Goal: Task Accomplishment & Management: Manage account settings

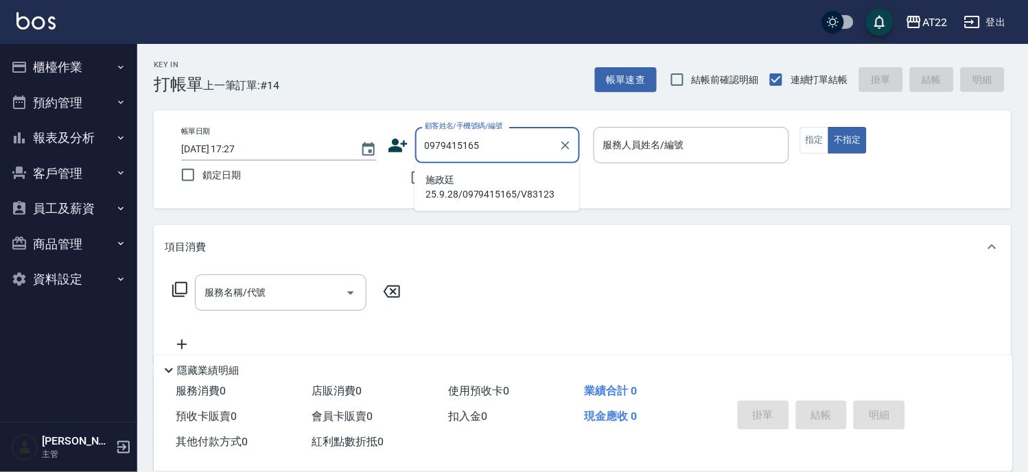
click at [467, 189] on li "施政廷25.9.28/0979415165/V83123" at bounding box center [496, 187] width 165 height 37
type input "施政廷25.9.28/0979415165/V83123"
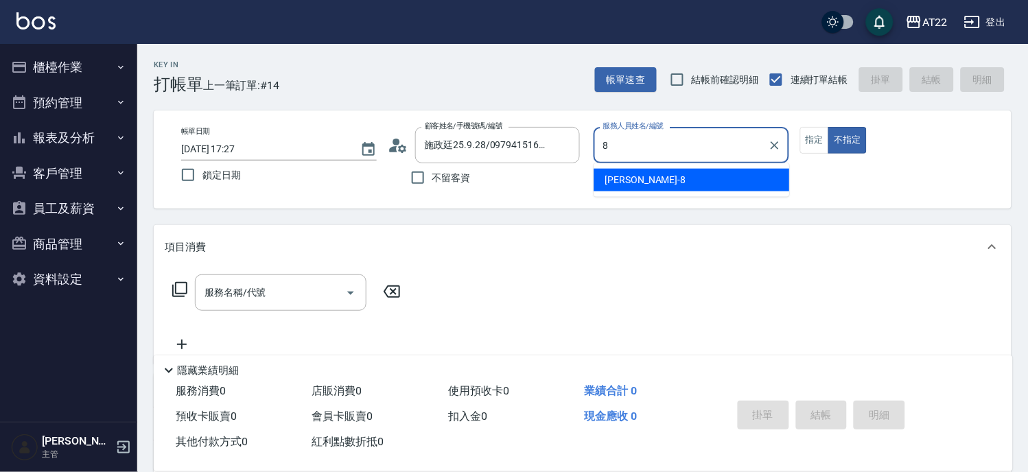
type input "Zoe-8"
type button "false"
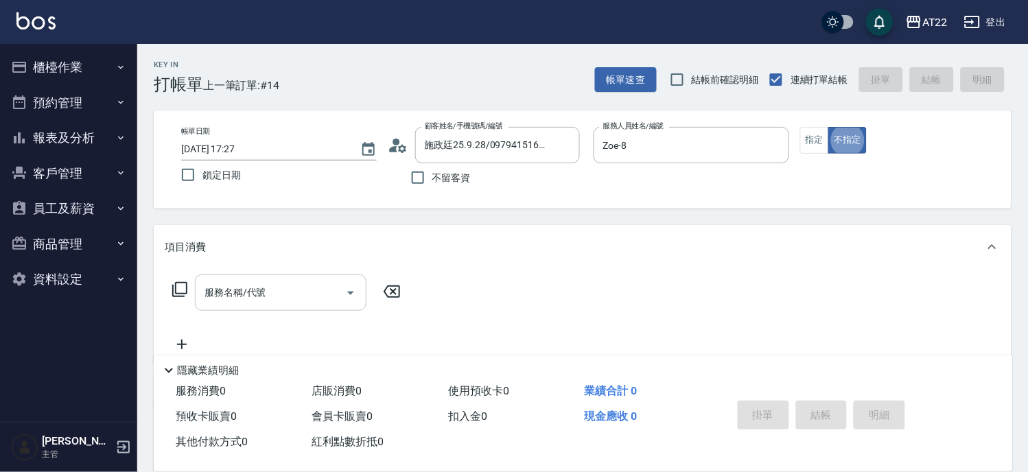
click at [305, 289] on input "服務名稱/代號" at bounding box center [270, 293] width 139 height 24
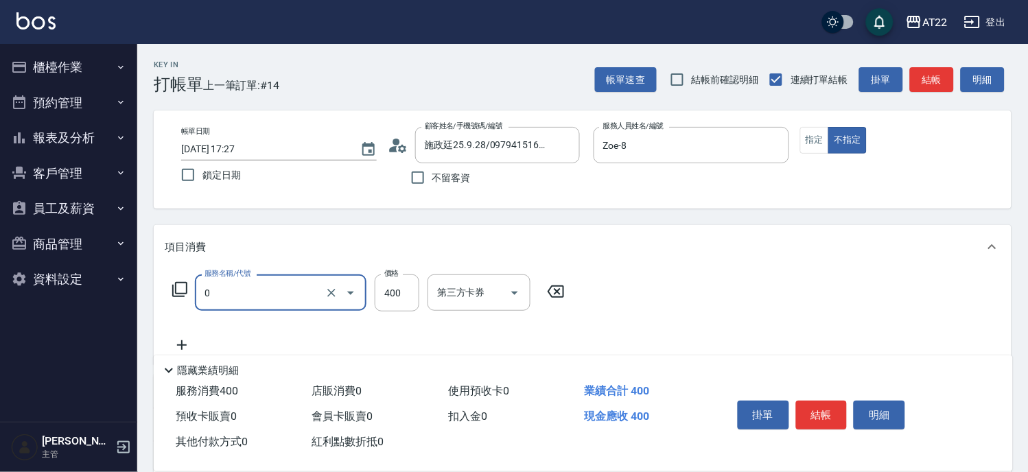
type input "有機洗髮(0)"
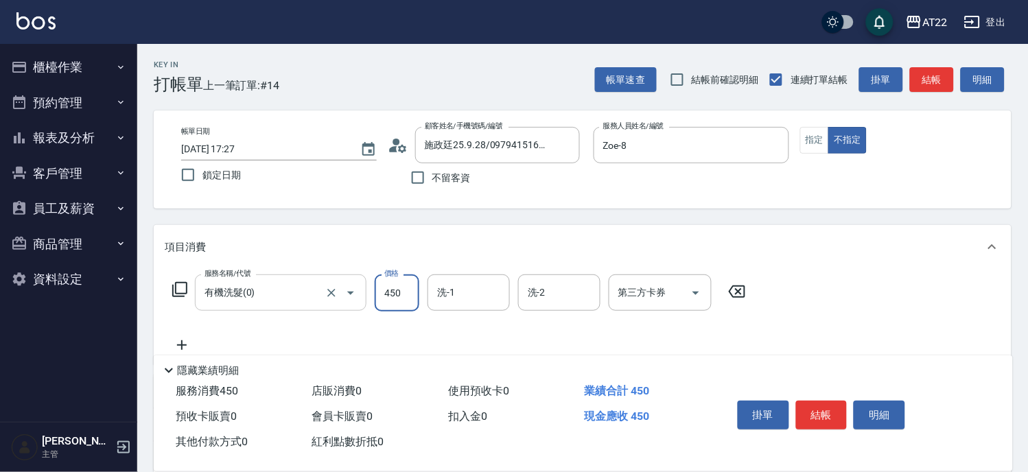
type input "450"
type input "[PERSON_NAME]-29"
click at [176, 347] on icon at bounding box center [182, 345] width 34 height 16
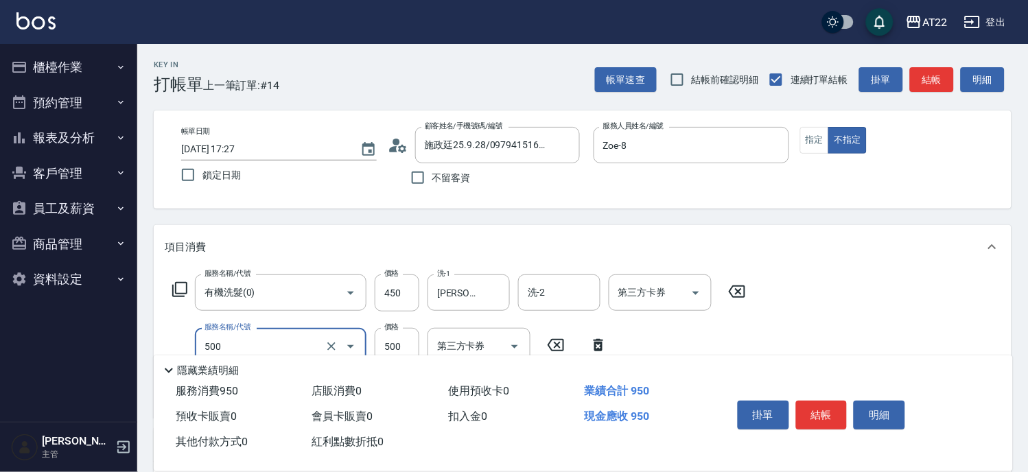
type input "剪髮(500)"
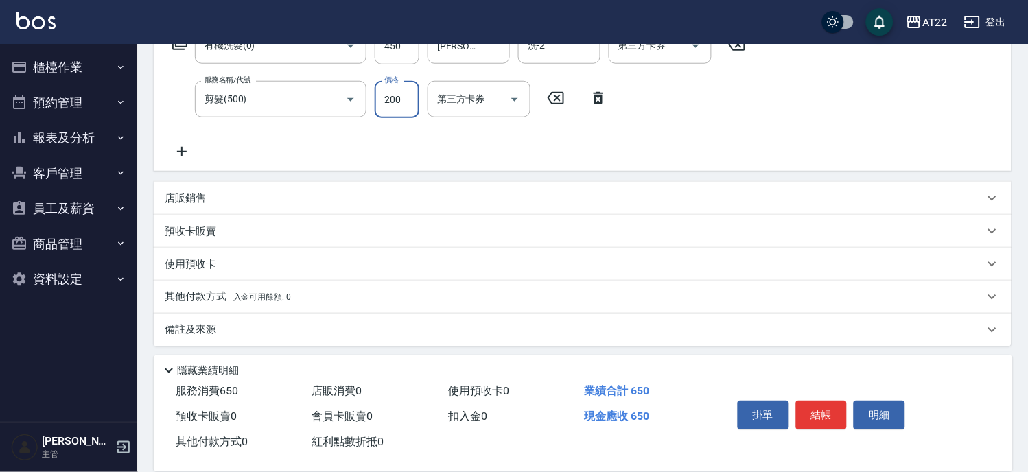
scroll to position [251, 0]
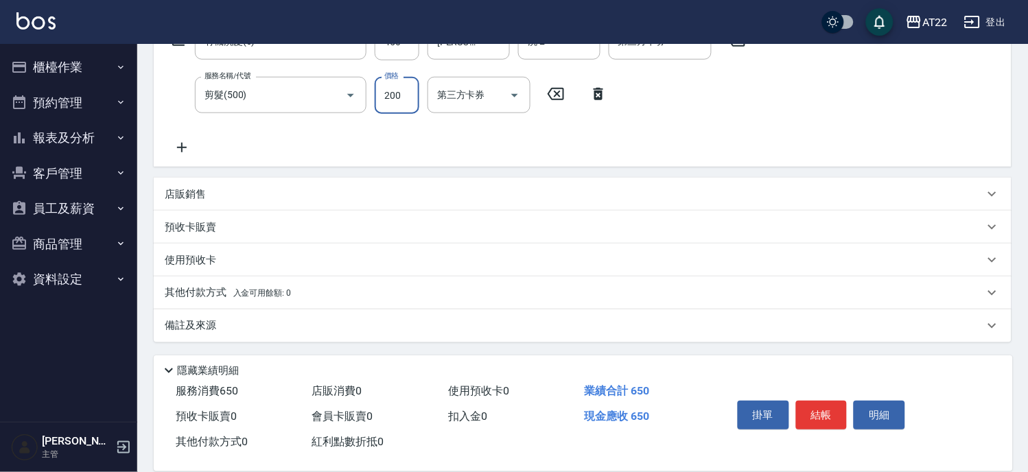
type input "200"
click at [203, 222] on p "預收卡販賣" at bounding box center [190, 227] width 51 height 14
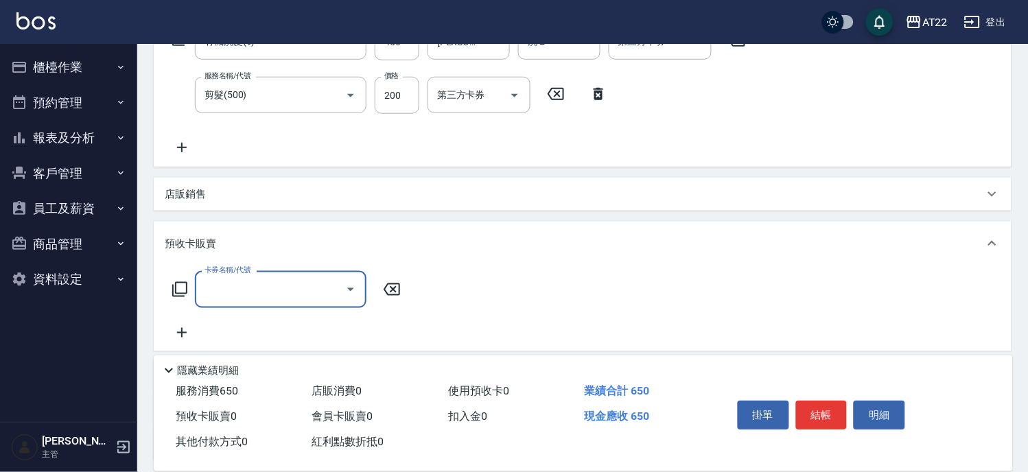
scroll to position [1, 0]
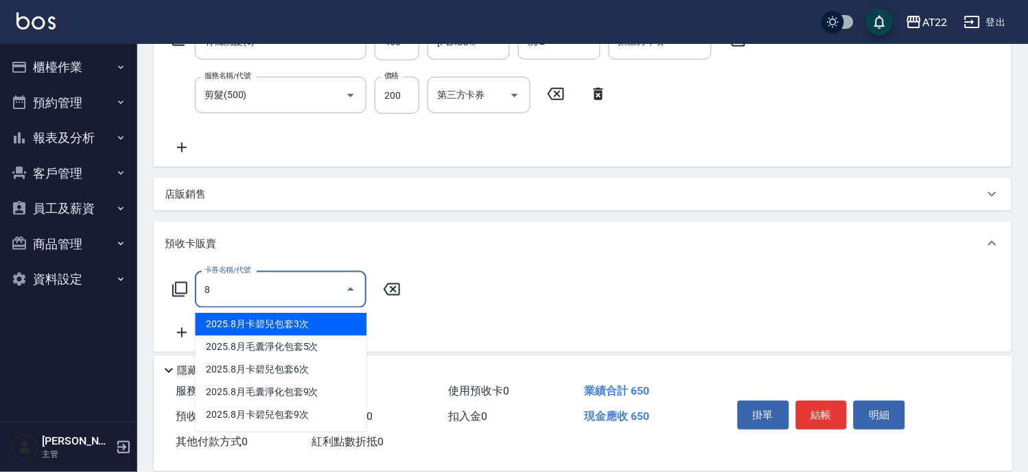
type input "2025.8月卡碧兒包套3次(4500)"
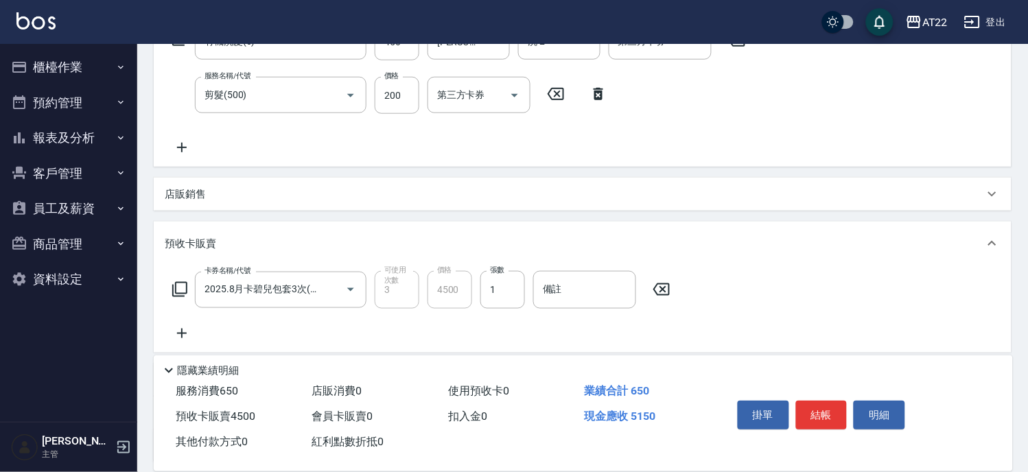
click at [181, 145] on icon at bounding box center [182, 148] width 10 height 10
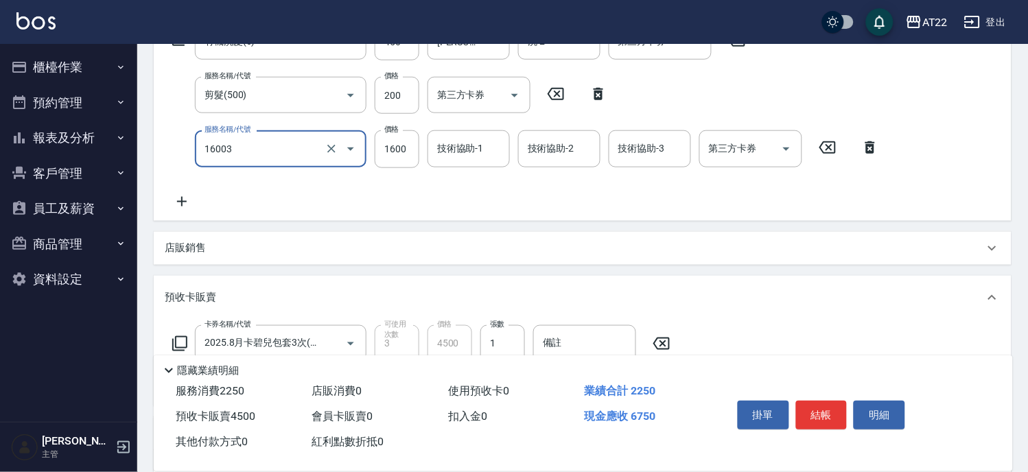
type input "[PERSON_NAME](16003)"
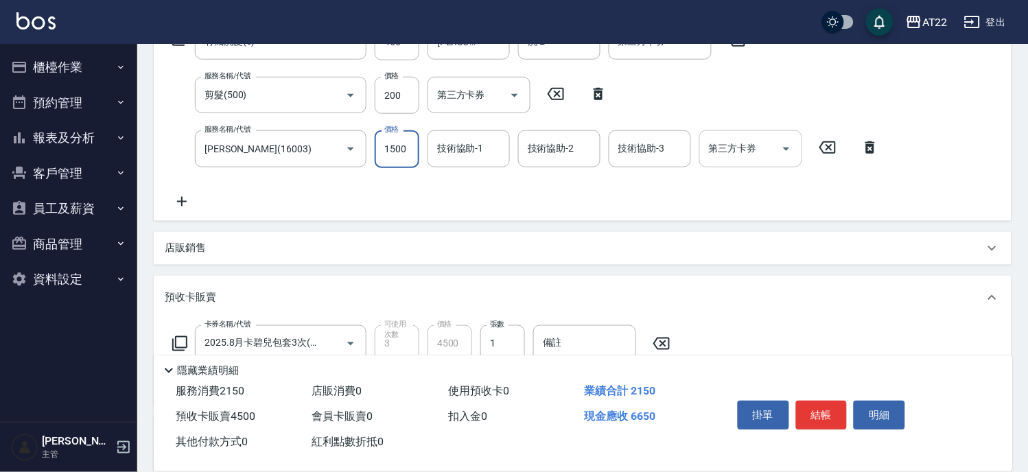
type input "1500"
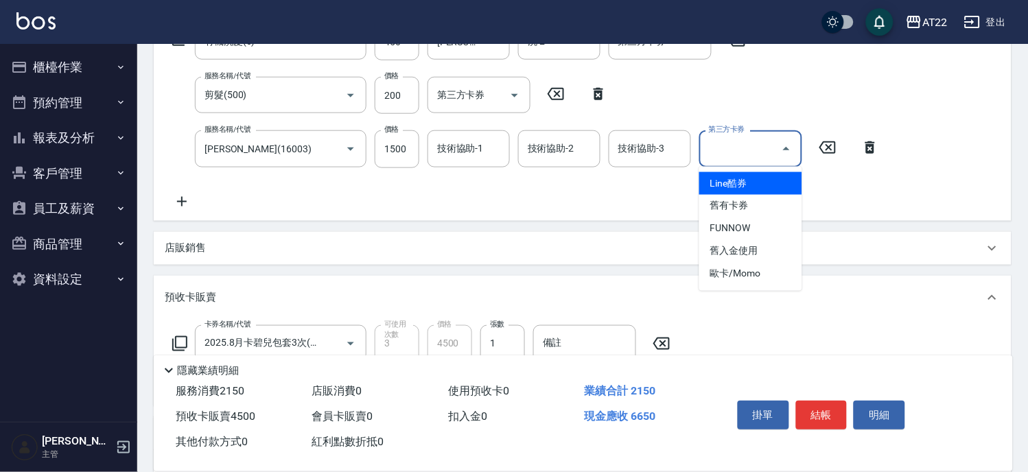
click at [756, 148] on input "第三方卡券" at bounding box center [740, 148] width 70 height 24
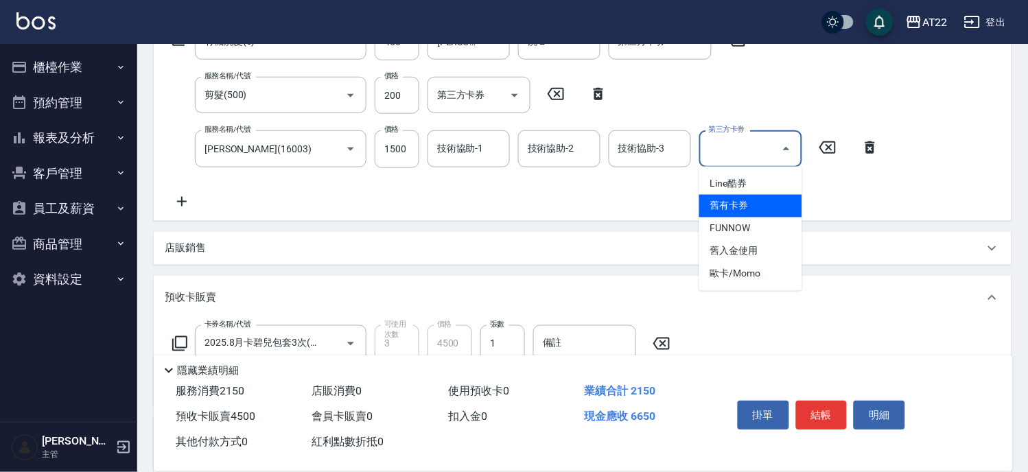
click at [765, 202] on span "舊有卡券" at bounding box center [750, 206] width 103 height 23
type input "舊有卡券"
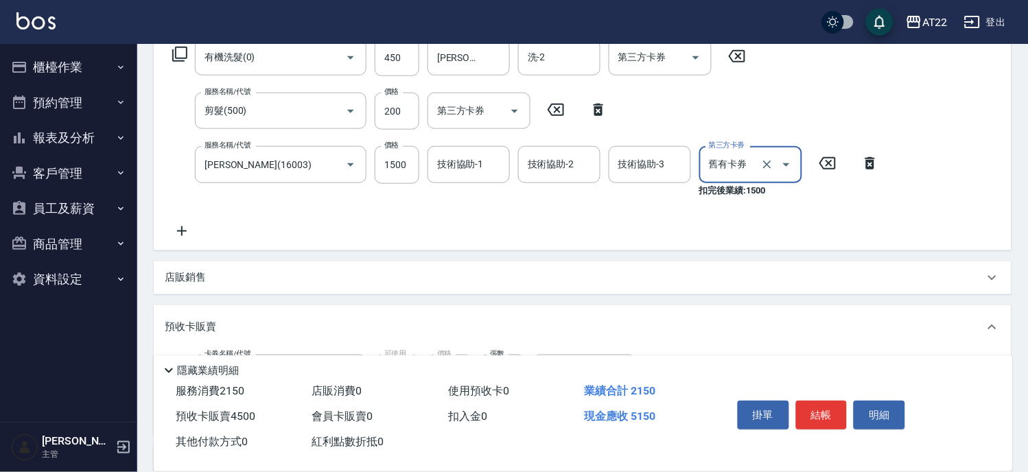
scroll to position [133, 0]
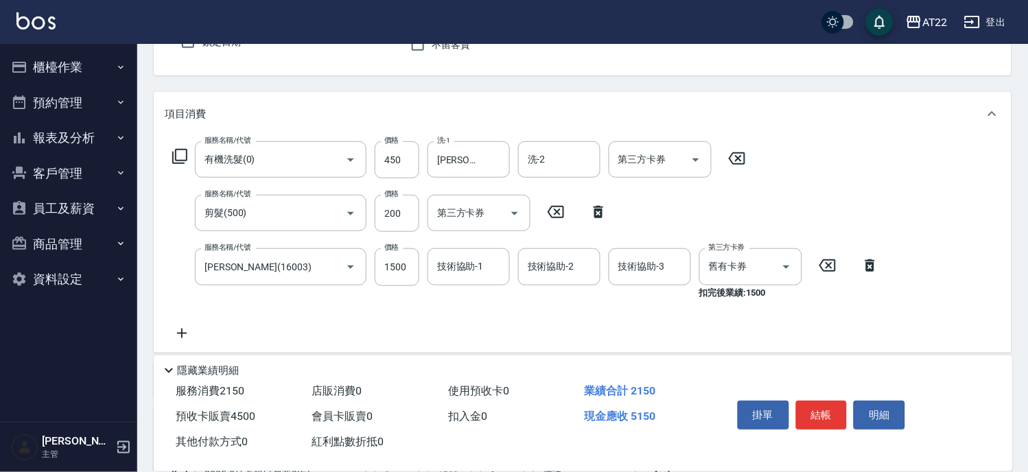
click at [867, 266] on icon at bounding box center [870, 265] width 10 height 12
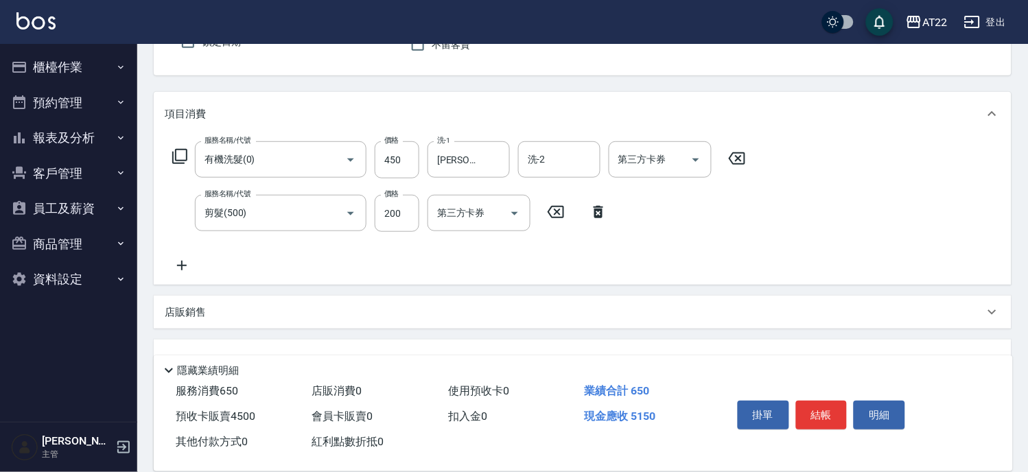
click at [593, 206] on icon at bounding box center [598, 212] width 34 height 16
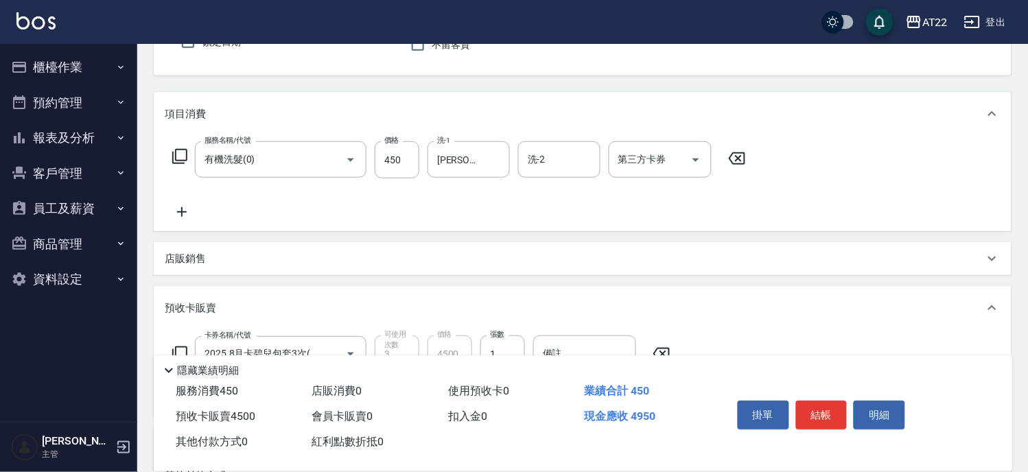
click at [739, 161] on icon at bounding box center [737, 158] width 34 height 16
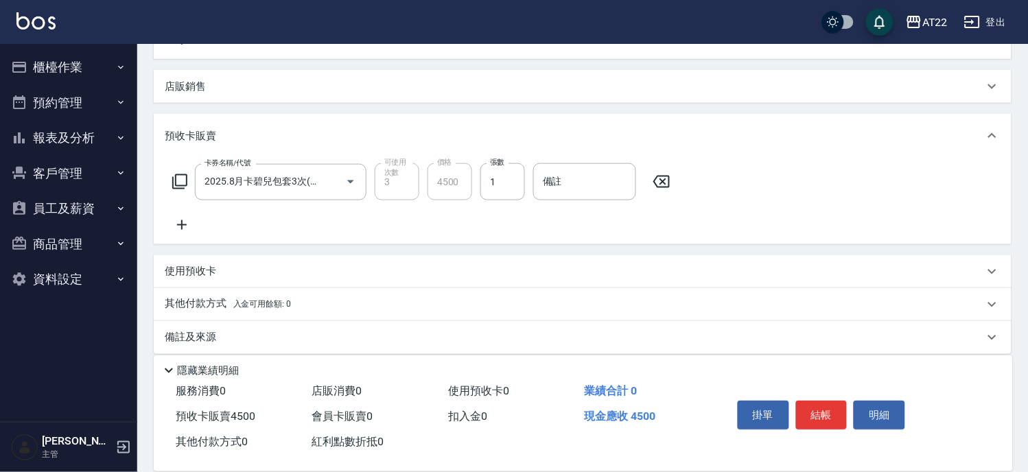
scroll to position [0, 0]
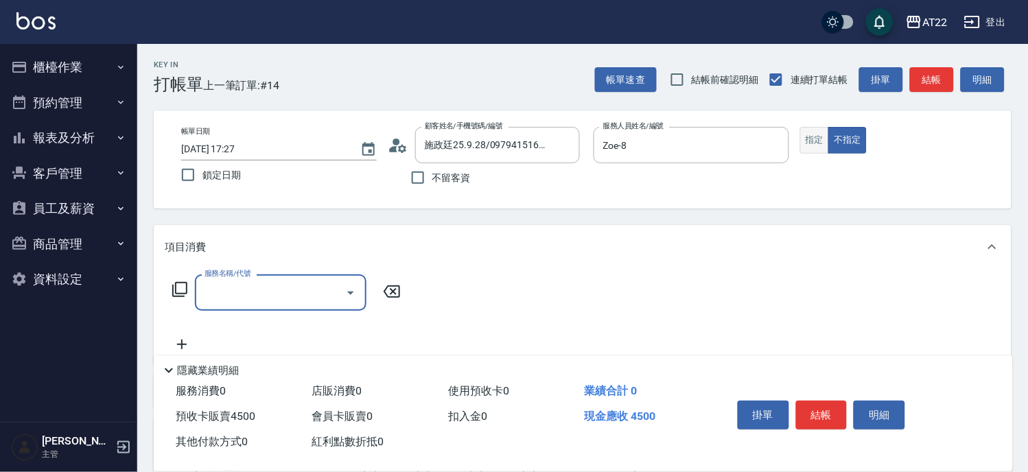
click at [826, 140] on button "指定" at bounding box center [814, 140] width 29 height 27
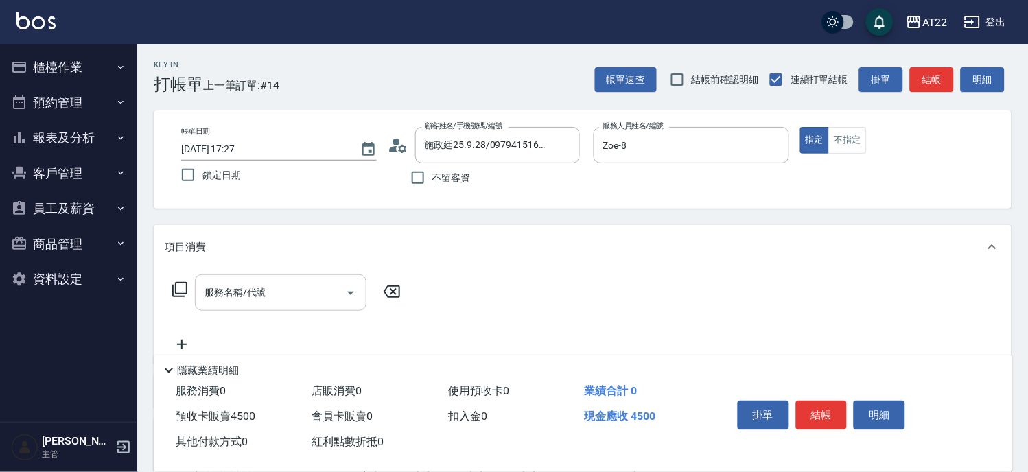
click at [353, 281] on div at bounding box center [350, 292] width 21 height 36
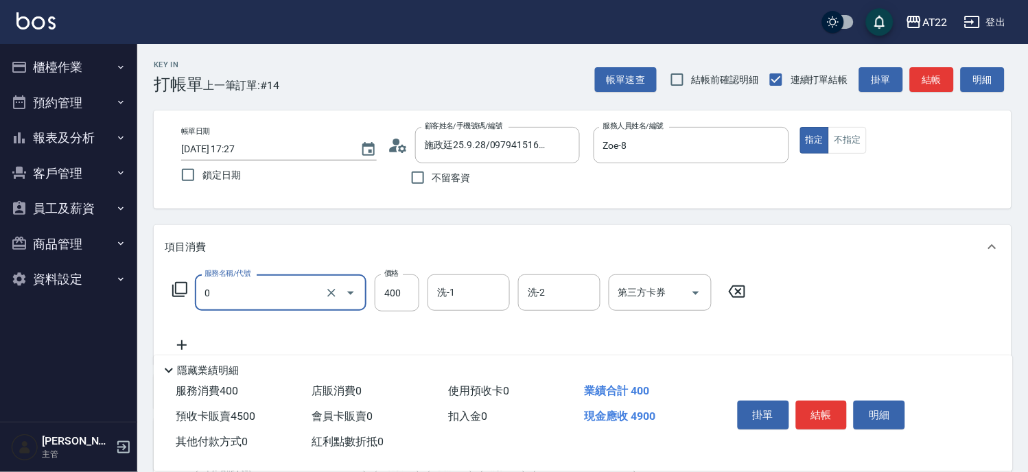
type input "有機洗髮(0)"
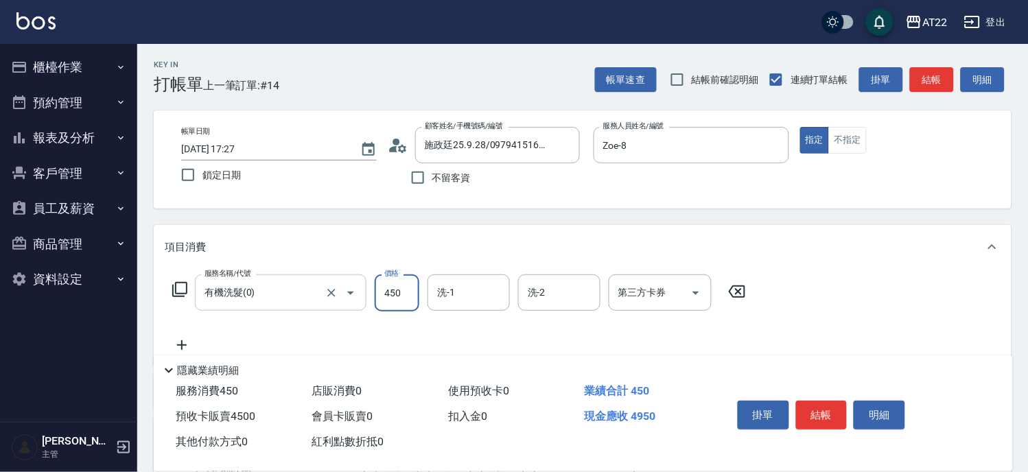
type input "450"
type input "[PERSON_NAME]-29"
click at [187, 339] on icon at bounding box center [182, 345] width 34 height 16
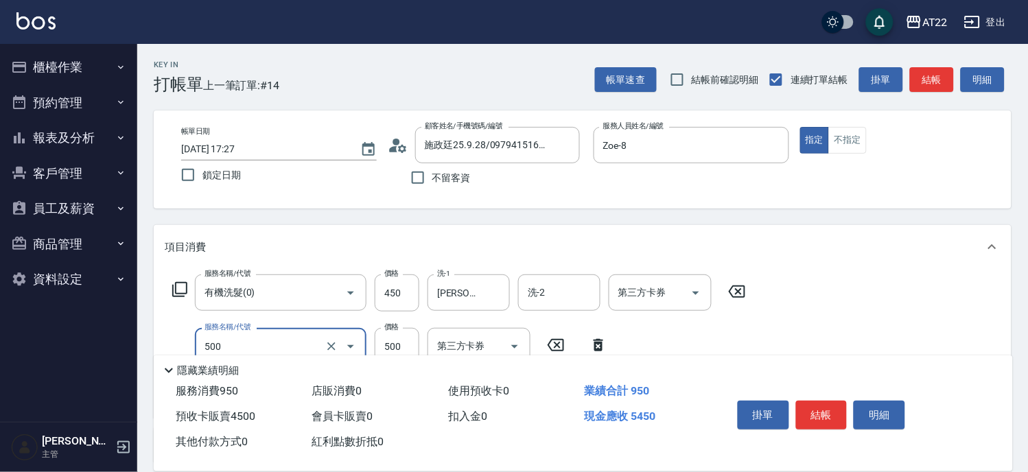
type input "剪髮(500)"
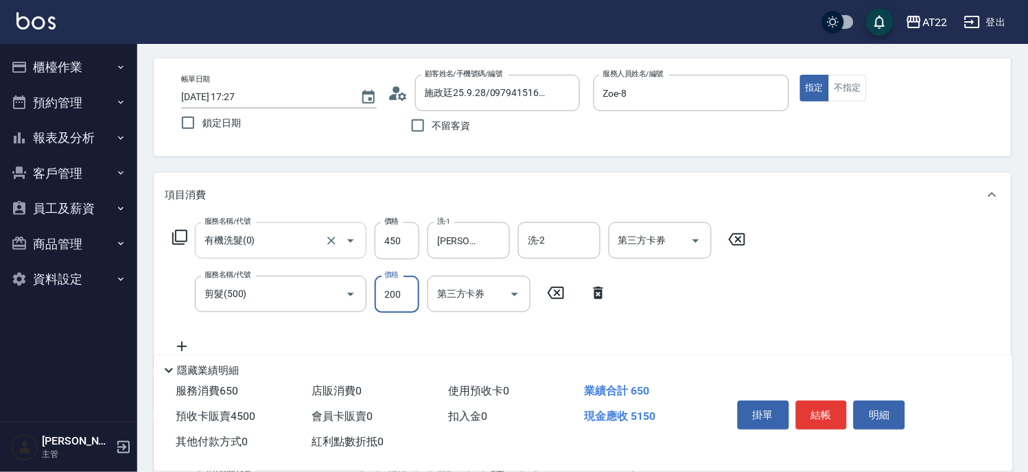
scroll to position [76, 0]
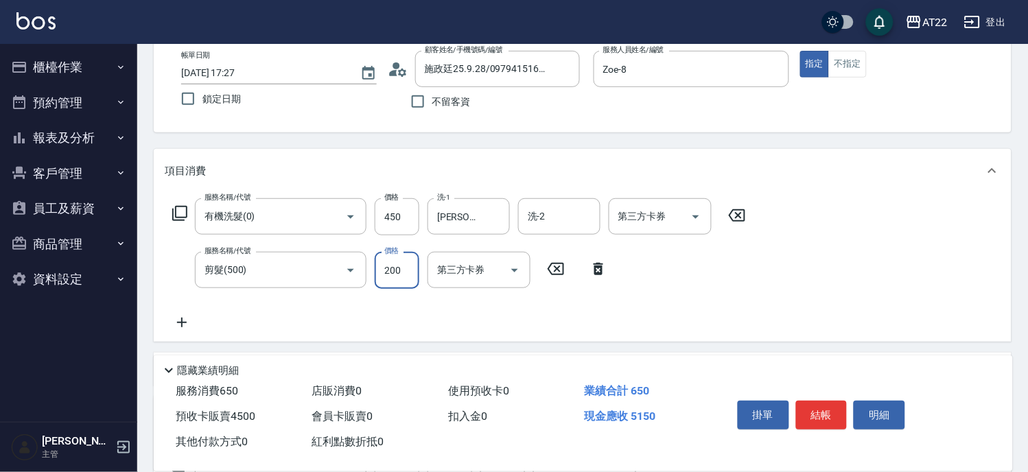
type input "200"
click at [187, 320] on icon at bounding box center [182, 322] width 34 height 16
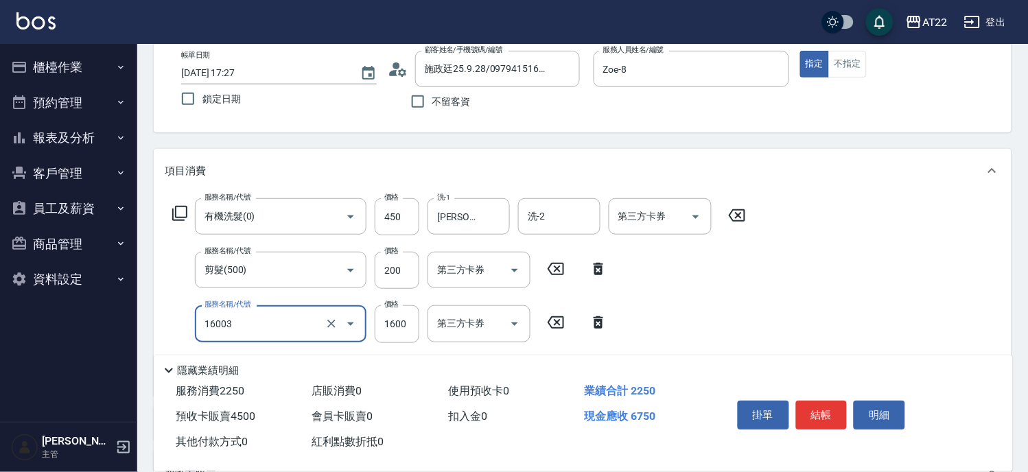
type input "[PERSON_NAME](16003)"
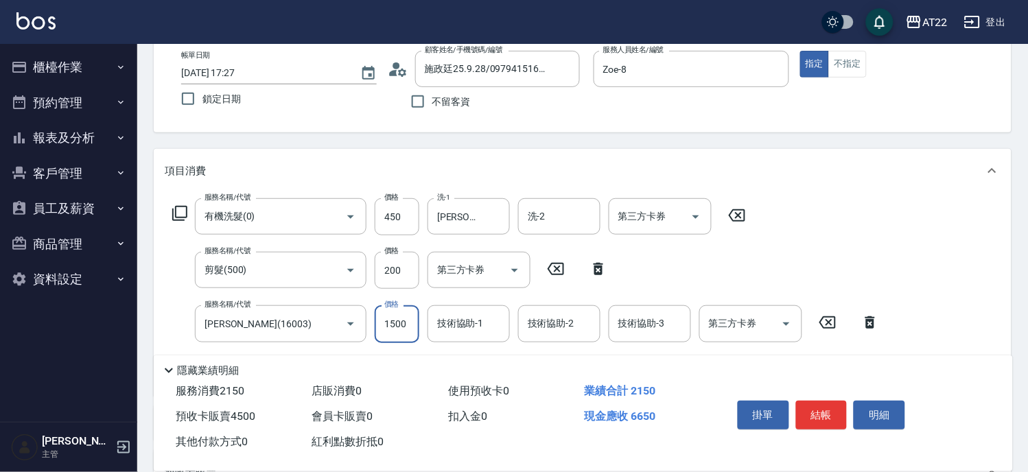
type input "1500"
type input "[PERSON_NAME]-29"
click at [750, 320] on div "第三方卡券 第三方卡券" at bounding box center [750, 323] width 103 height 36
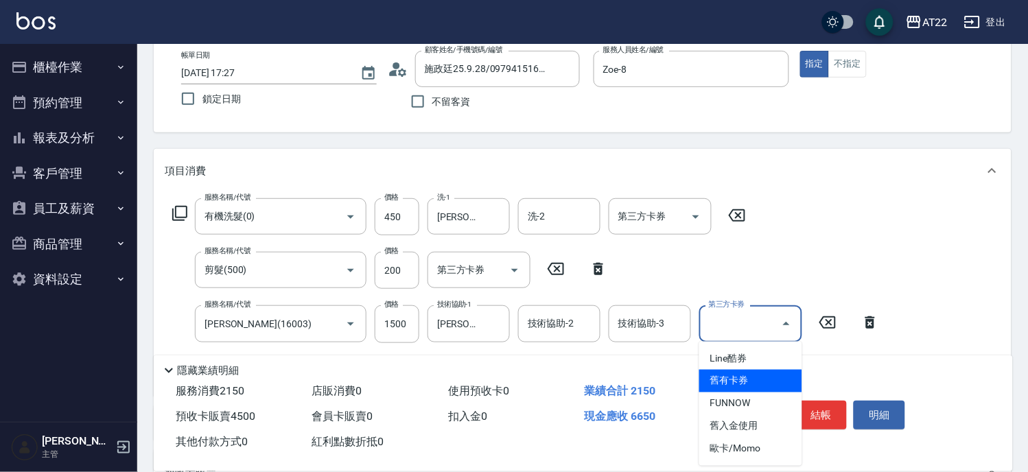
click at [741, 382] on span "舊有卡券" at bounding box center [750, 381] width 103 height 23
type input "舊有卡券"
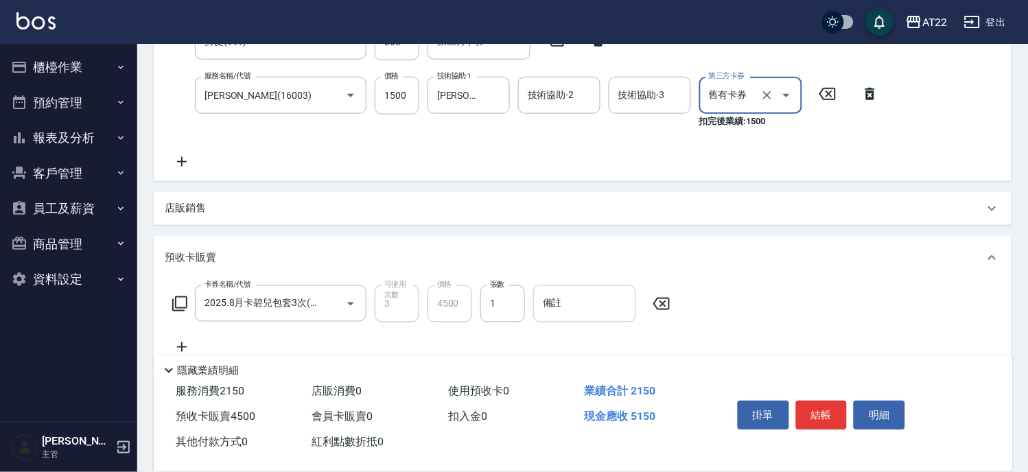
scroll to position [0, 0]
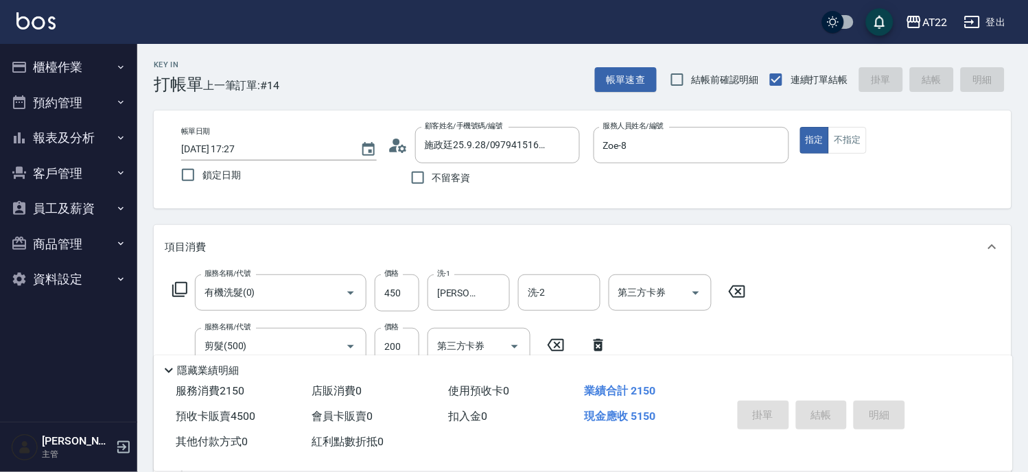
type input "[DATE] 18:57"
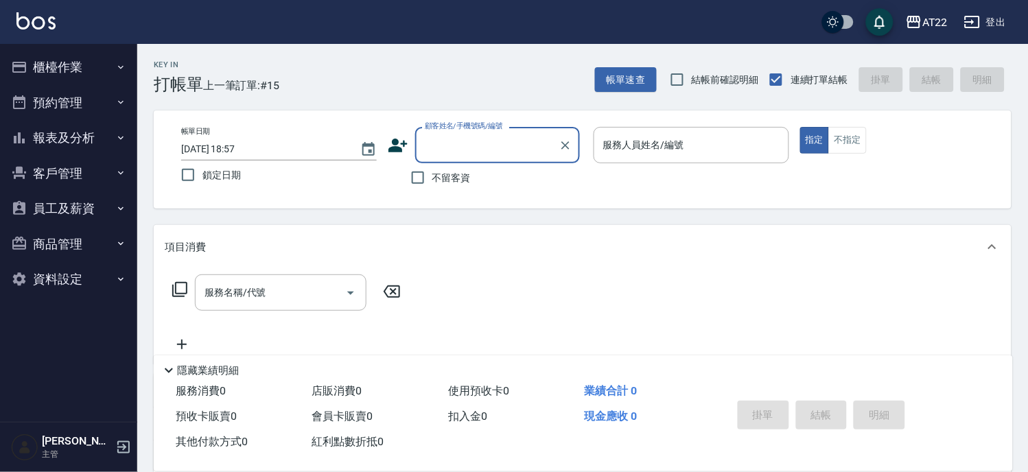
click at [471, 158] on div "顧客姓名/手機號碼/編號" at bounding box center [497, 145] width 165 height 36
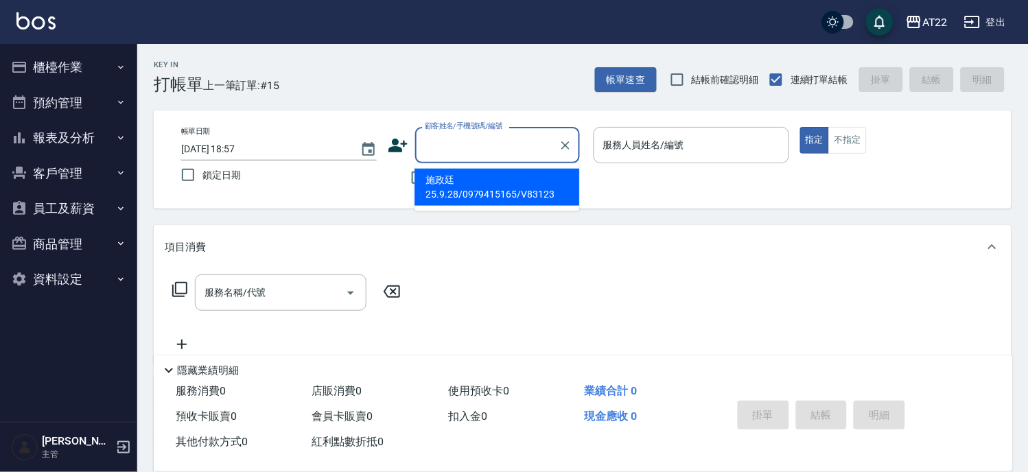
click at [474, 181] on li "施政廷25.9.28/0979415165/V83123" at bounding box center [496, 187] width 165 height 37
type input "施政廷25.9.28/0979415165/V83123"
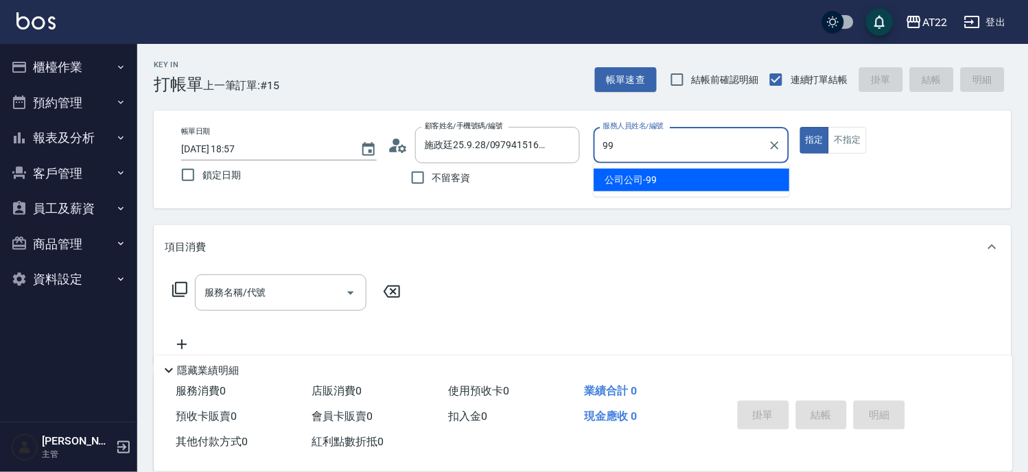
type input "公司公司-99"
type button "true"
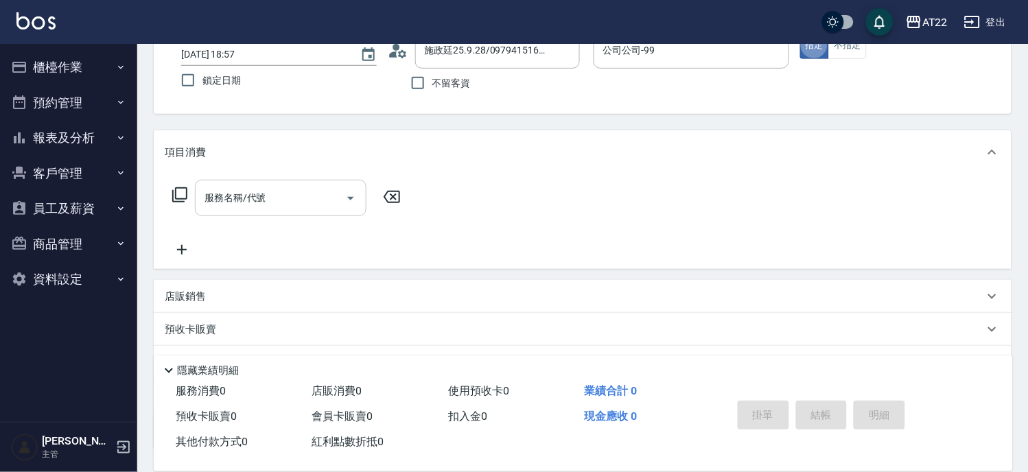
scroll to position [200, 0]
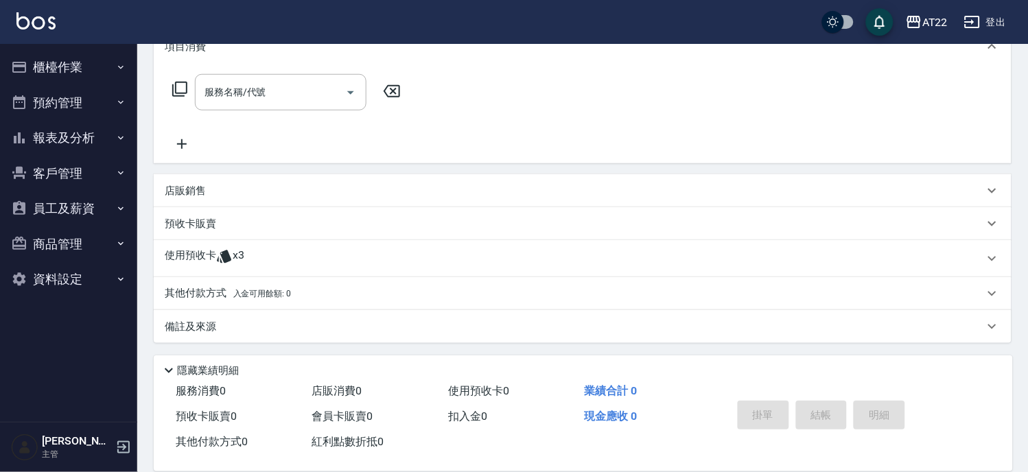
click at [275, 259] on div "使用預收卡 x3" at bounding box center [574, 258] width 819 height 21
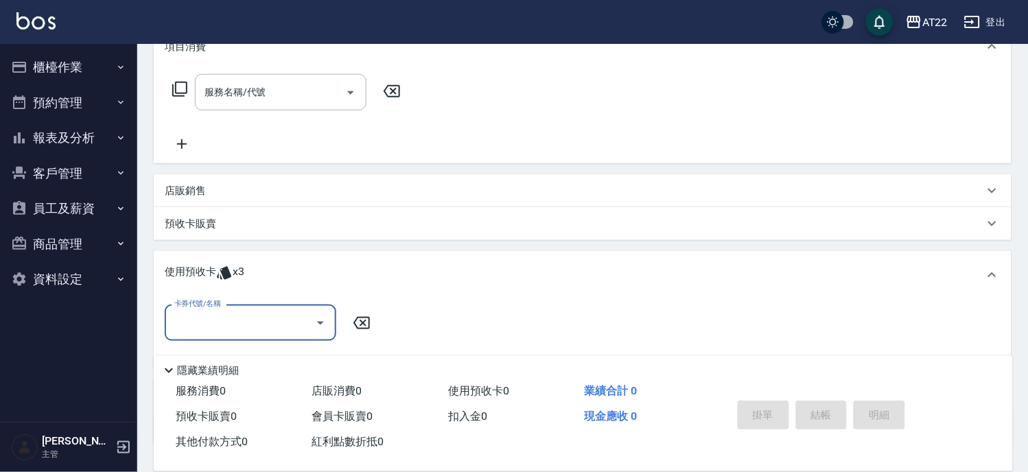
scroll to position [0, 0]
click at [258, 314] on input "卡券代號/名稱" at bounding box center [240, 323] width 139 height 24
click at [264, 348] on div "2025.8月卡碧兒包套3次 剩餘3張" at bounding box center [250, 357] width 171 height 23
type input "2025.8月卡碧兒包套3次"
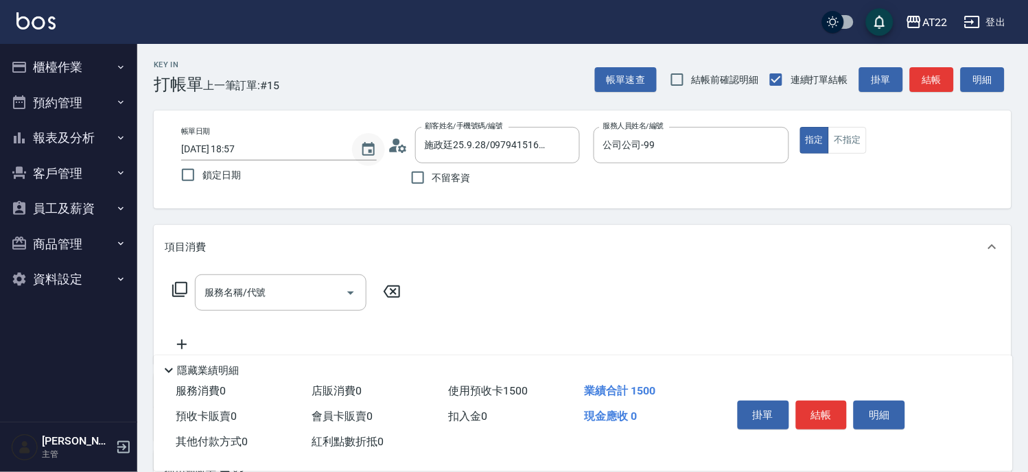
click at [361, 148] on icon "Choose date, selected date is 2025-08-11" at bounding box center [368, 149] width 16 height 16
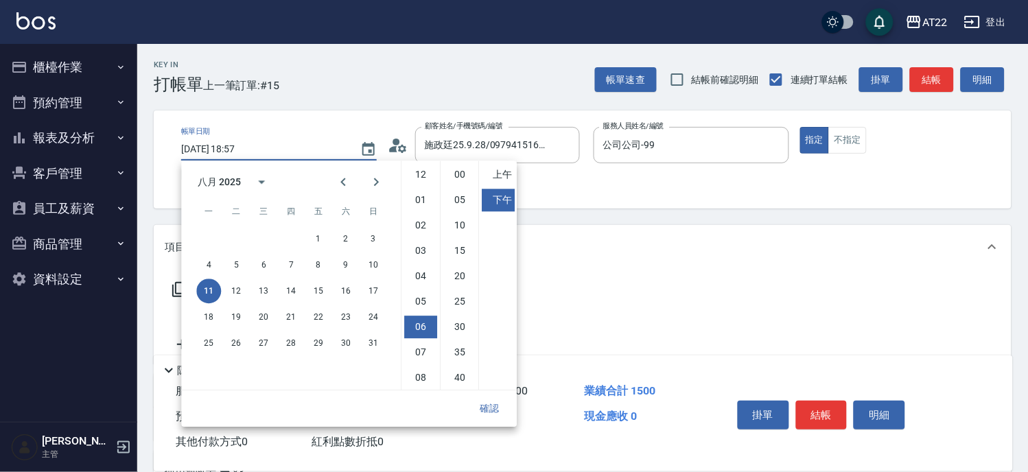
scroll to position [76, 0]
click at [337, 181] on icon "Previous month" at bounding box center [343, 182] width 16 height 16
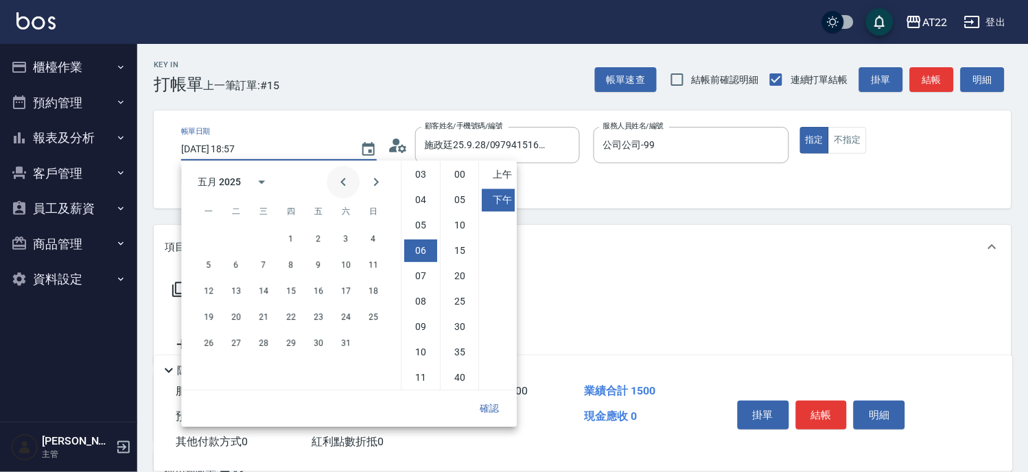
click at [337, 181] on icon "Previous month" at bounding box center [343, 182] width 16 height 16
click at [271, 180] on button "calendar view is open, switch to year view" at bounding box center [261, 181] width 33 height 33
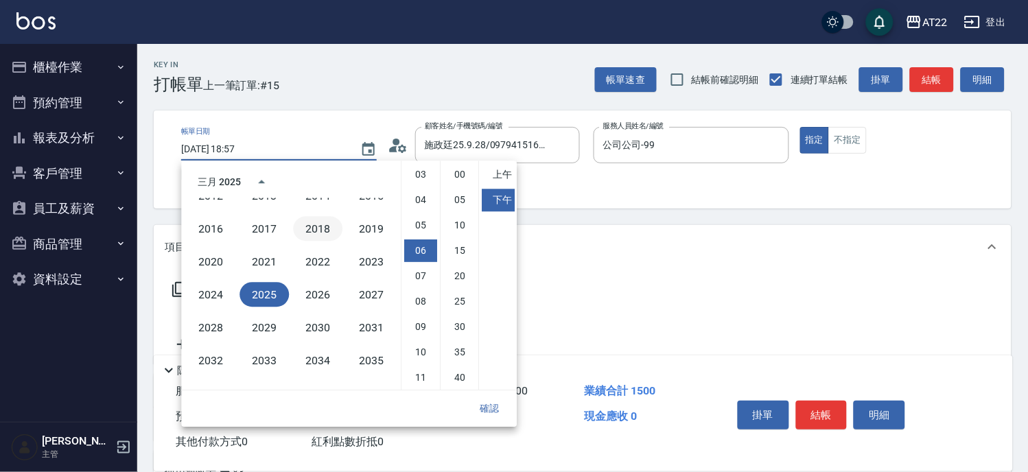
scroll to position [787, 0]
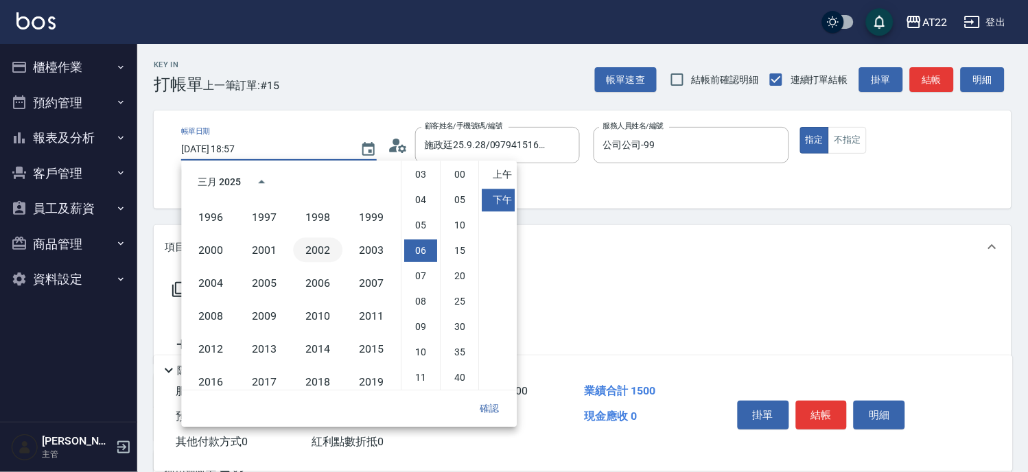
click at [311, 254] on button "2002" at bounding box center [317, 249] width 49 height 25
type input "[DATE] 18:57"
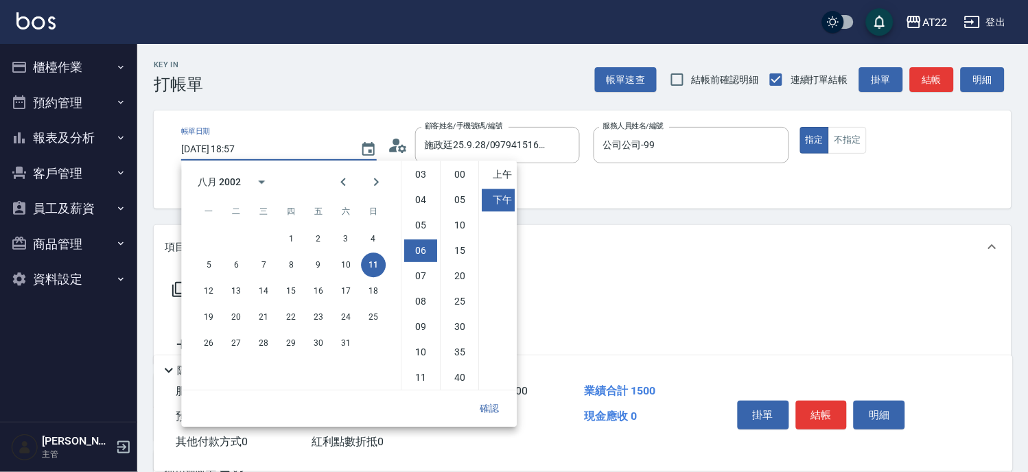
click at [491, 410] on button "確認" at bounding box center [489, 408] width 44 height 25
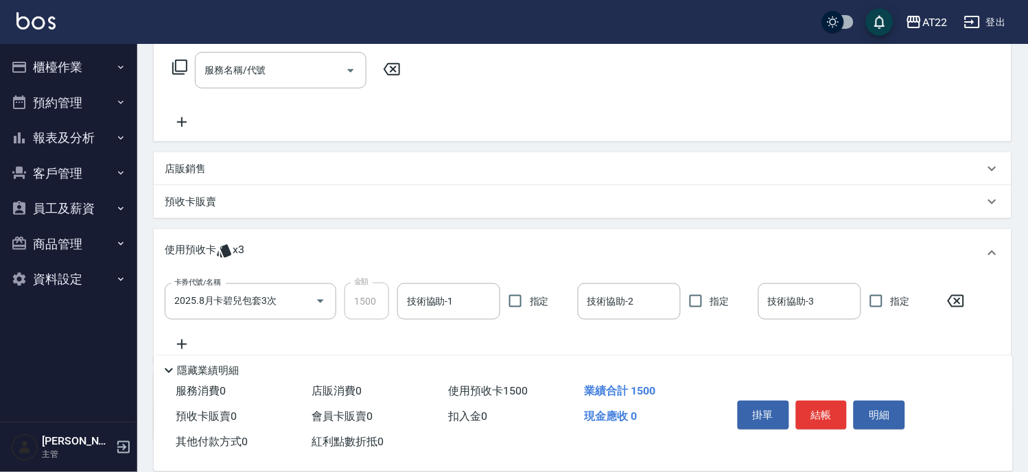
scroll to position [228, 0]
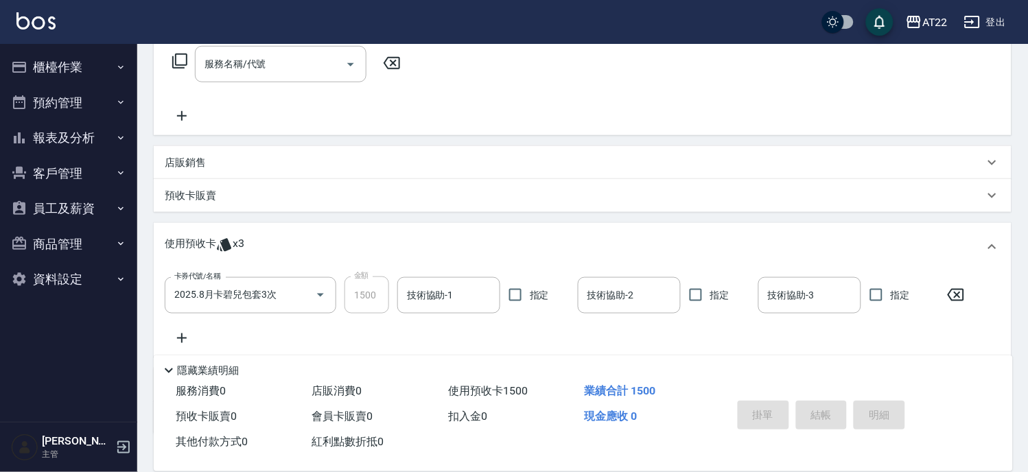
type input "[DATE] 18:57"
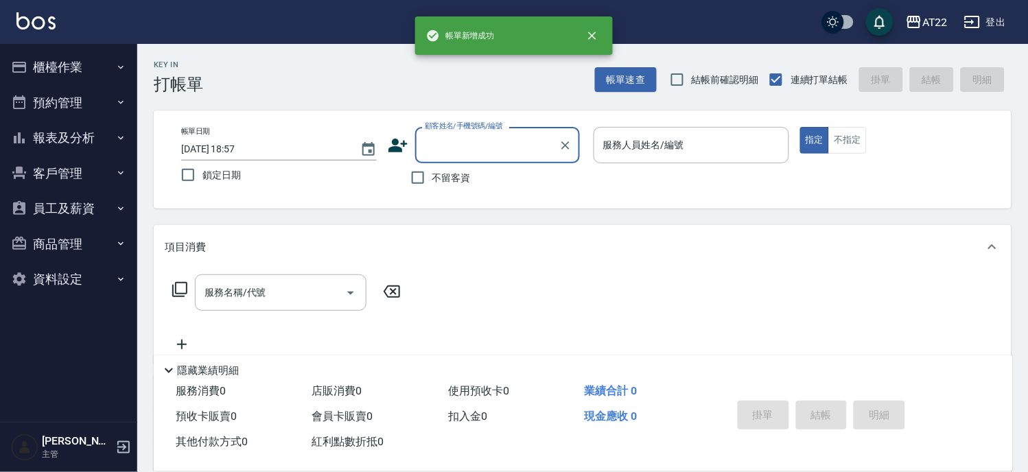
scroll to position [0, 0]
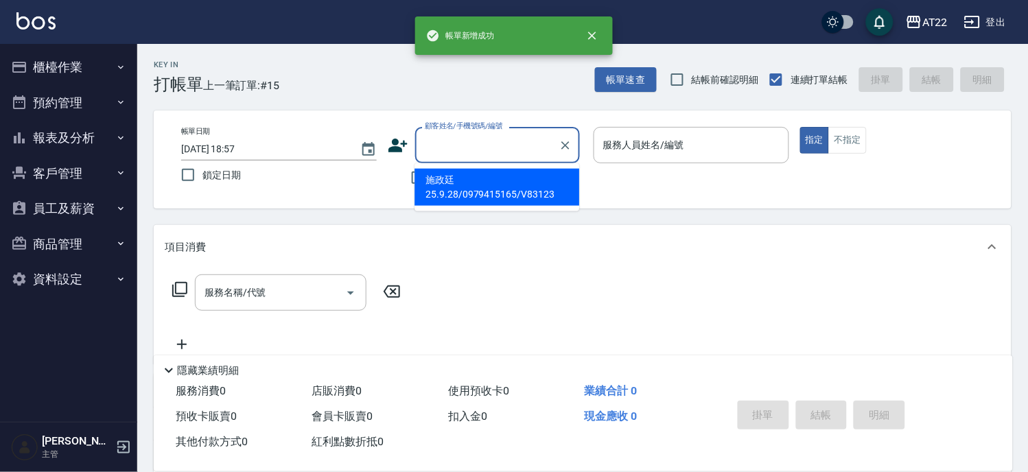
click at [462, 149] on input "顧客姓名/手機號碼/編號" at bounding box center [487, 145] width 132 height 24
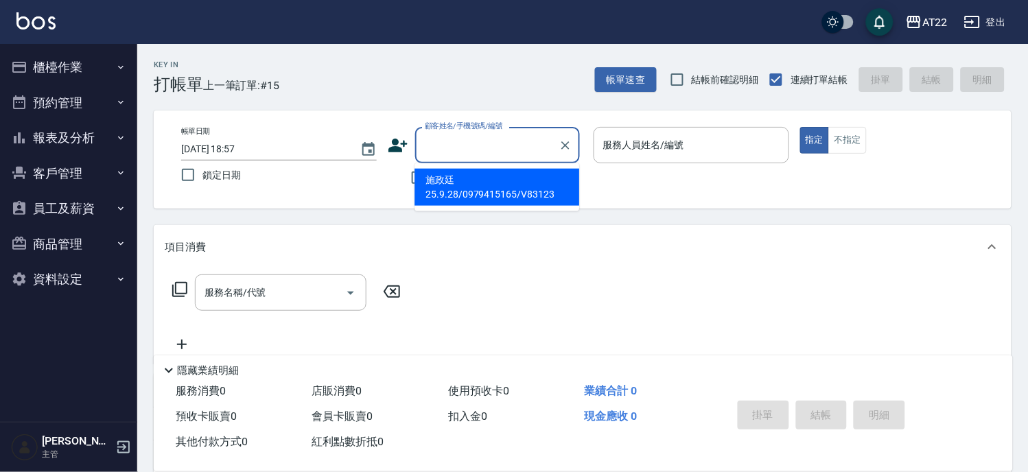
click at [482, 197] on li "施政廷25.9.28/0979415165/V83123" at bounding box center [496, 187] width 165 height 37
type input "施政廷25.9.28/0979415165/V83123"
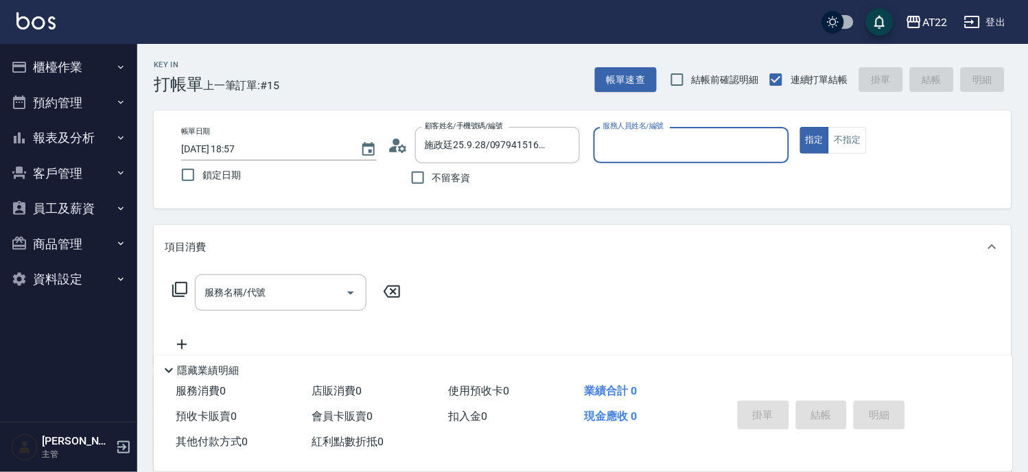
scroll to position [152, 0]
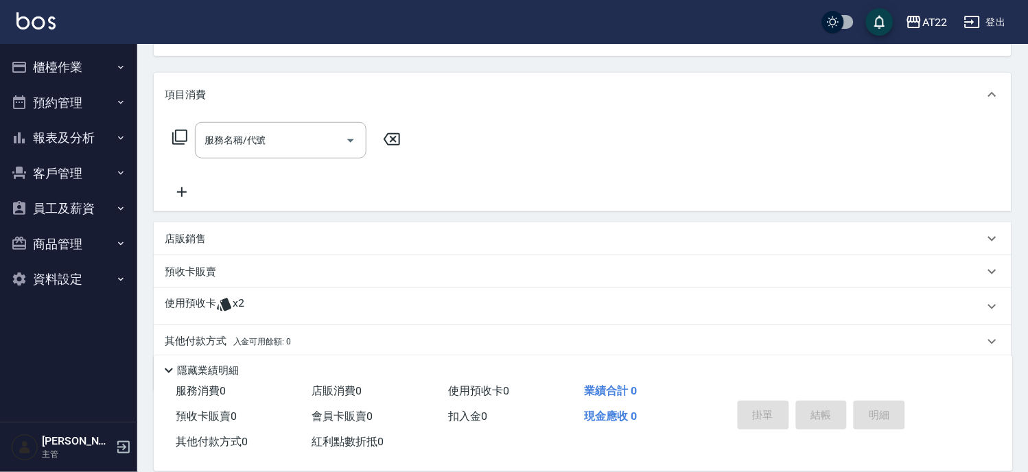
click at [292, 300] on div "使用預收卡 x2" at bounding box center [574, 306] width 819 height 21
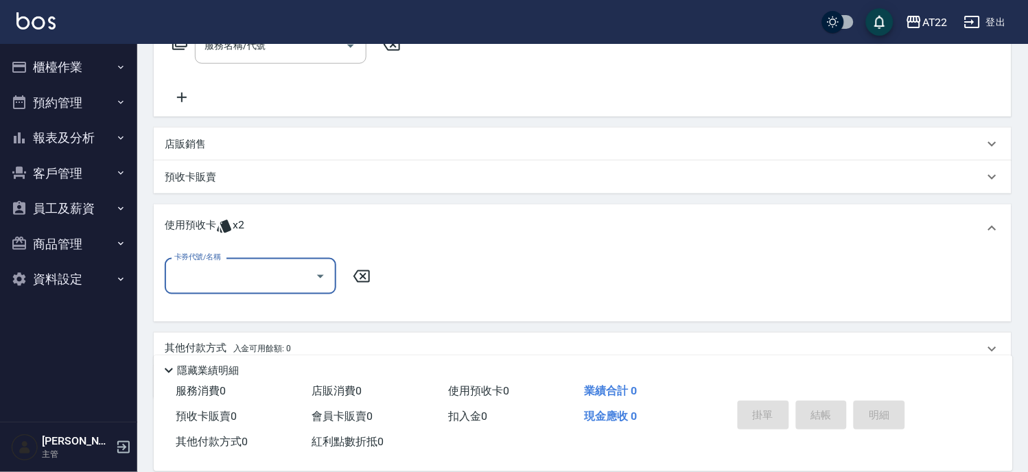
scroll to position [302, 0]
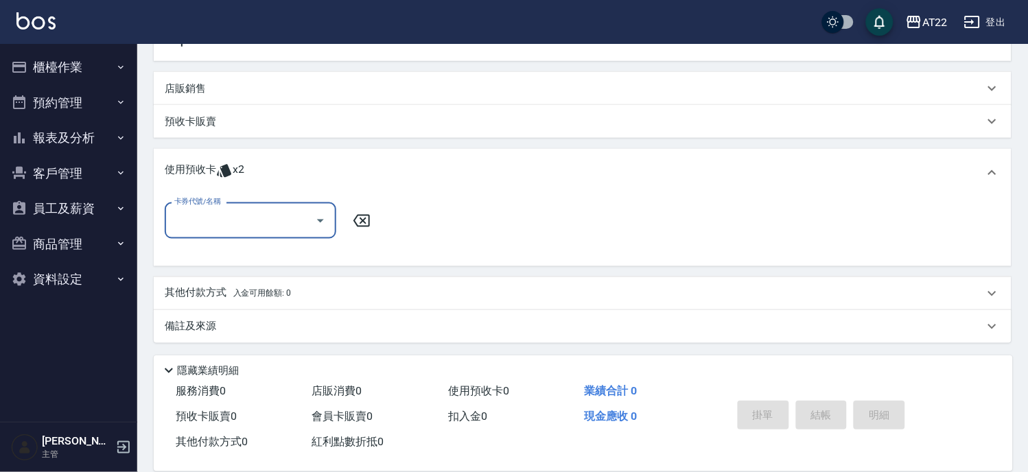
click at [241, 209] on input "卡券代號/名稱" at bounding box center [240, 221] width 139 height 24
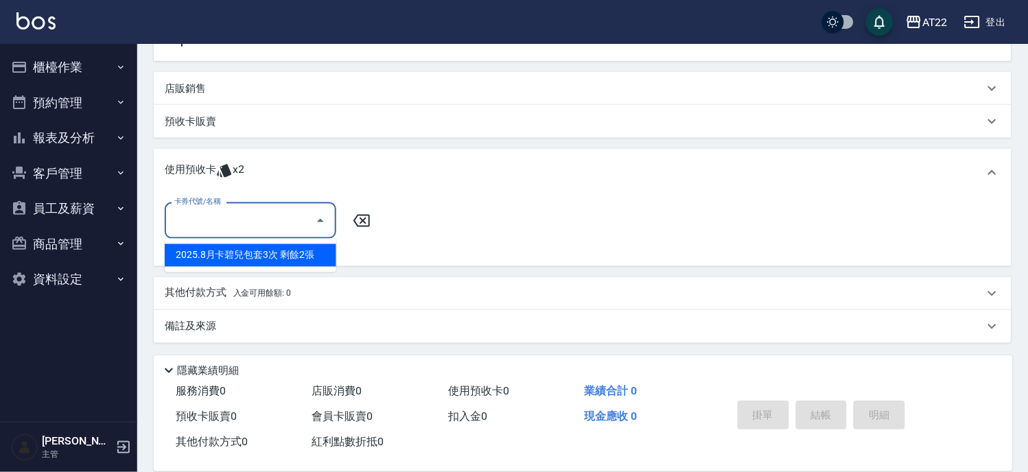
click at [448, 237] on div "卡券代號/名稱 卡券代號/名稱" at bounding box center [582, 228] width 835 height 53
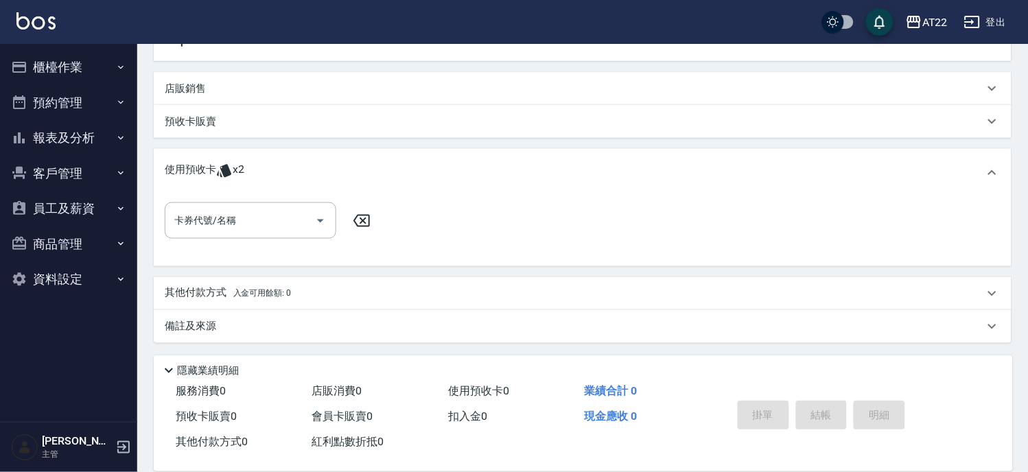
scroll to position [0, 0]
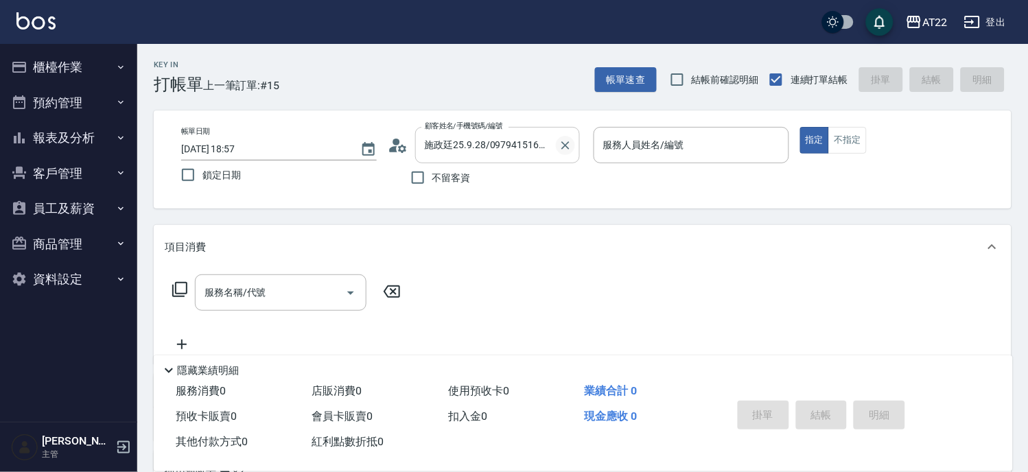
click at [570, 145] on icon "Clear" at bounding box center [565, 146] width 14 height 14
click at [395, 146] on icon at bounding box center [397, 146] width 19 height 14
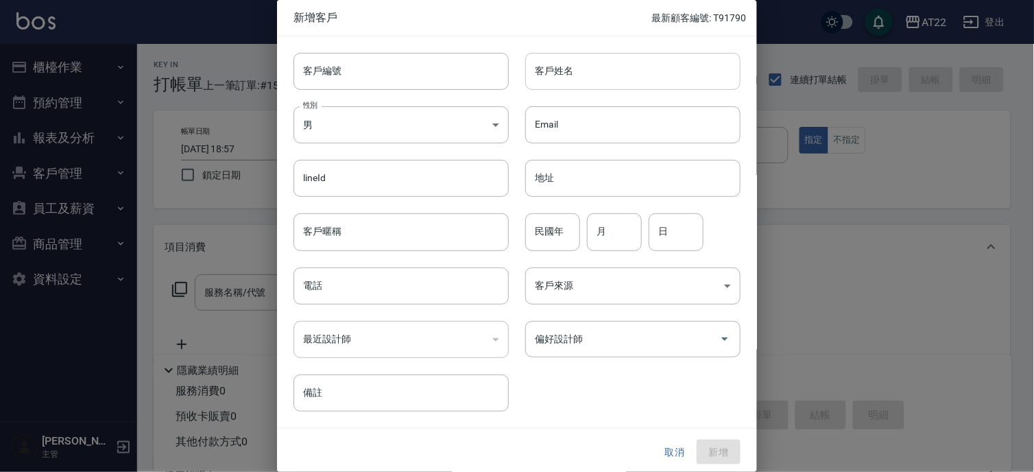
click at [601, 76] on input "客戶姓名" at bounding box center [632, 71] width 215 height 37
type input "[PERSON_NAME]"
click at [395, 277] on input "電話" at bounding box center [401, 286] width 215 height 37
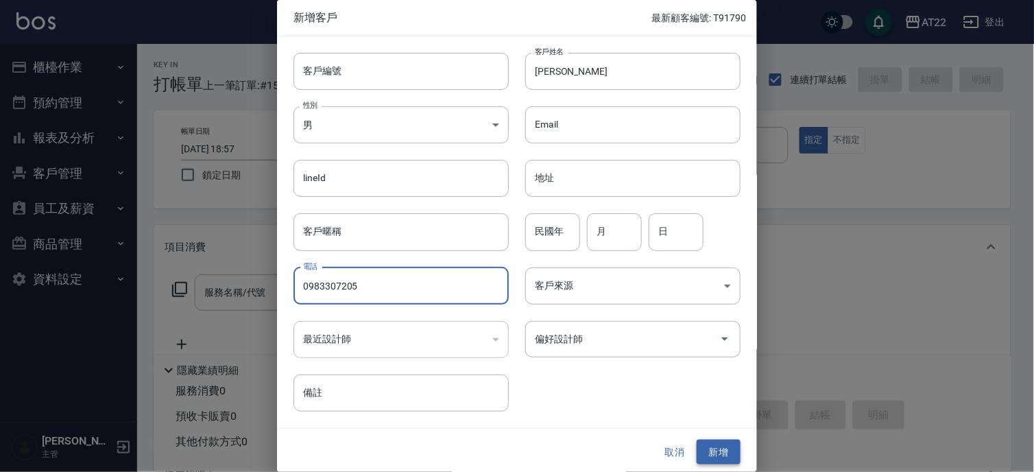
type input "0983307205"
click at [721, 449] on button "新增" at bounding box center [719, 452] width 44 height 25
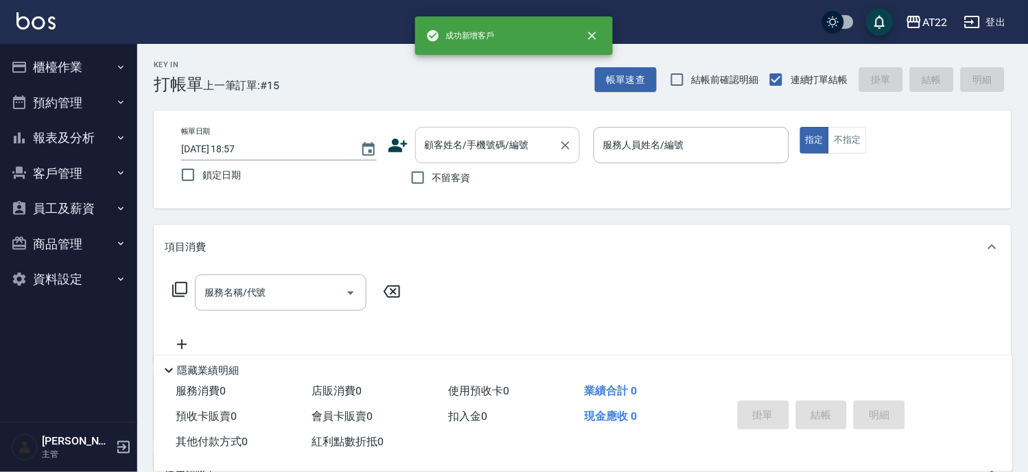
click at [491, 156] on input "顧客姓名/手機號碼/編號" at bounding box center [487, 145] width 132 height 24
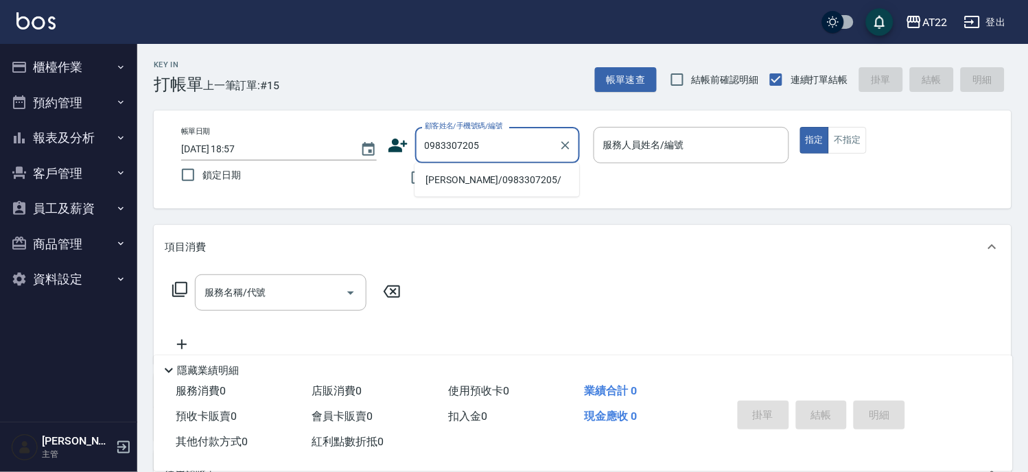
click at [490, 176] on li "[PERSON_NAME]/0983307205/" at bounding box center [496, 180] width 165 height 23
type input "[PERSON_NAME]/0983307205/"
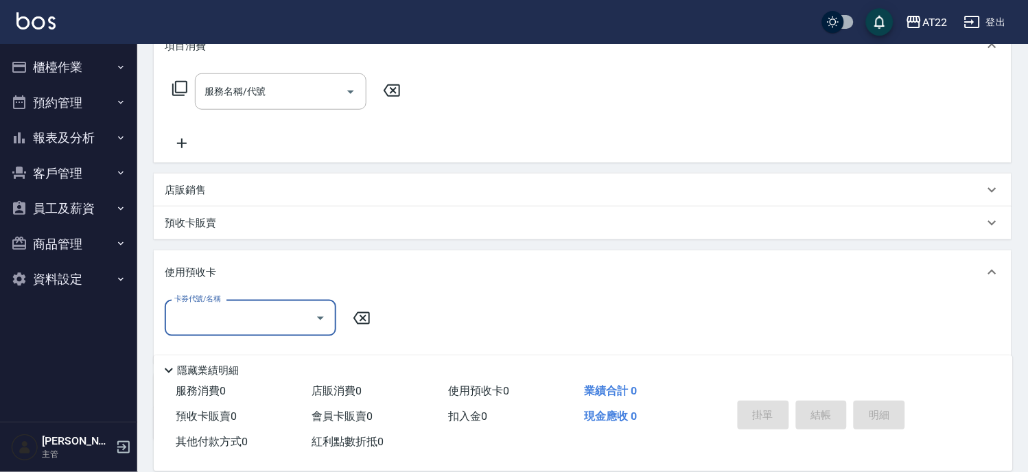
scroll to position [54, 0]
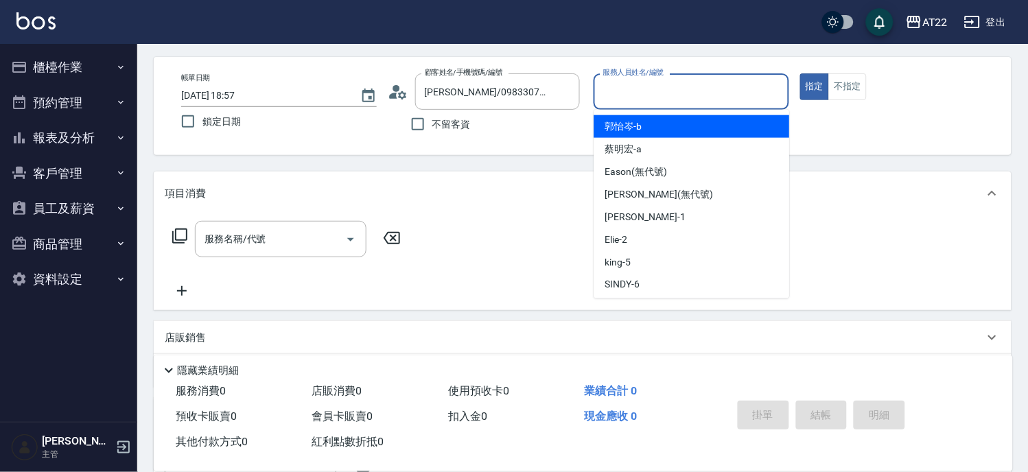
click at [647, 91] on input "服務人員姓名/編號" at bounding box center [691, 92] width 183 height 24
type input "SINDY-6"
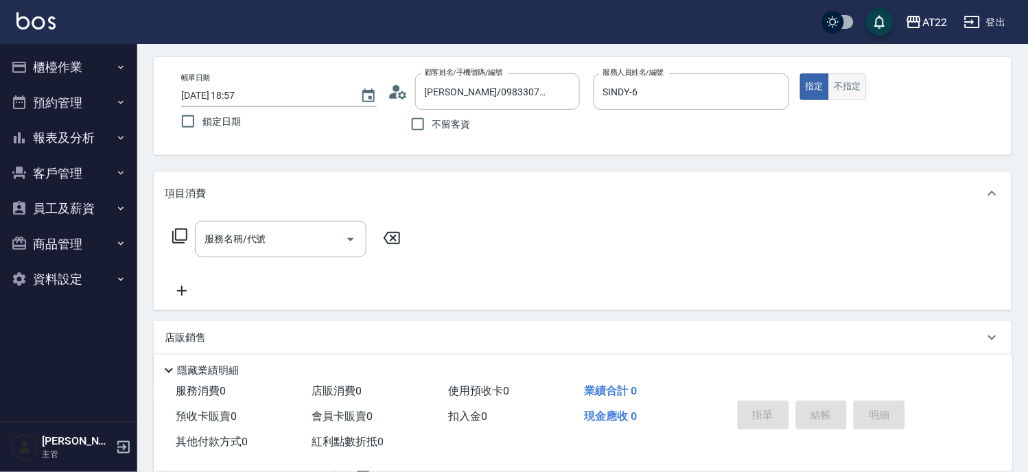
click at [855, 88] on button "不指定" at bounding box center [847, 86] width 38 height 27
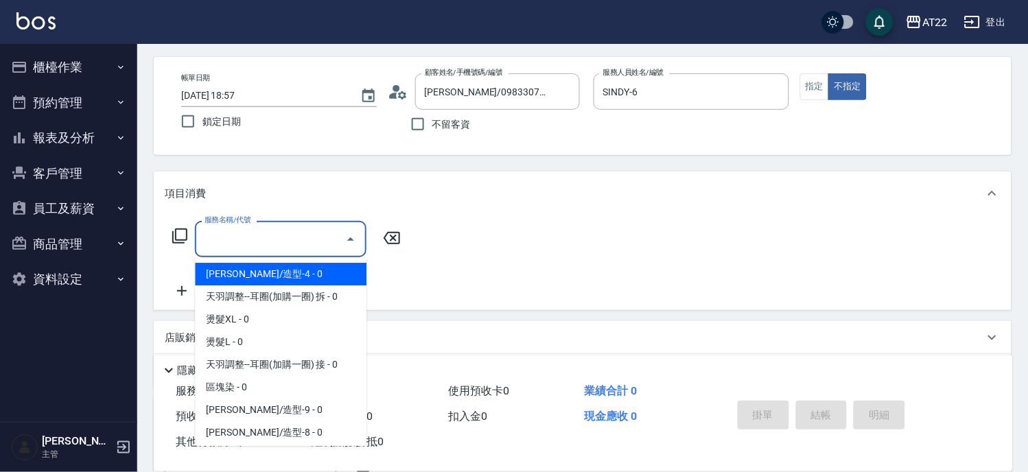
click at [252, 231] on div "服務名稱/代號 服務名稱/代號" at bounding box center [280, 239] width 171 height 36
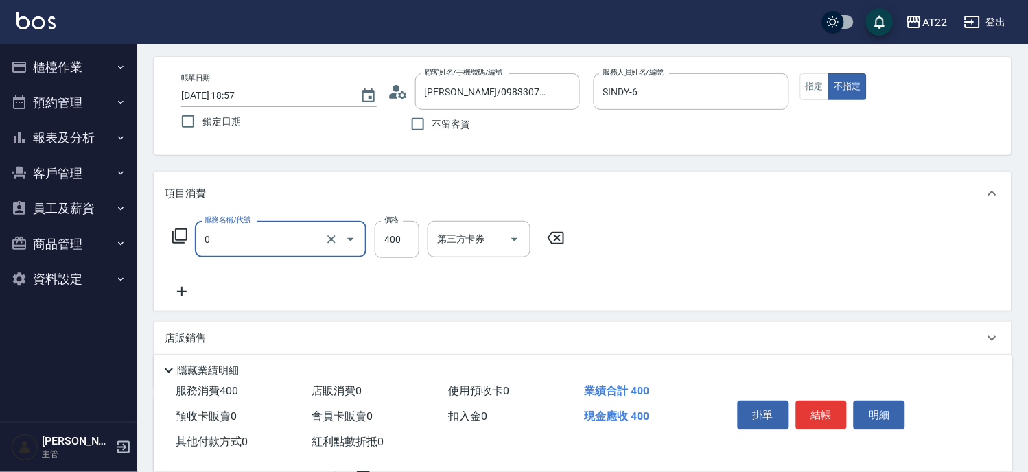
type input "有機洗髮(0)"
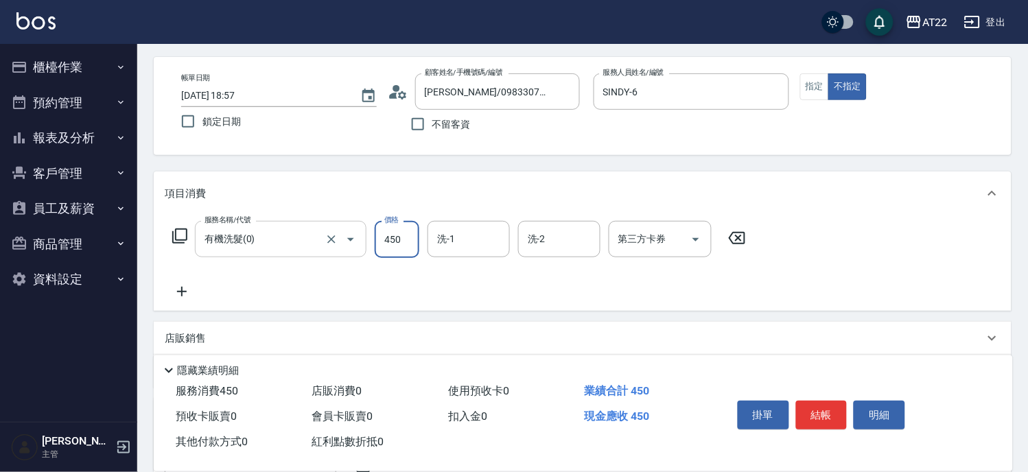
type input "450"
click at [186, 298] on icon at bounding box center [182, 291] width 34 height 16
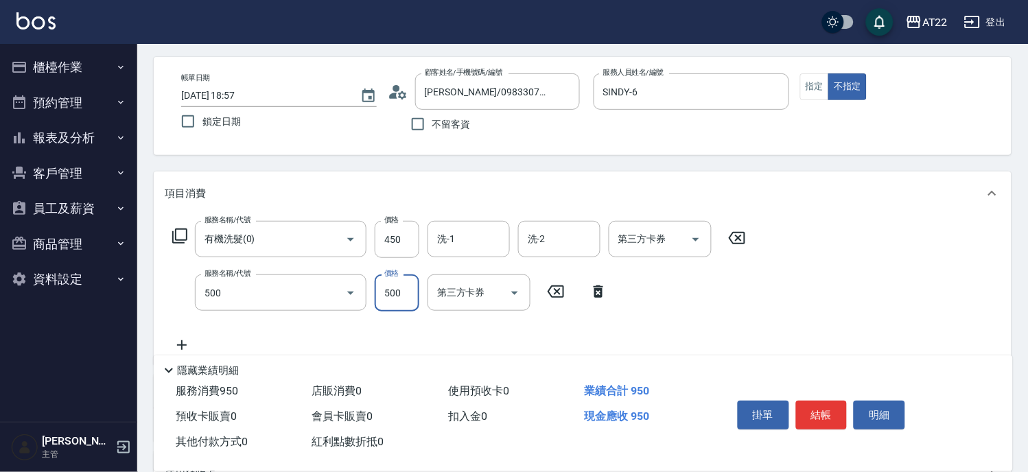
type input "剪髮(500)"
type input "200"
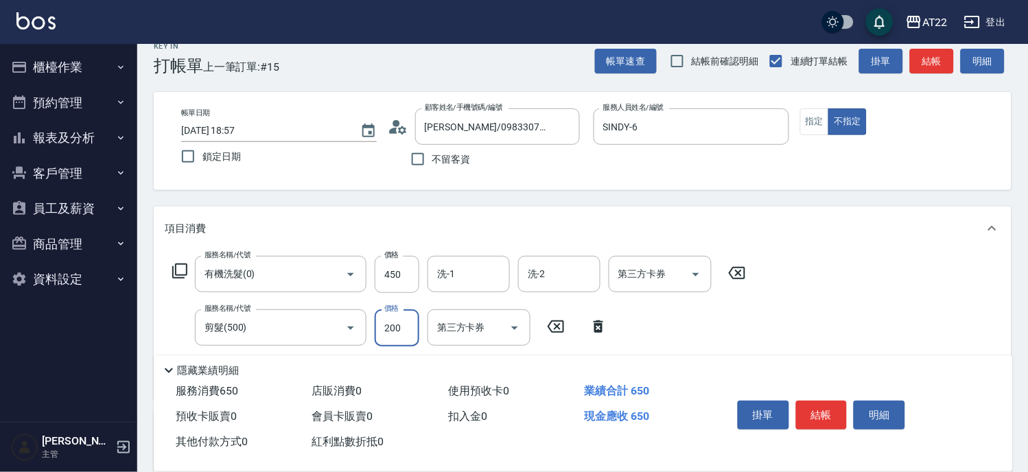
scroll to position [0, 0]
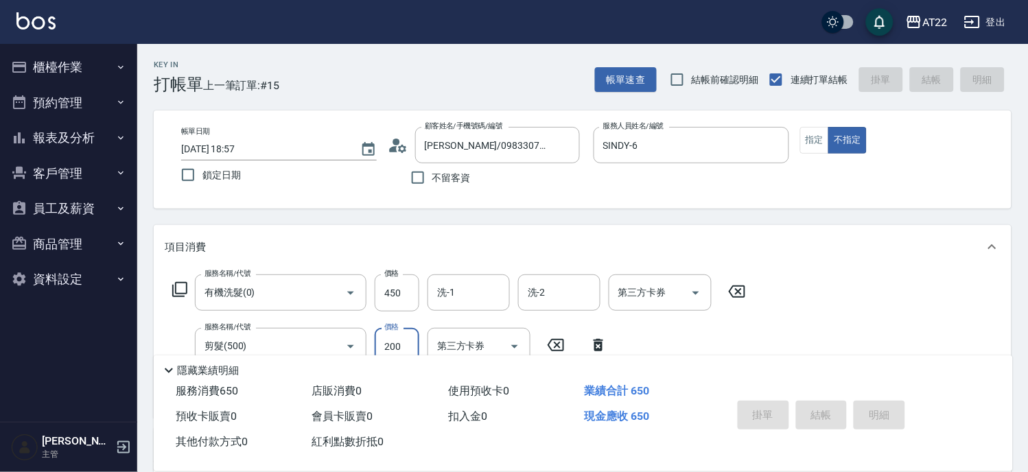
type input "[DATE] 18:59"
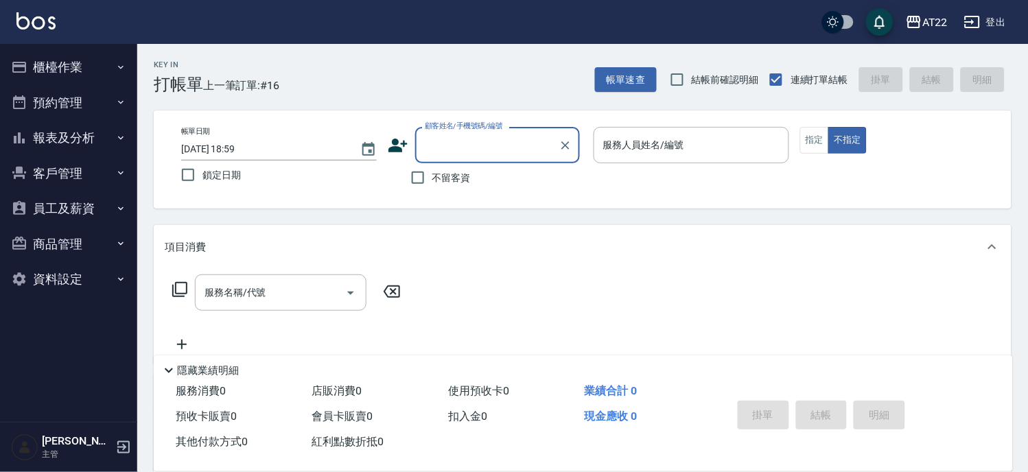
click at [389, 147] on icon at bounding box center [398, 145] width 21 height 21
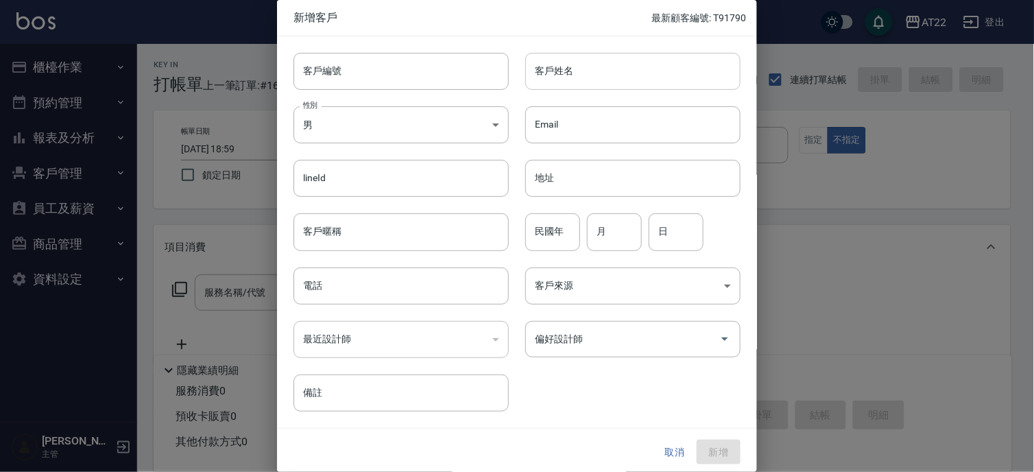
click at [604, 69] on input "客戶姓名" at bounding box center [632, 71] width 215 height 37
type input "陳晏婷"
click at [355, 274] on input "電話" at bounding box center [401, 286] width 215 height 37
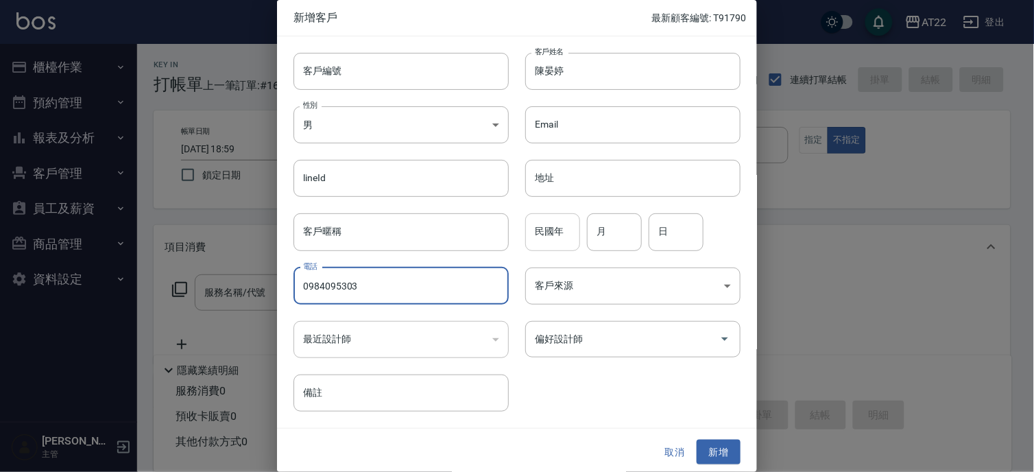
type input "0984095303"
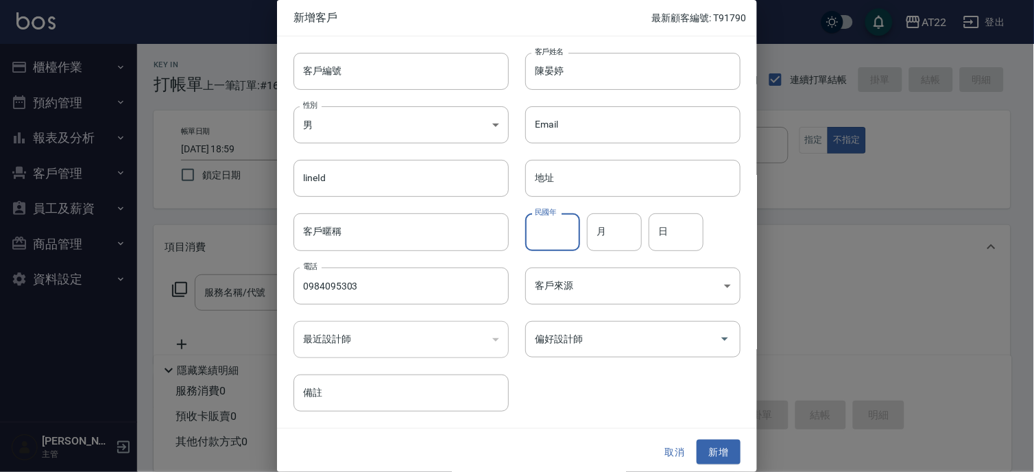
click at [554, 241] on input "民國年" at bounding box center [552, 231] width 55 height 37
click at [554, 241] on input "866" at bounding box center [552, 231] width 55 height 37
type input "86"
click at [605, 230] on input "月" at bounding box center [614, 231] width 55 height 37
type input "6"
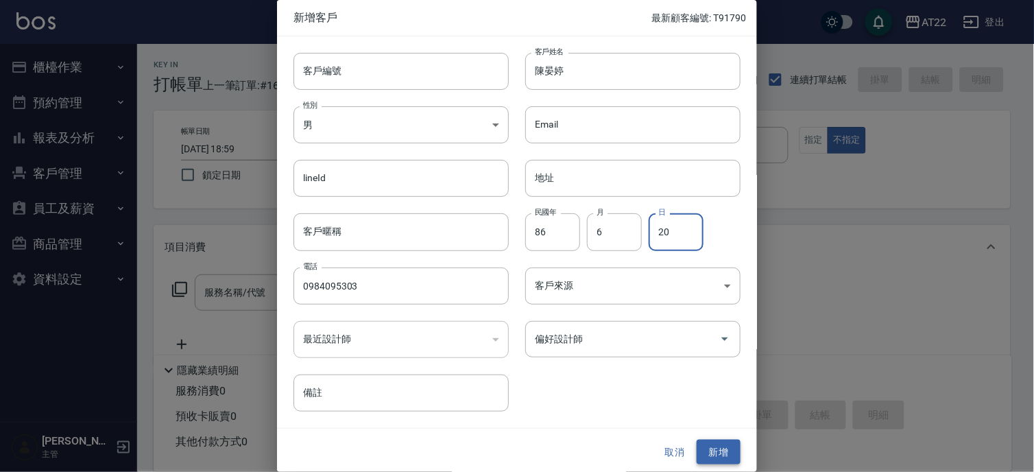
type input "20"
click at [707, 449] on button "新增" at bounding box center [719, 452] width 44 height 25
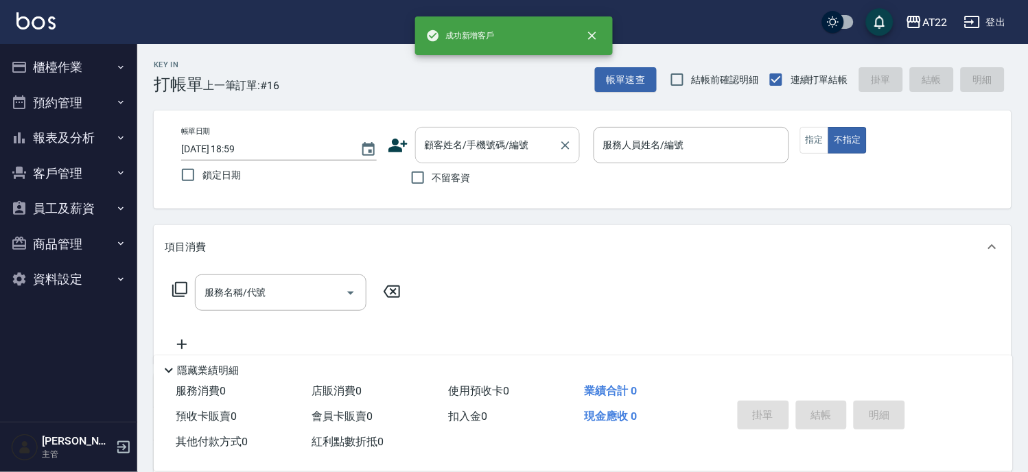
click at [462, 142] on input "顧客姓名/手機號碼/編號" at bounding box center [487, 145] width 132 height 24
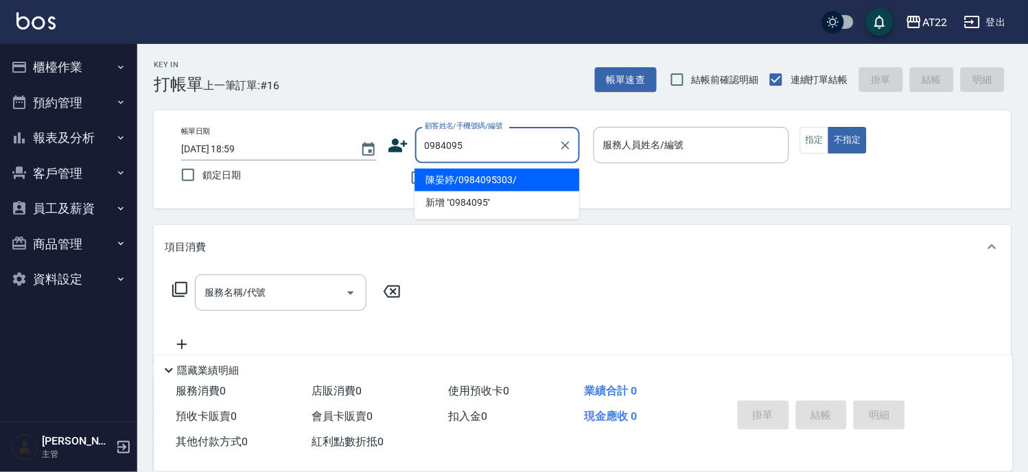
type input "陳晏婷/0984095303/"
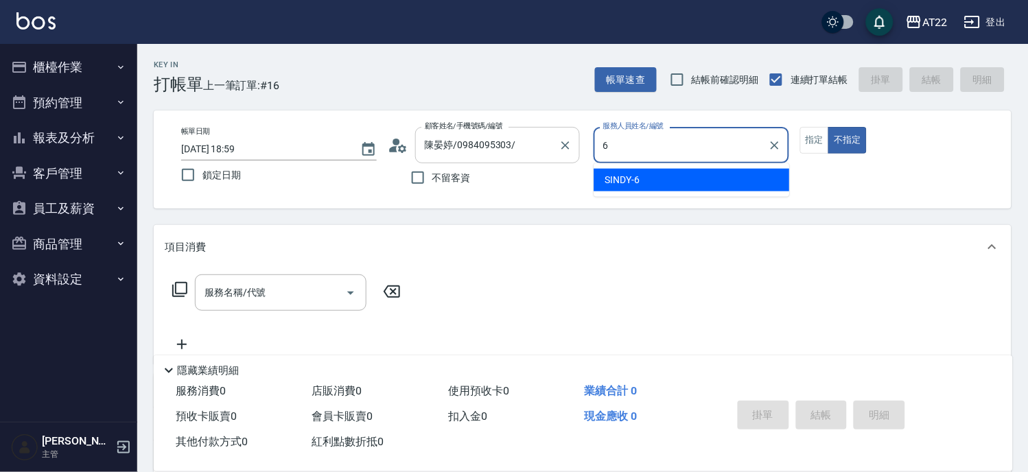
type input "SINDY-6"
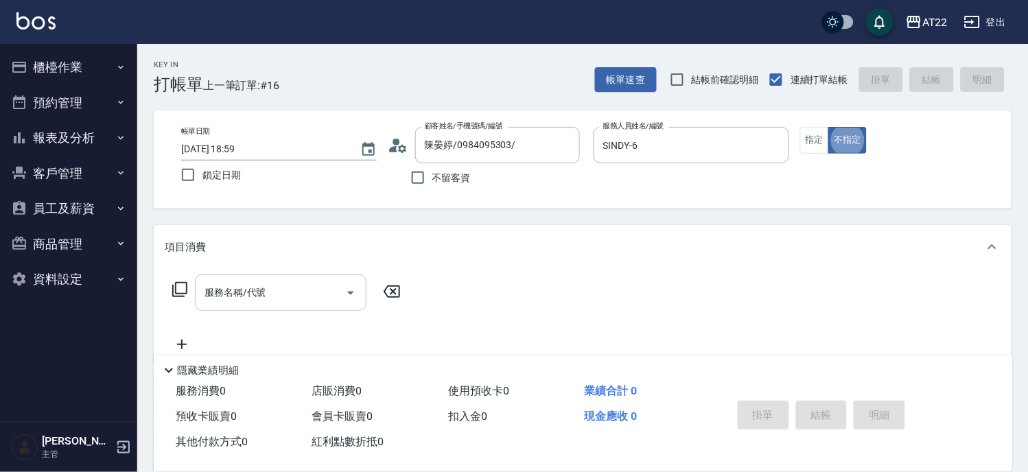
click at [298, 286] on input "服務名稱/代號" at bounding box center [270, 293] width 139 height 24
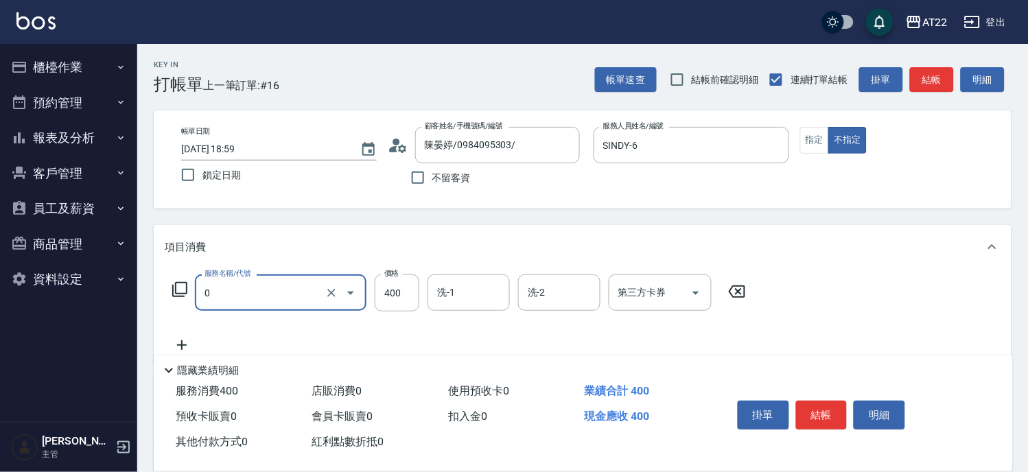
type input "有機洗髮(0)"
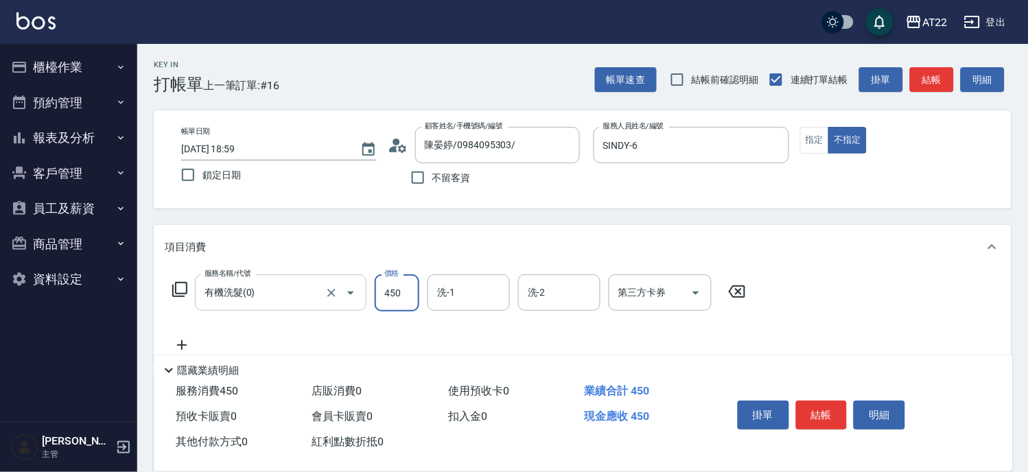
type input "450"
type input "Cinna-26"
click at [186, 344] on icon at bounding box center [182, 345] width 34 height 16
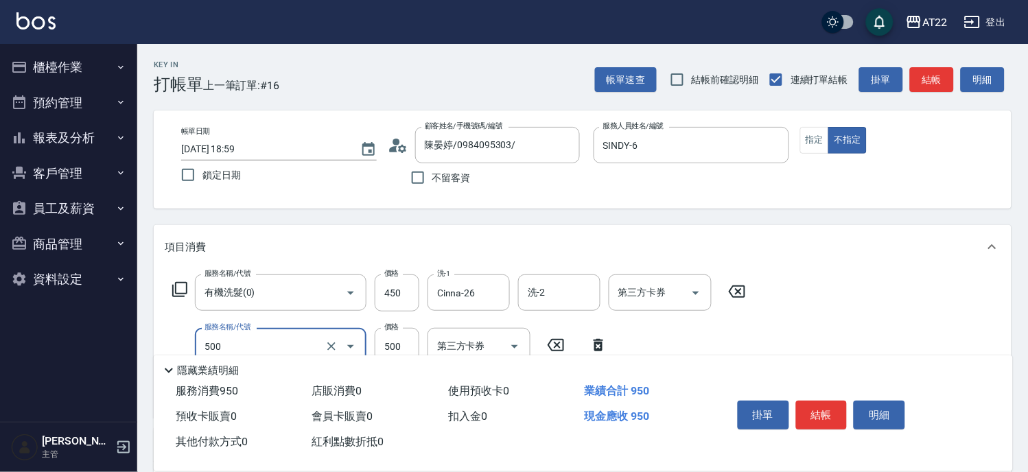
type input "剪髮(500)"
type input "200"
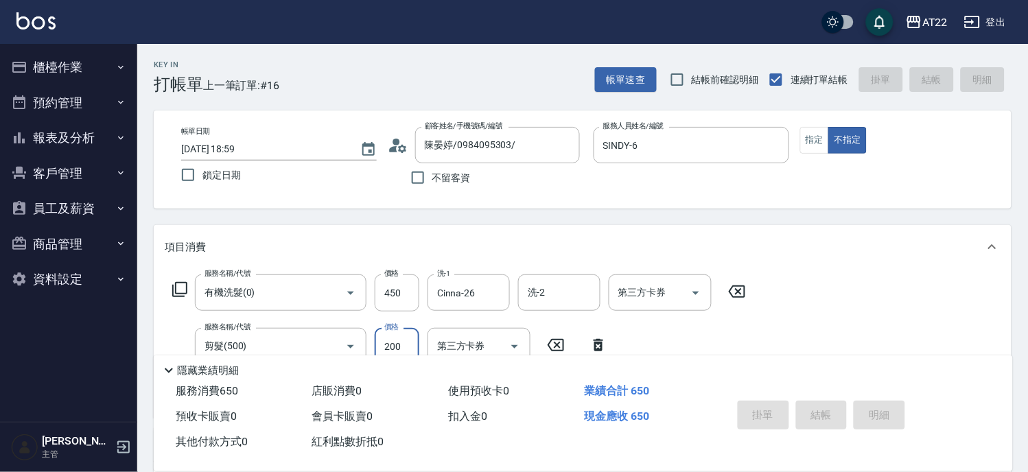
type input "[DATE] 19:00"
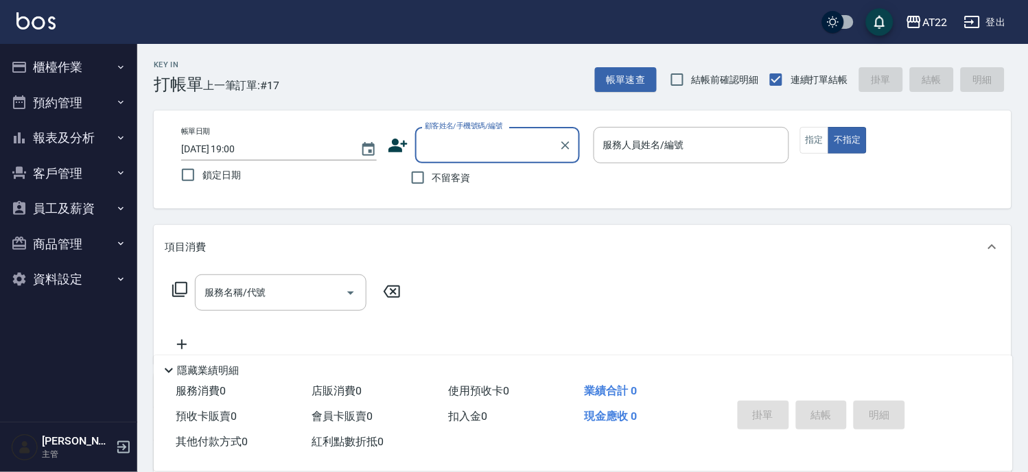
click at [86, 72] on button "櫃檯作業" at bounding box center [68, 67] width 126 height 36
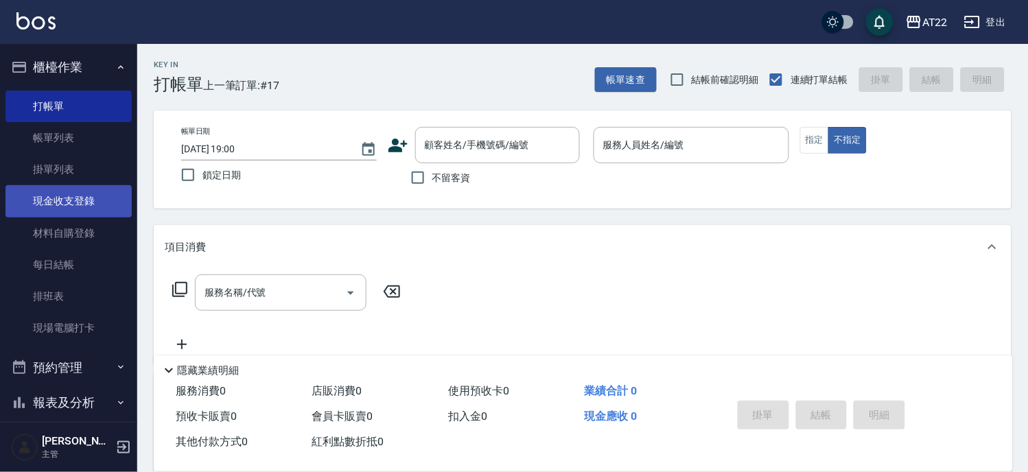
click at [94, 202] on link "現金收支登錄" at bounding box center [68, 201] width 126 height 32
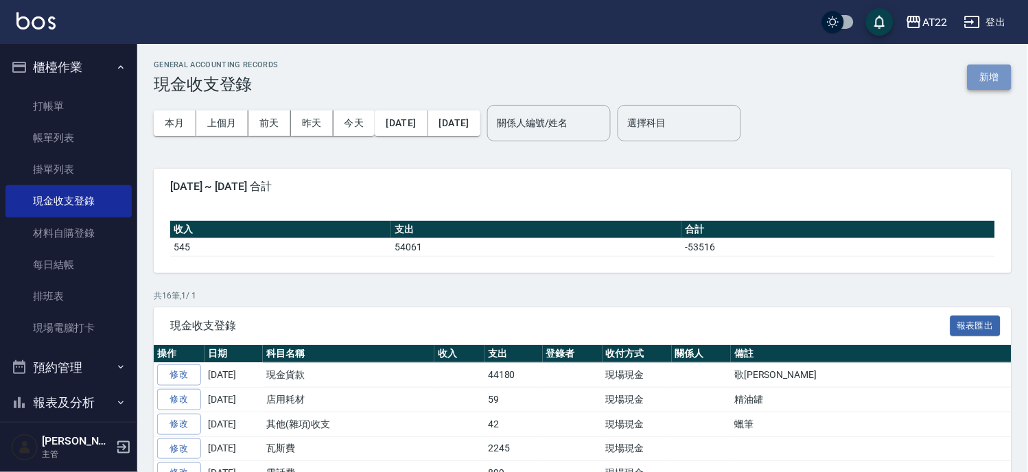
click at [988, 78] on button "新增" at bounding box center [989, 76] width 44 height 25
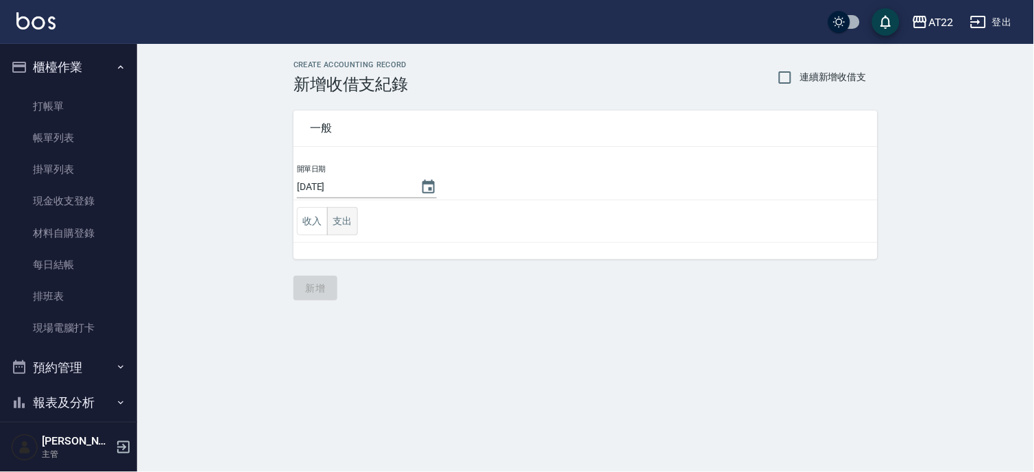
click at [343, 222] on button "支出" at bounding box center [342, 221] width 31 height 28
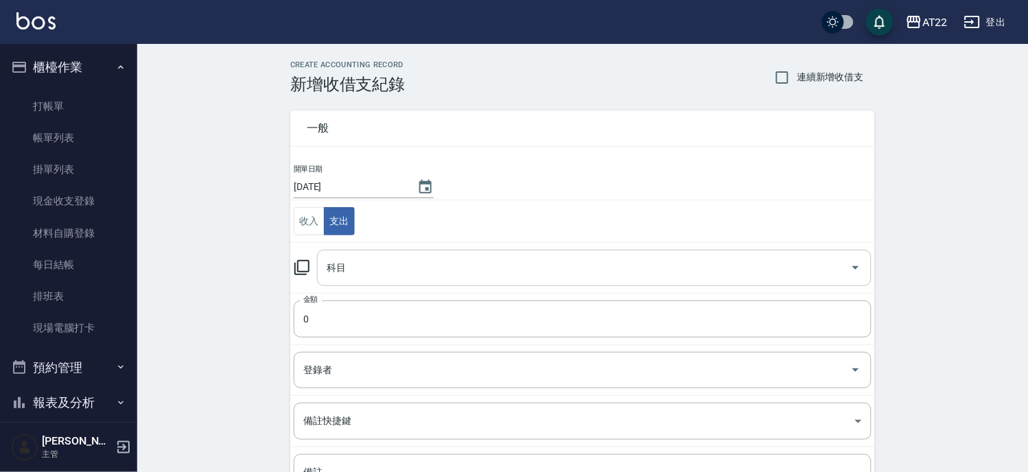
click at [379, 276] on input "科目" at bounding box center [583, 268] width 521 height 24
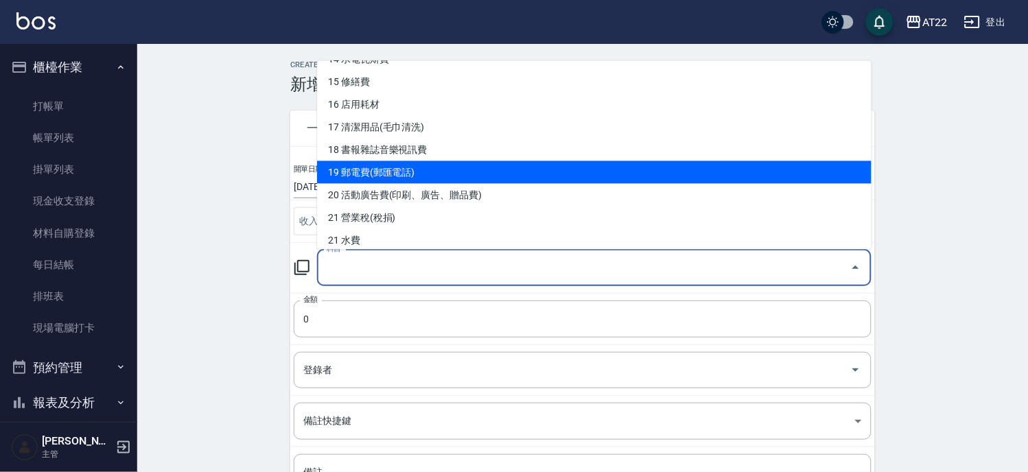
scroll to position [331, 0]
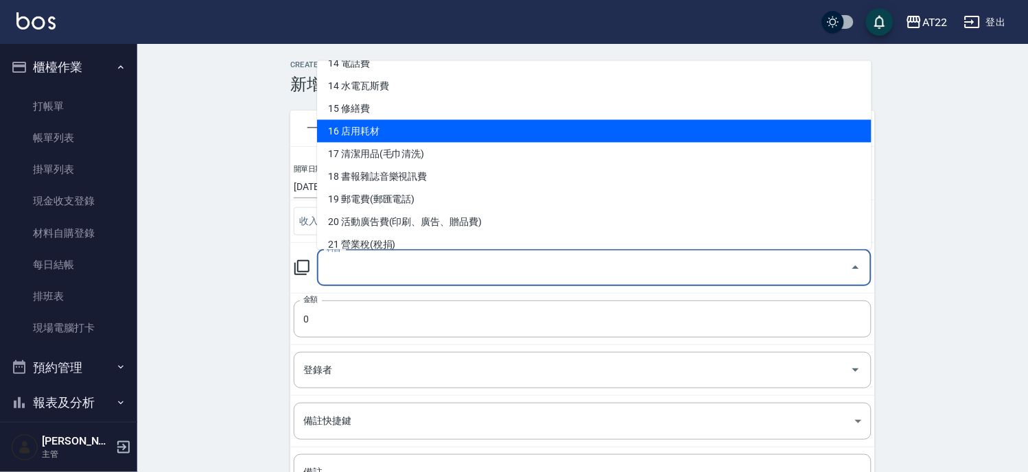
click at [558, 139] on li "16 店用耗材" at bounding box center [594, 130] width 554 height 23
type input "16 店用耗材"
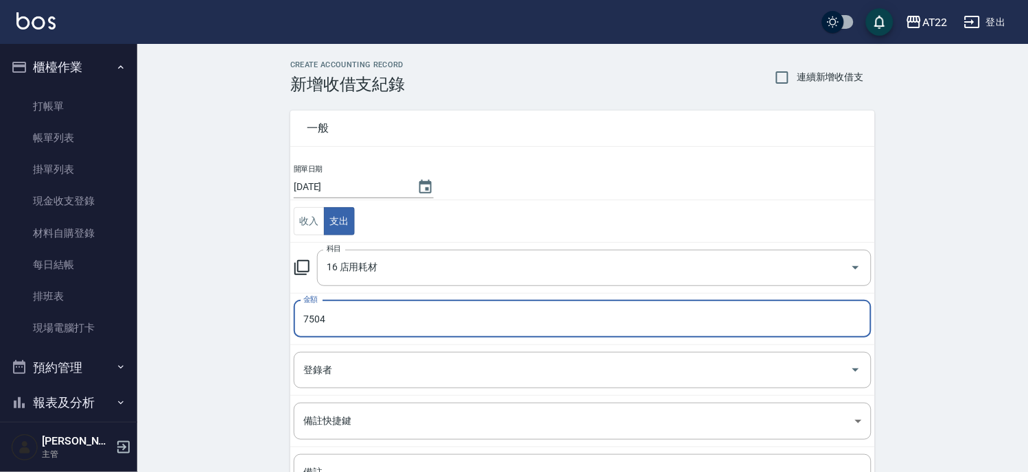
type input "7504"
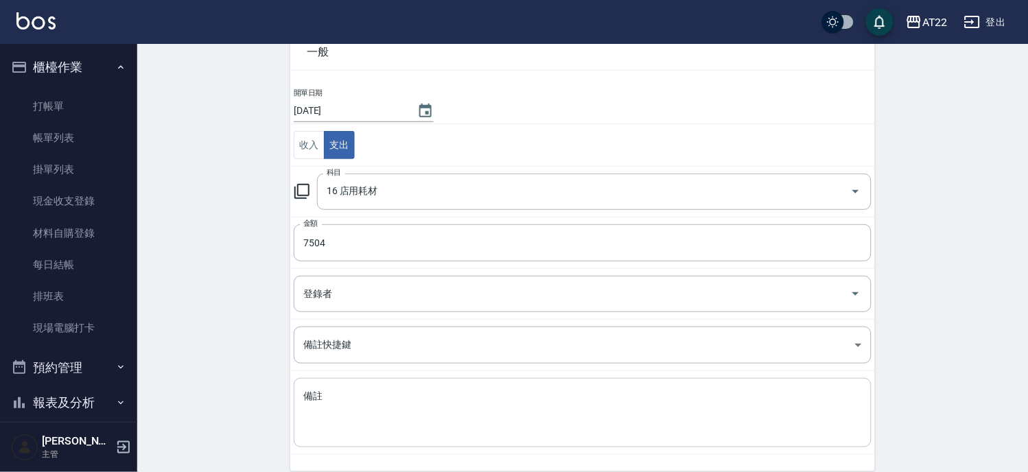
scroll to position [133, 0]
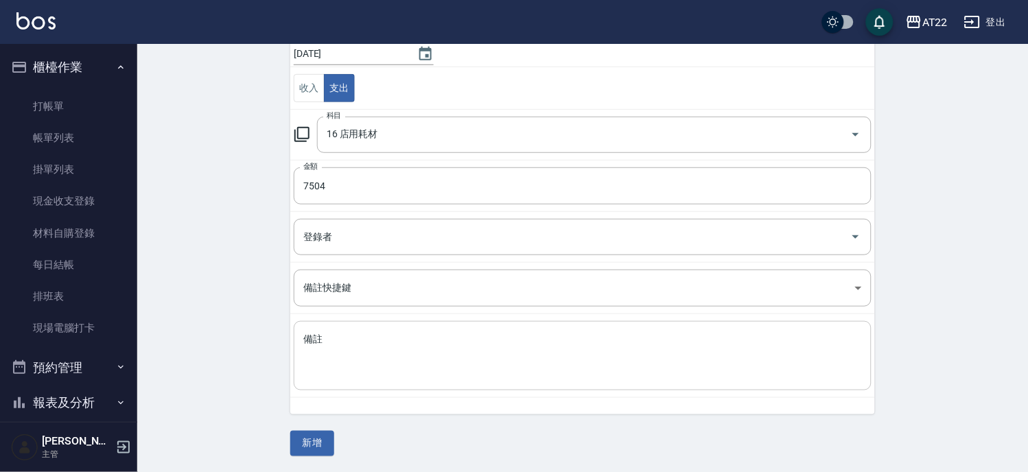
click at [414, 357] on textarea "備註" at bounding box center [582, 356] width 558 height 47
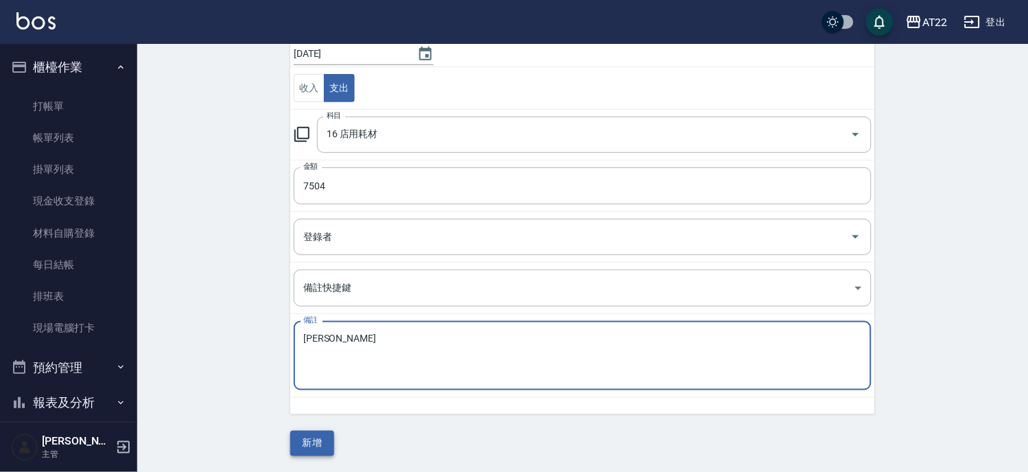
type textarea "[PERSON_NAME]"
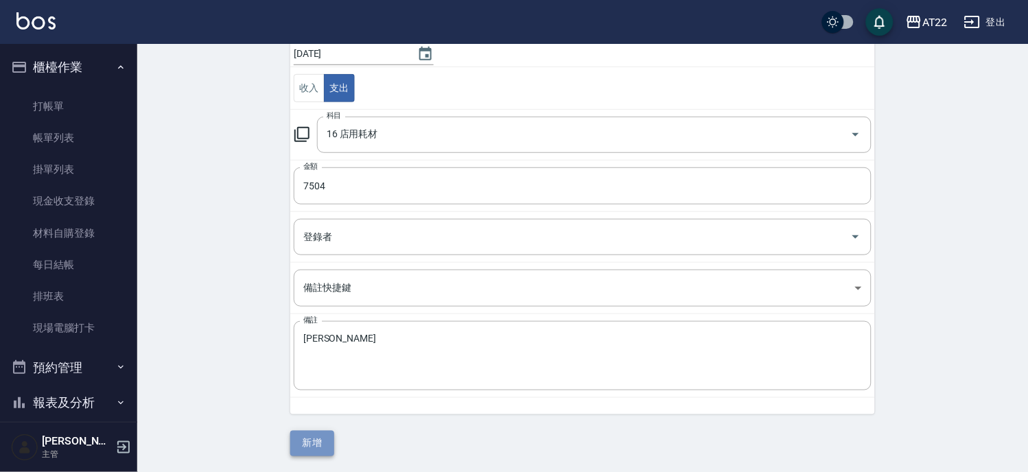
click at [318, 444] on button "新增" at bounding box center [312, 443] width 44 height 25
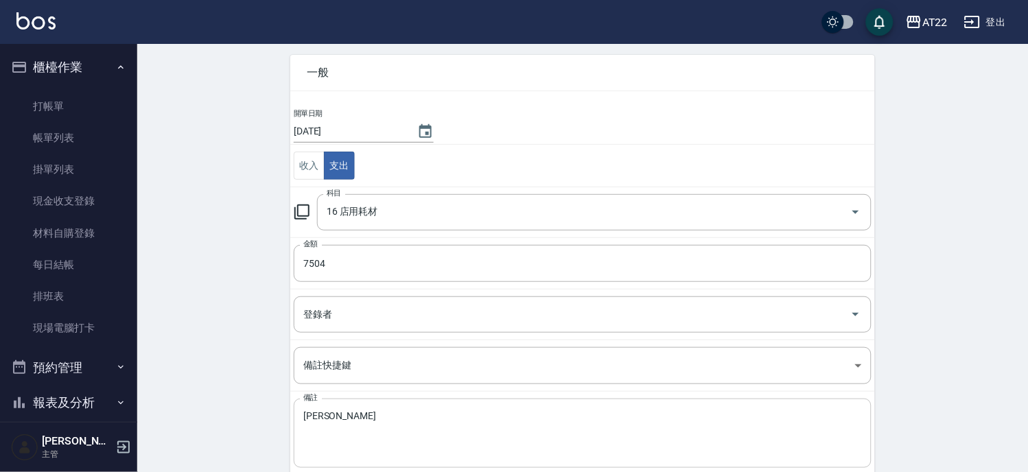
scroll to position [0, 0]
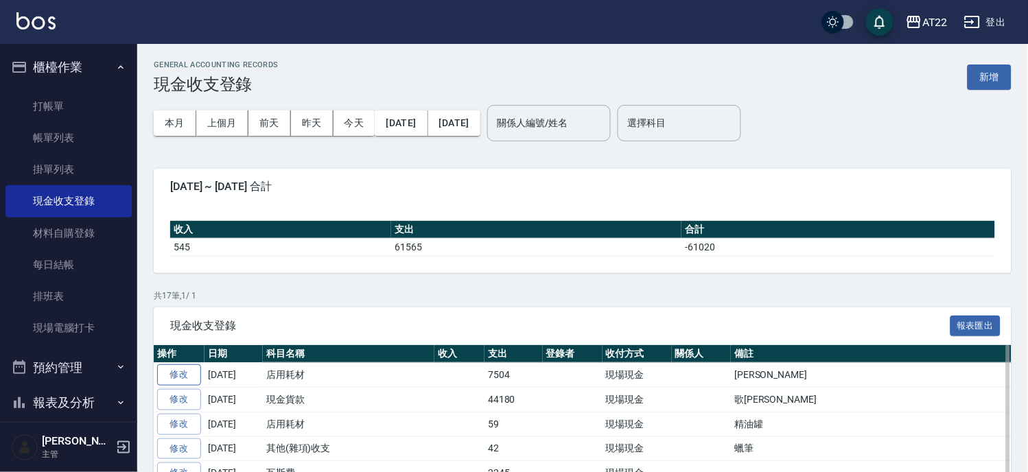
click at [193, 373] on link "修改" at bounding box center [179, 374] width 44 height 21
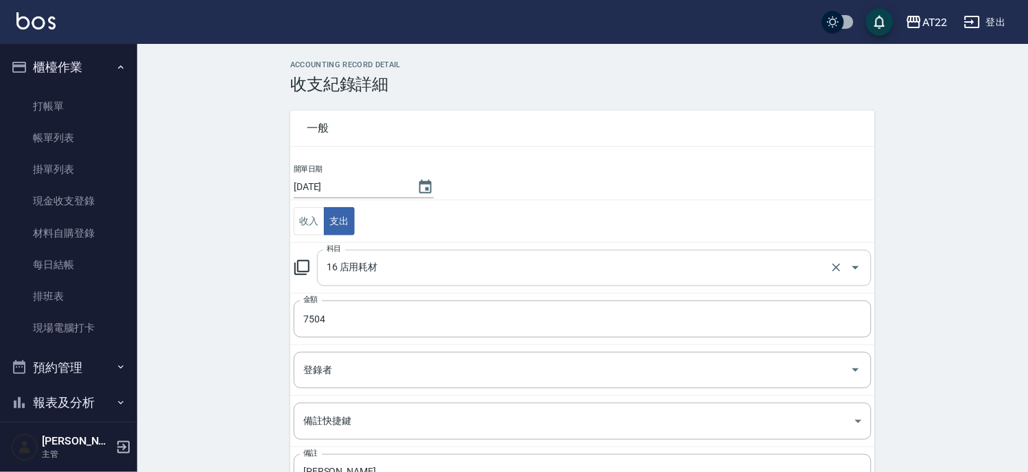
click at [388, 254] on div "16 店用耗材 科目" at bounding box center [594, 268] width 554 height 36
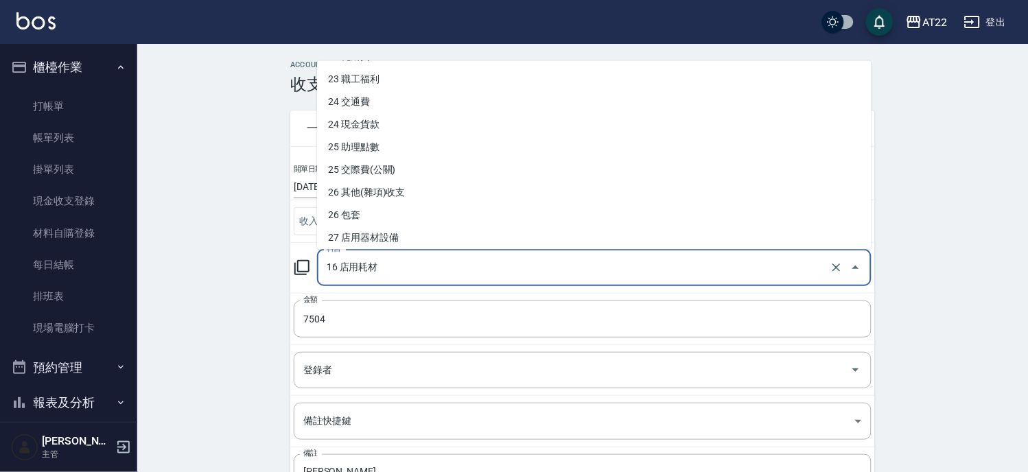
scroll to position [381, 0]
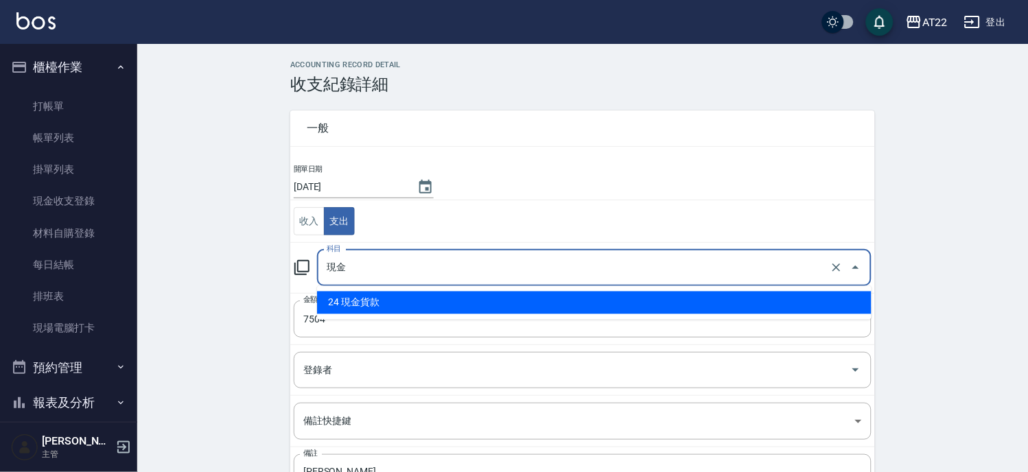
click at [436, 298] on li "24 現金貨款" at bounding box center [594, 303] width 554 height 23
type input "24 現金貨款"
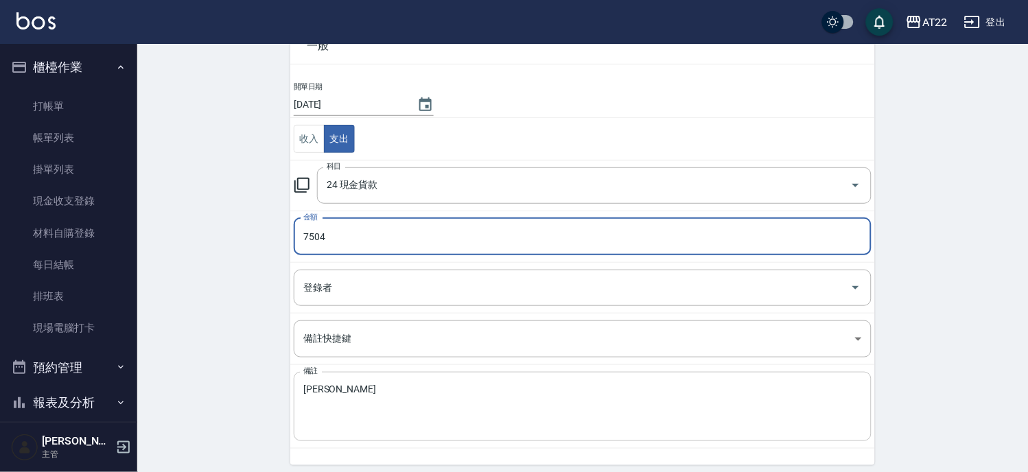
scroll to position [117, 0]
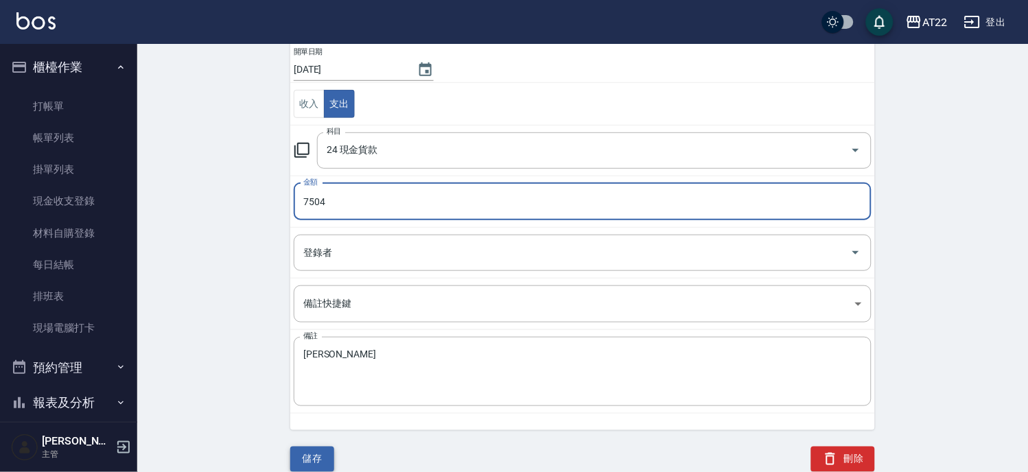
click at [320, 463] on button "儲存" at bounding box center [312, 459] width 44 height 25
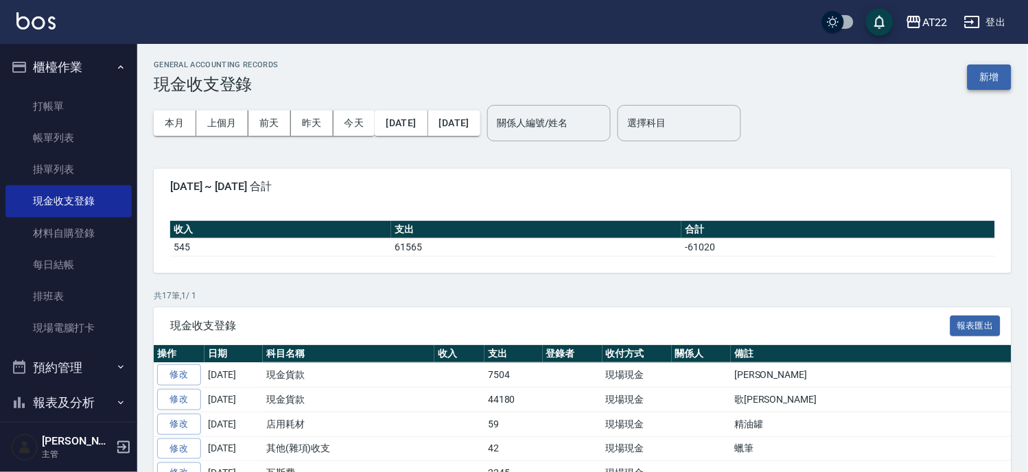
click at [990, 80] on button "新增" at bounding box center [989, 76] width 44 height 25
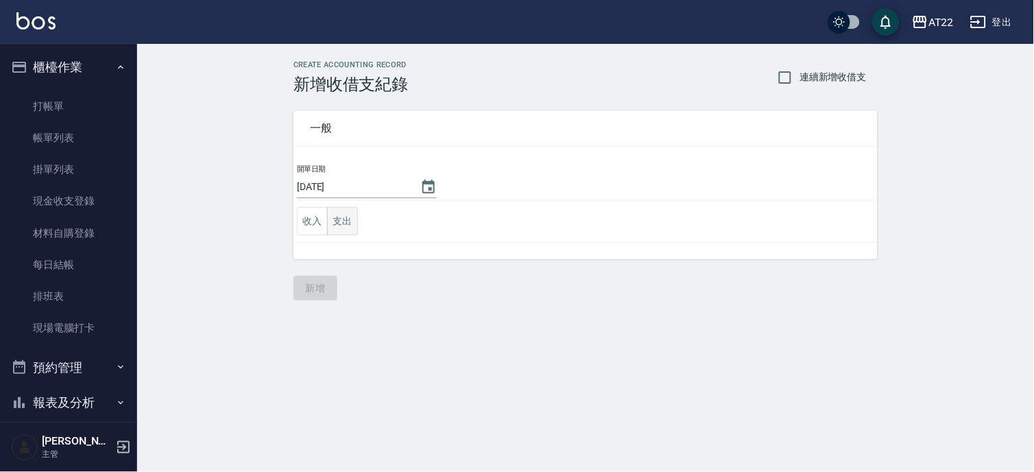
click at [353, 216] on button "支出" at bounding box center [342, 221] width 31 height 28
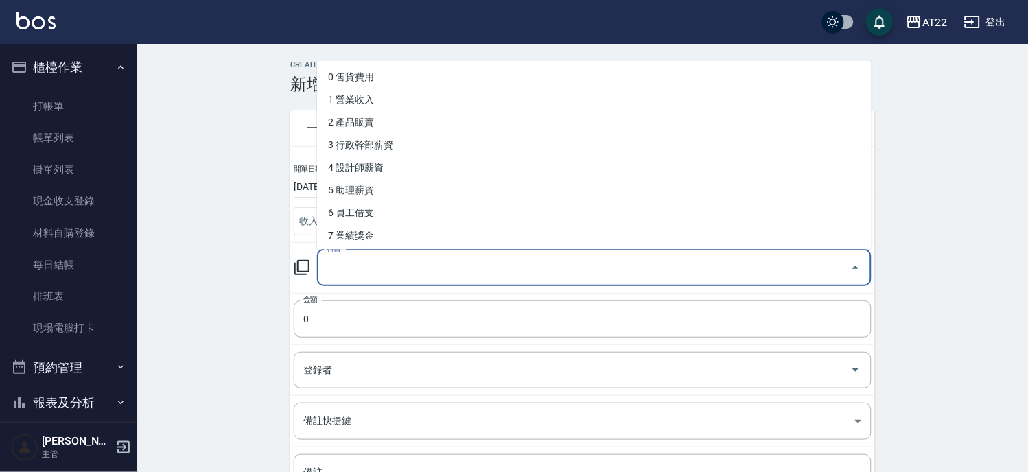
click at [364, 274] on input "科目" at bounding box center [583, 268] width 521 height 24
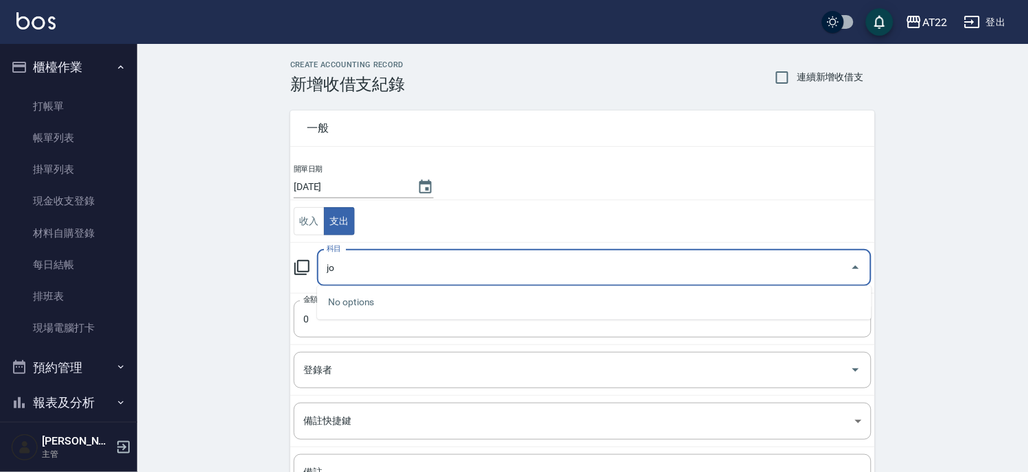
type input "j"
type input "維"
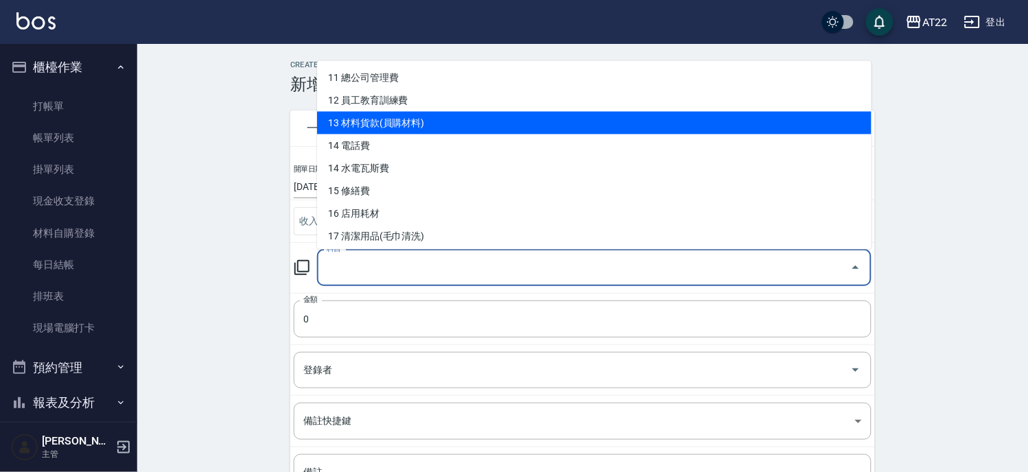
scroll to position [305, 0]
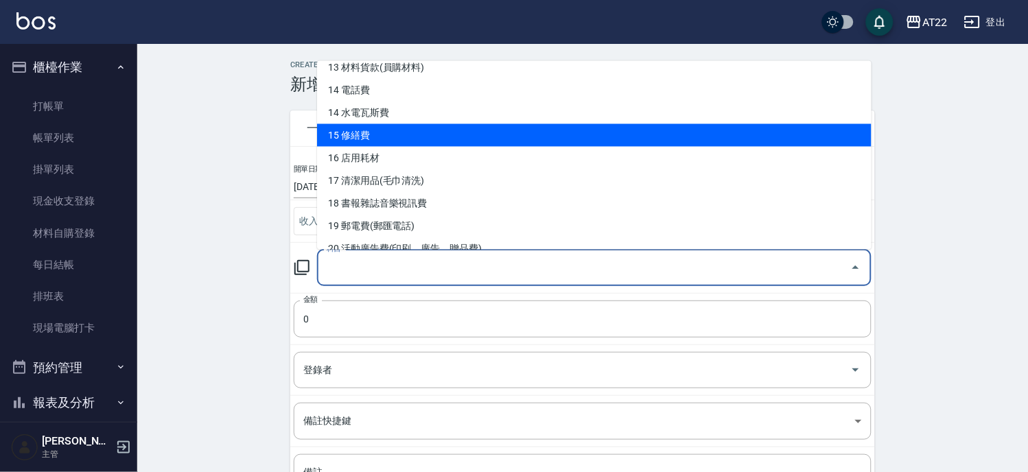
click at [401, 126] on li "15 修繕費" at bounding box center [594, 134] width 554 height 23
type input "15 修繕費"
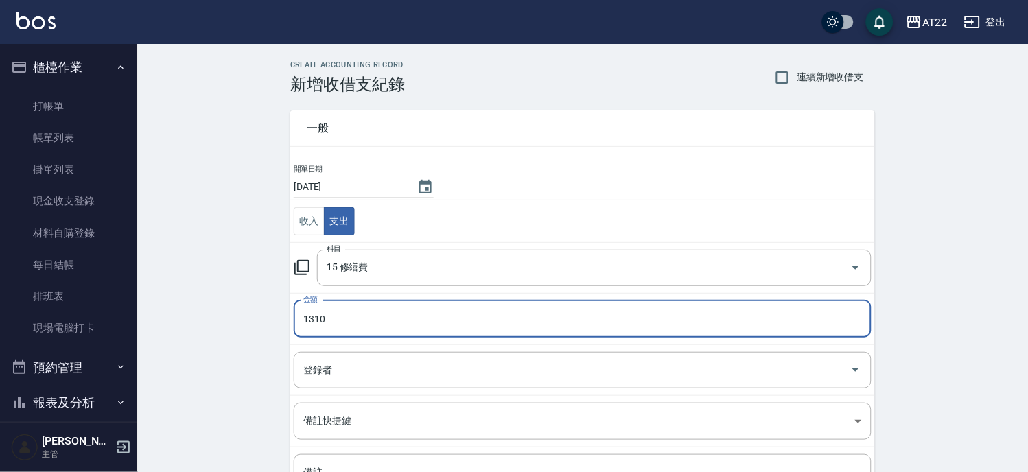
type input "1310"
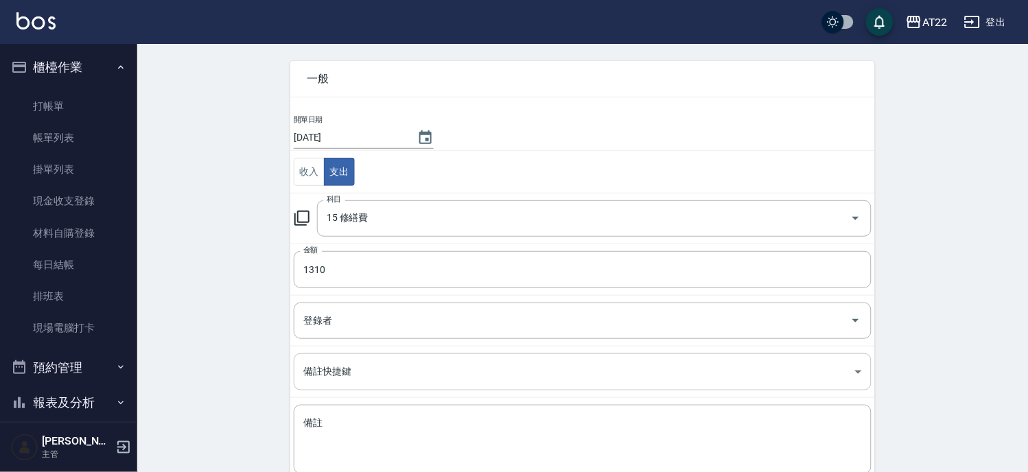
scroll to position [76, 0]
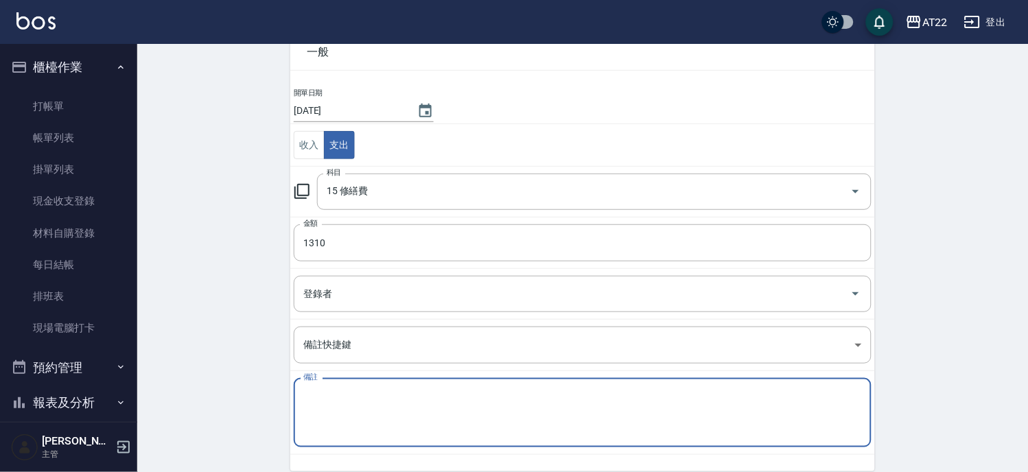
click at [359, 392] on textarea "備註" at bounding box center [582, 413] width 558 height 47
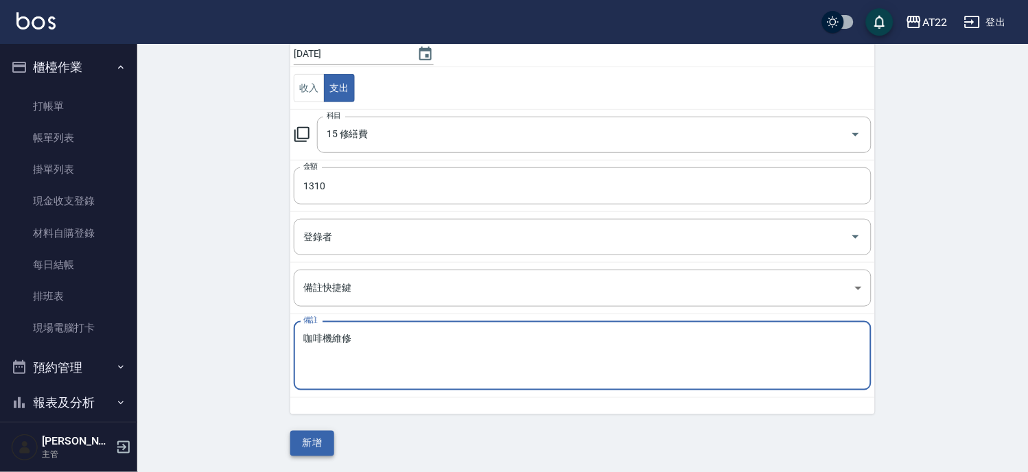
type textarea "咖啡機維修"
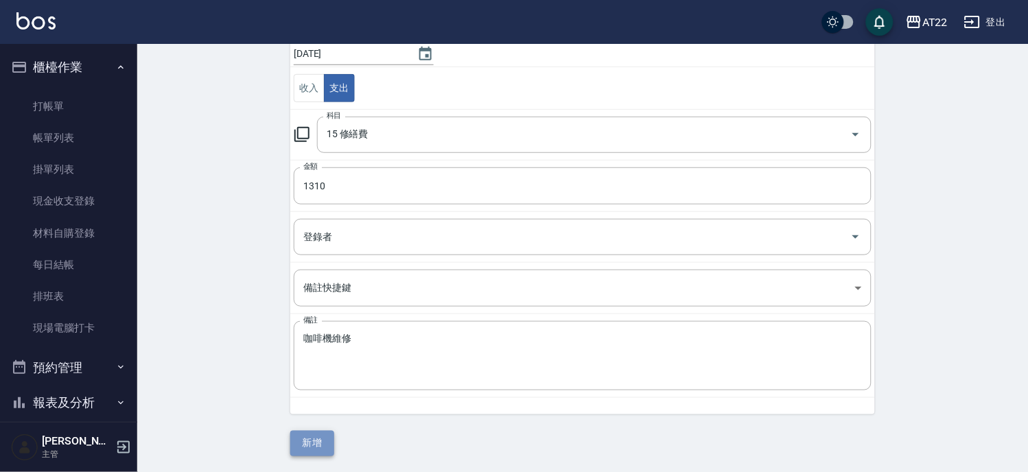
click at [318, 447] on button "新增" at bounding box center [312, 443] width 44 height 25
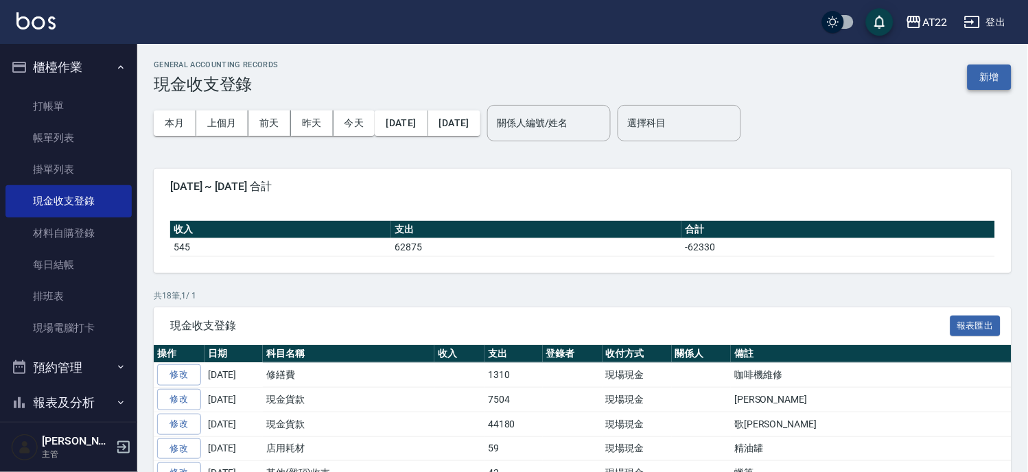
click at [989, 78] on button "新增" at bounding box center [989, 76] width 44 height 25
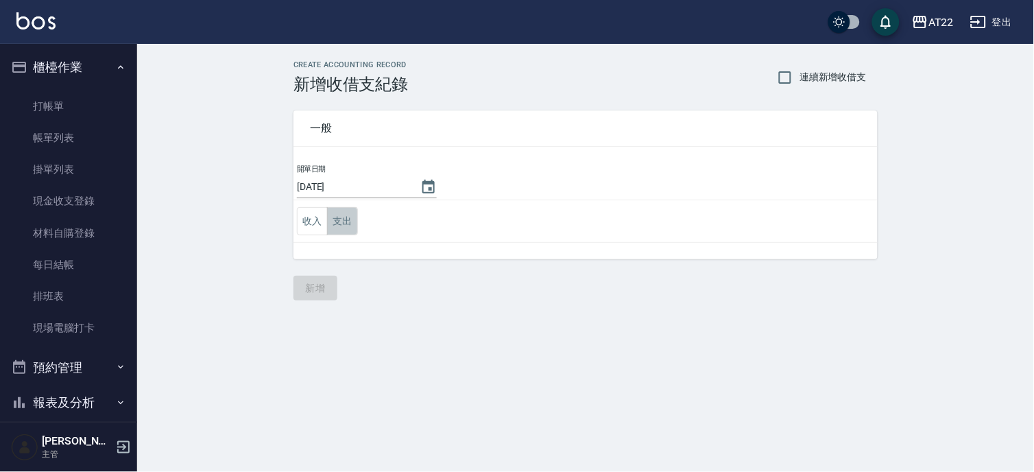
click at [355, 226] on button "支出" at bounding box center [342, 221] width 31 height 28
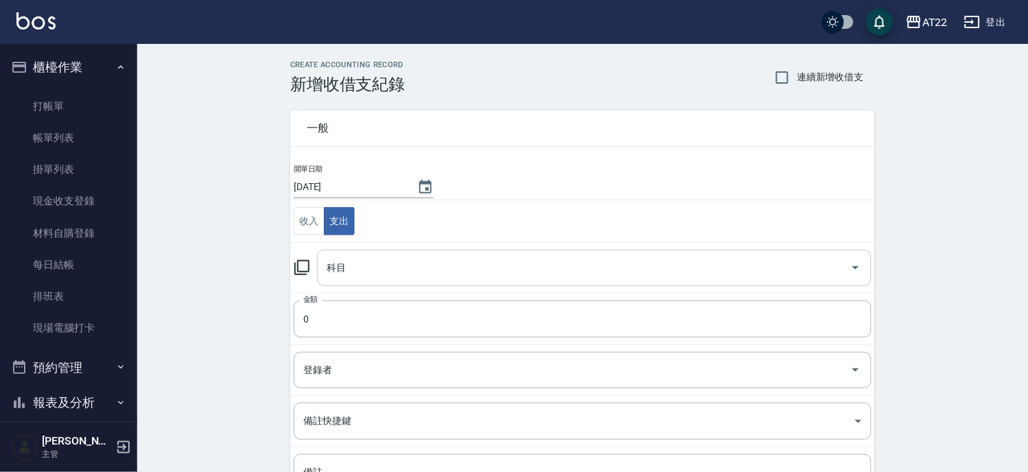
click at [383, 259] on input "科目" at bounding box center [583, 268] width 521 height 24
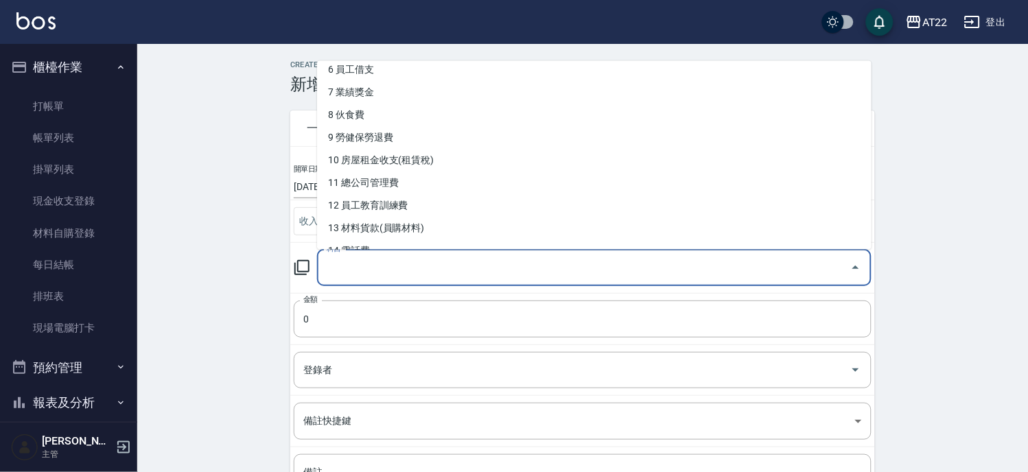
scroll to position [228, 0]
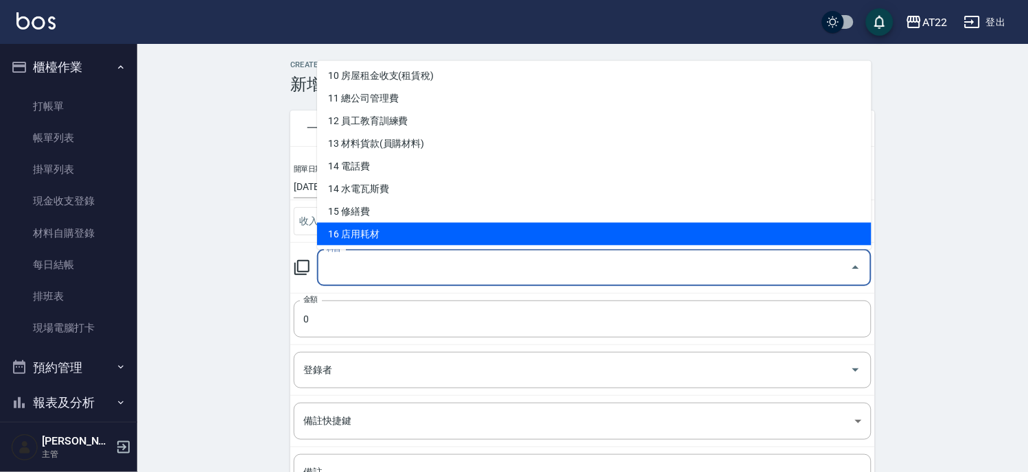
click at [393, 232] on li "16 店用耗材" at bounding box center [594, 233] width 554 height 23
type input "16 店用耗材"
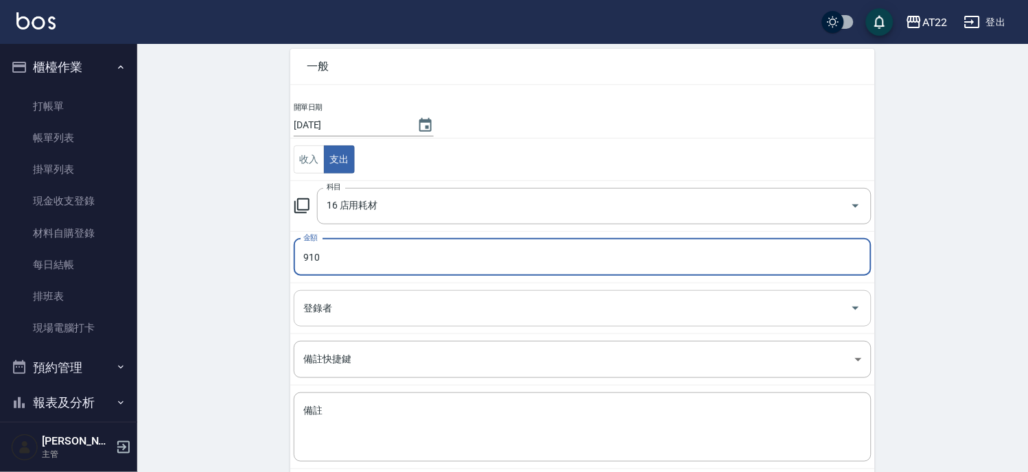
scroll to position [133, 0]
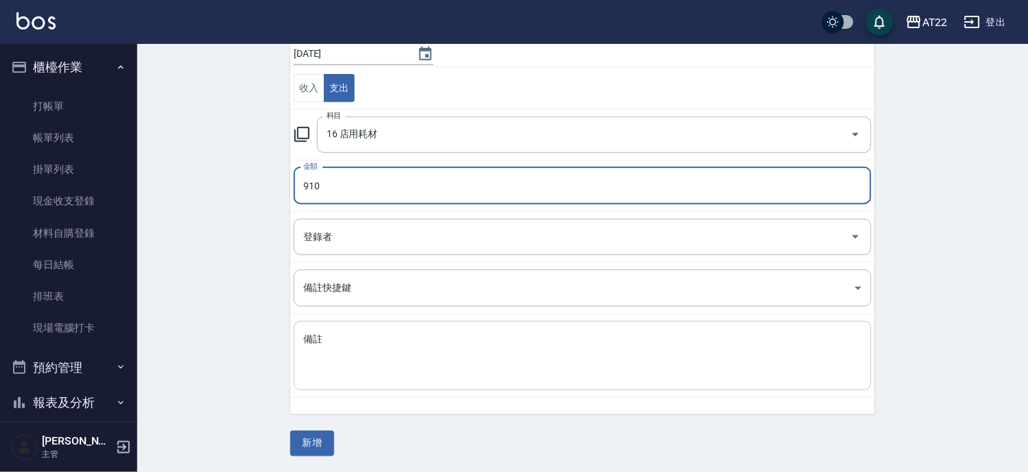
type input "910"
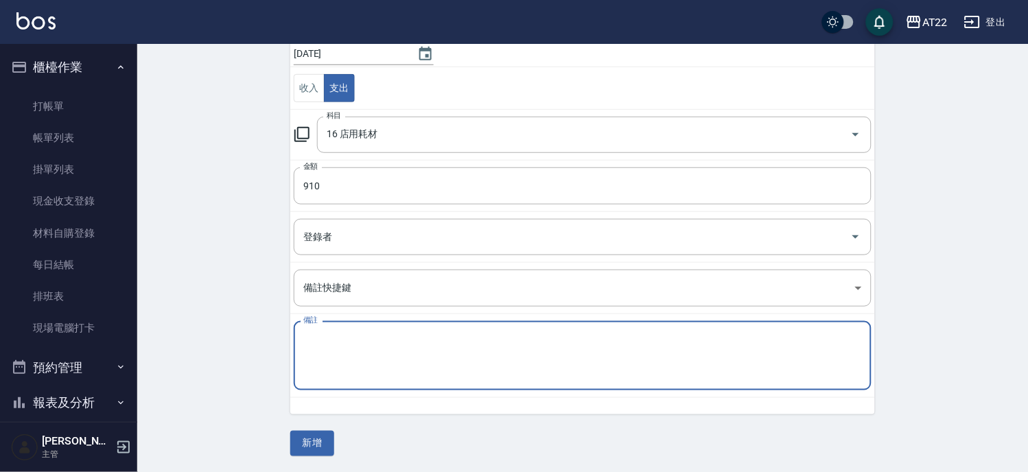
click at [354, 375] on textarea "備註" at bounding box center [582, 356] width 558 height 47
type textarea "貝巧思"
click at [320, 434] on button "新增" at bounding box center [312, 443] width 44 height 25
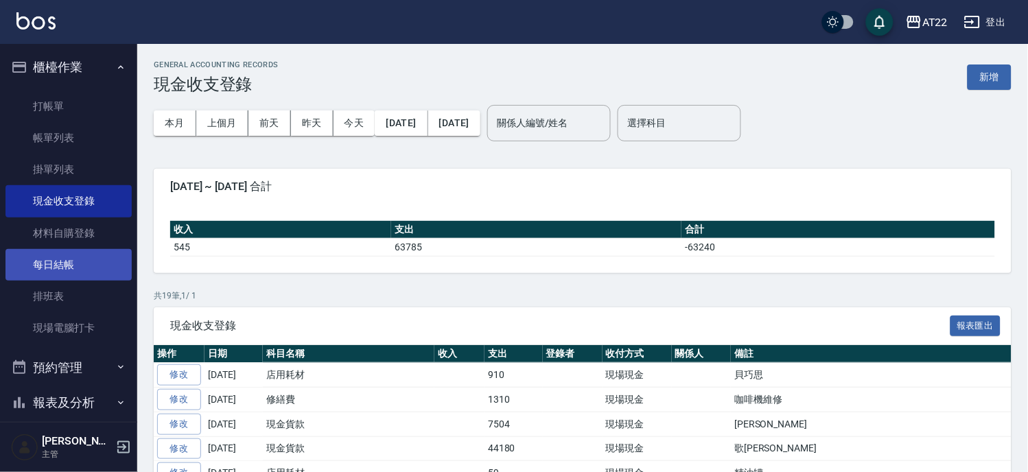
click at [96, 268] on link "每日結帳" at bounding box center [68, 265] width 126 height 32
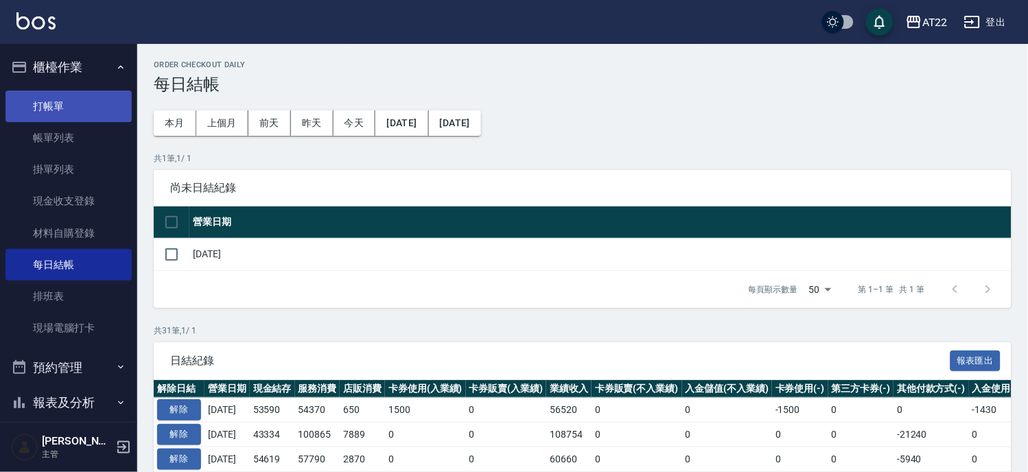
click at [65, 100] on link "打帳單" at bounding box center [68, 107] width 126 height 32
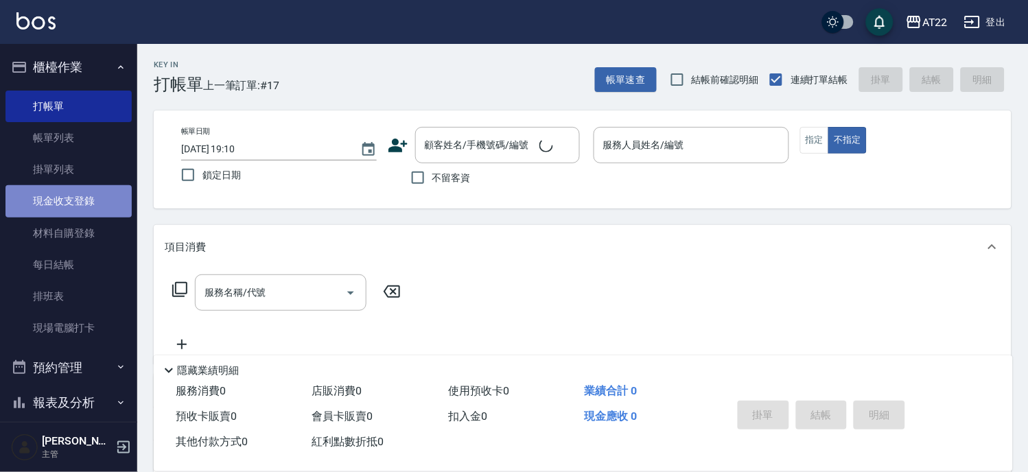
click at [77, 207] on link "現金收支登錄" at bounding box center [68, 201] width 126 height 32
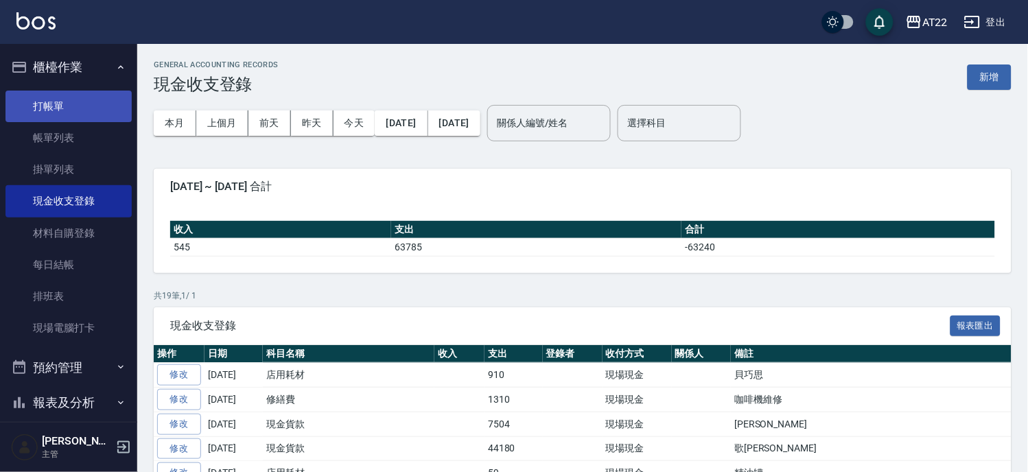
click at [97, 102] on link "打帳單" at bounding box center [68, 107] width 126 height 32
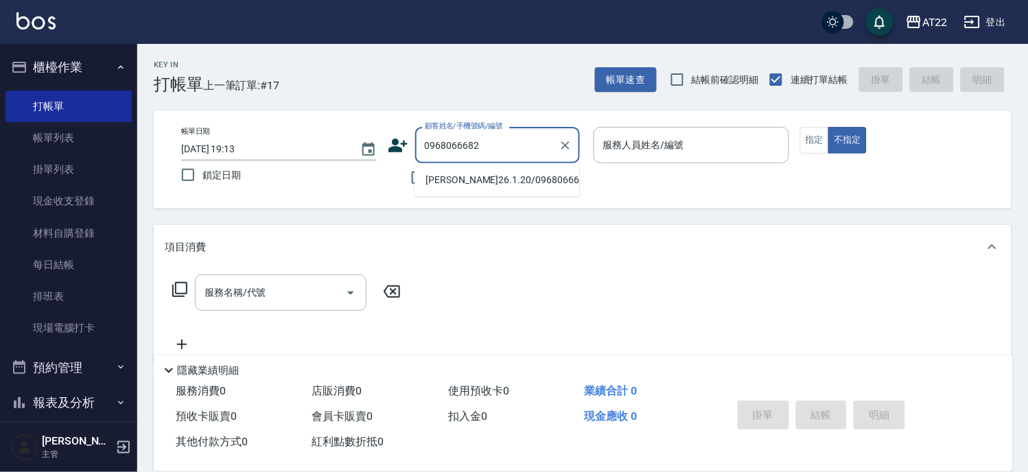
click at [480, 176] on li "[PERSON_NAME]26.1.20/0968066682/v84223/A2526" at bounding box center [496, 180] width 165 height 23
type input "[PERSON_NAME]26.1.20/0968066682/v84223/A2526"
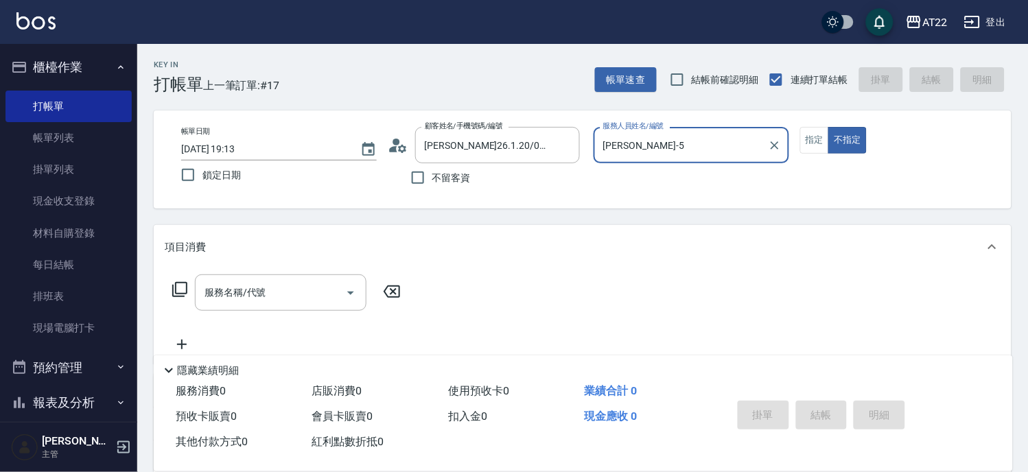
click at [619, 152] on input "[PERSON_NAME]-5" at bounding box center [681, 145] width 163 height 24
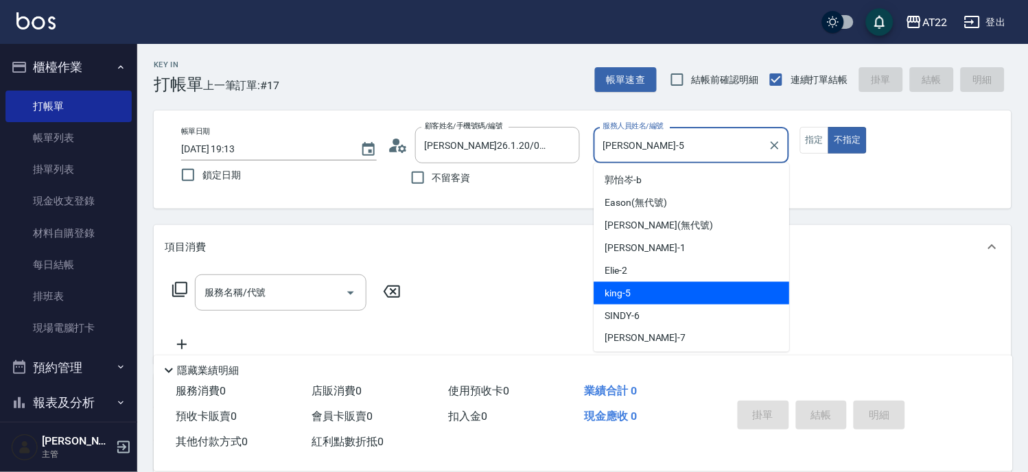
click at [619, 152] on input "[PERSON_NAME]-5" at bounding box center [681, 145] width 163 height 24
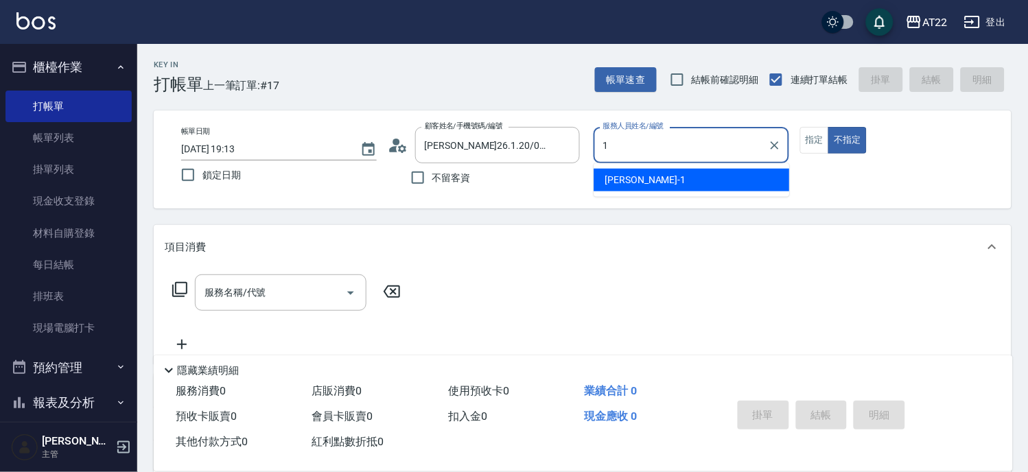
type input "[PERSON_NAME]-1"
type button "false"
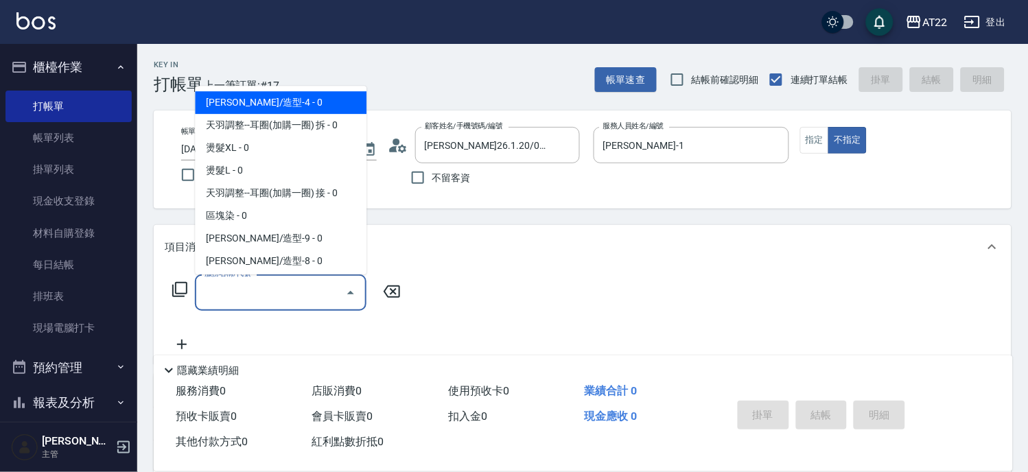
click at [283, 297] on input "服務名稱/代號" at bounding box center [270, 293] width 139 height 24
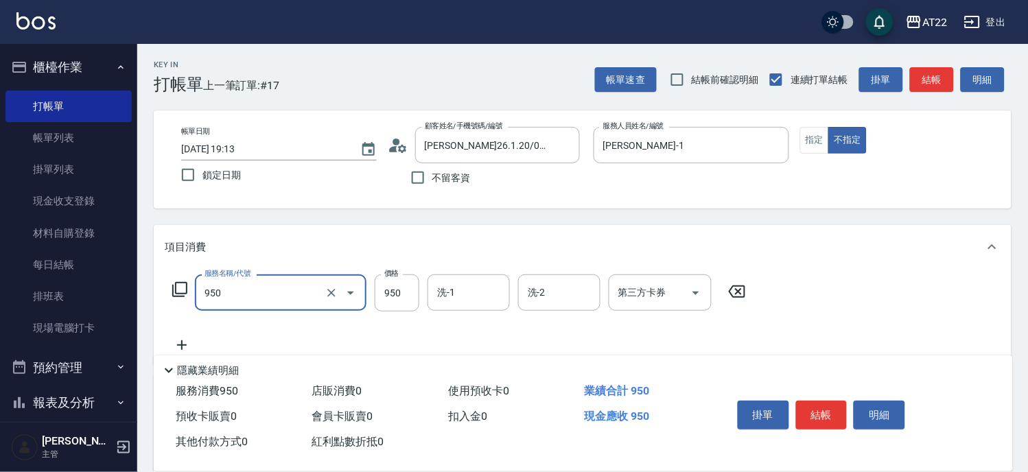
type input "SPA精油洗髮(950)"
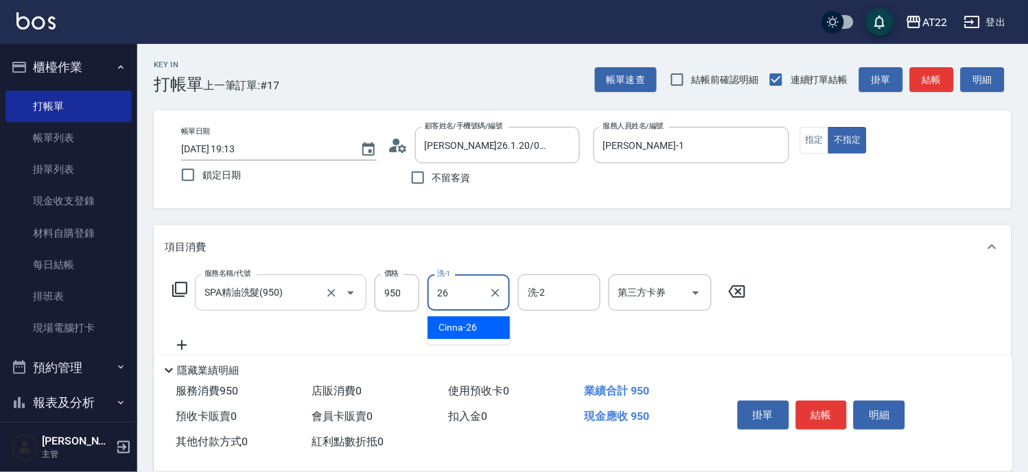
type input "Cinna-26"
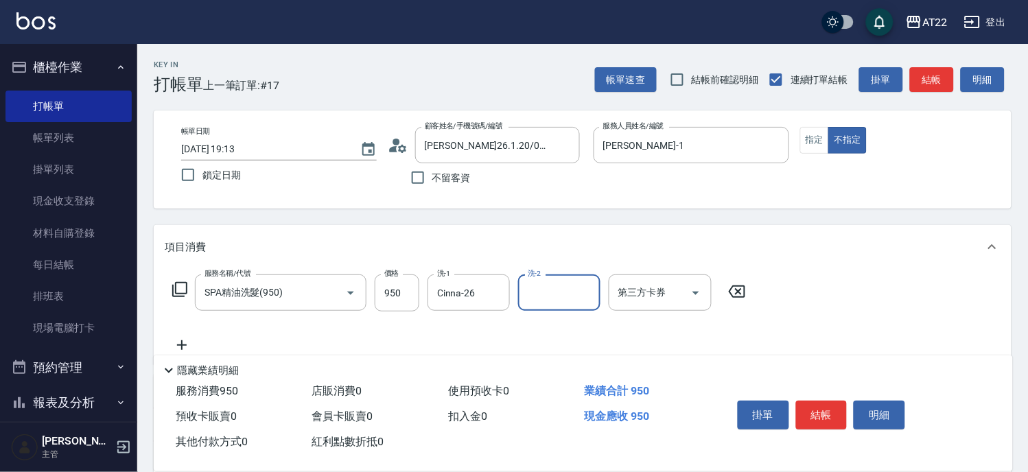
click at [187, 341] on icon at bounding box center [182, 345] width 34 height 16
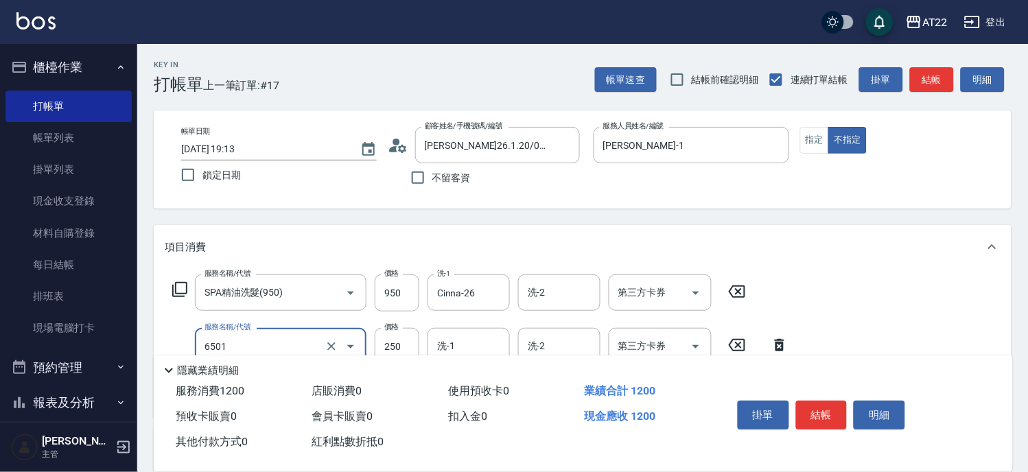
type input "升級滋養護髮(6501)"
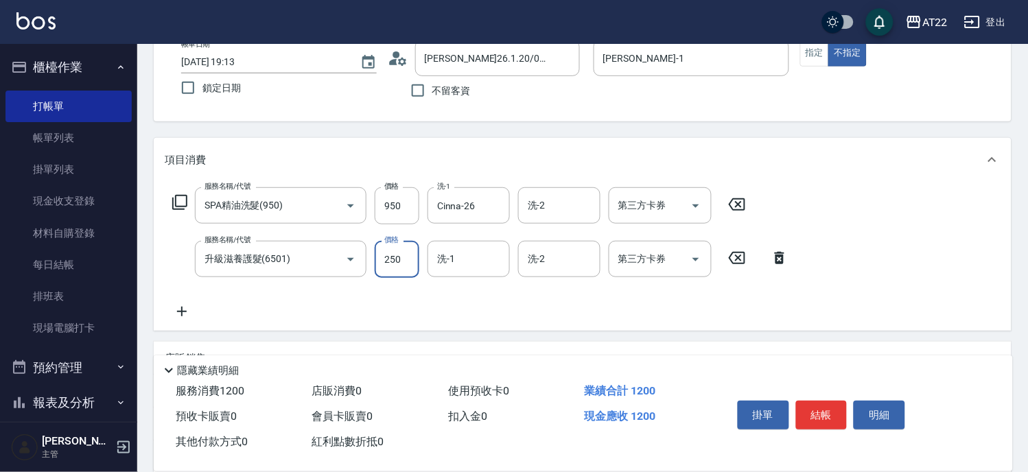
scroll to position [152, 0]
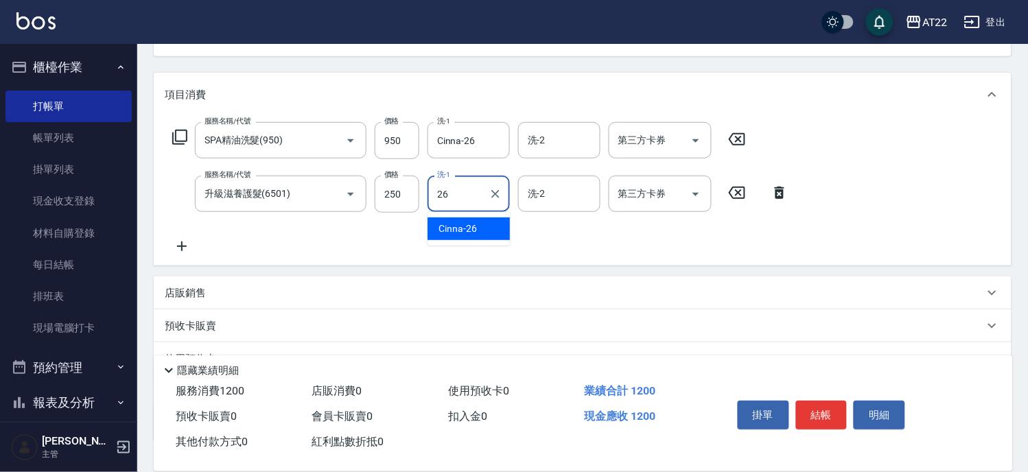
type input "Cinna-26"
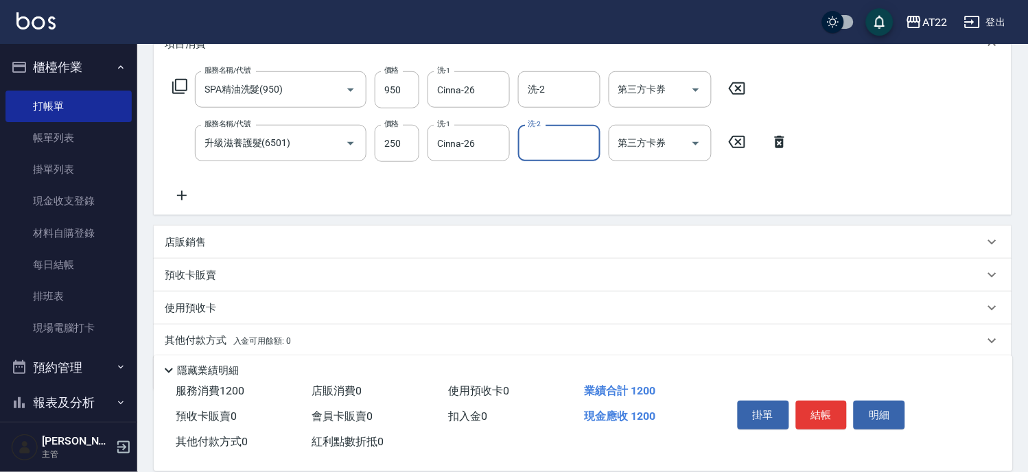
scroll to position [251, 0]
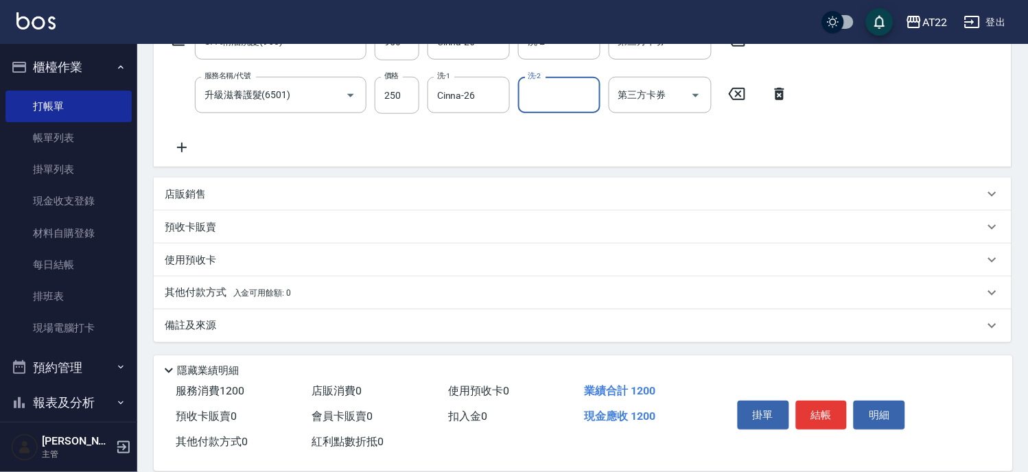
click at [179, 145] on icon at bounding box center [182, 147] width 34 height 16
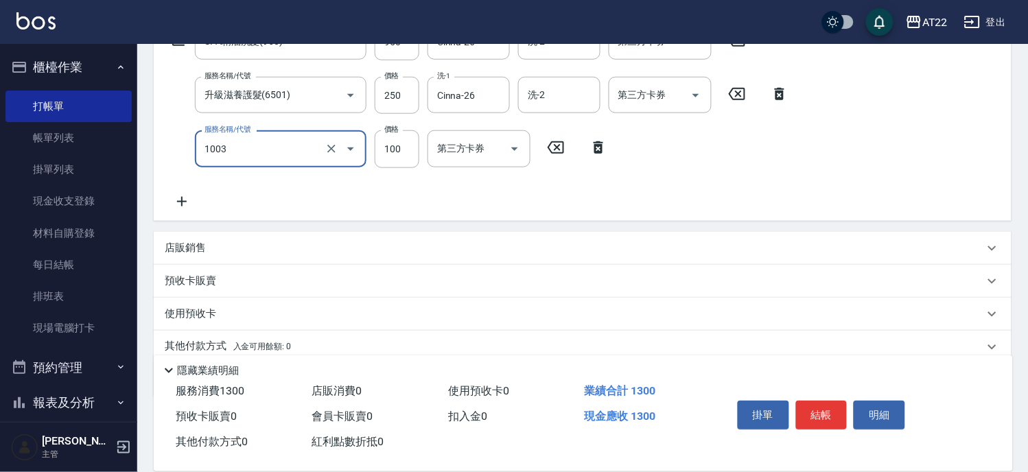
type input "造型(1003)"
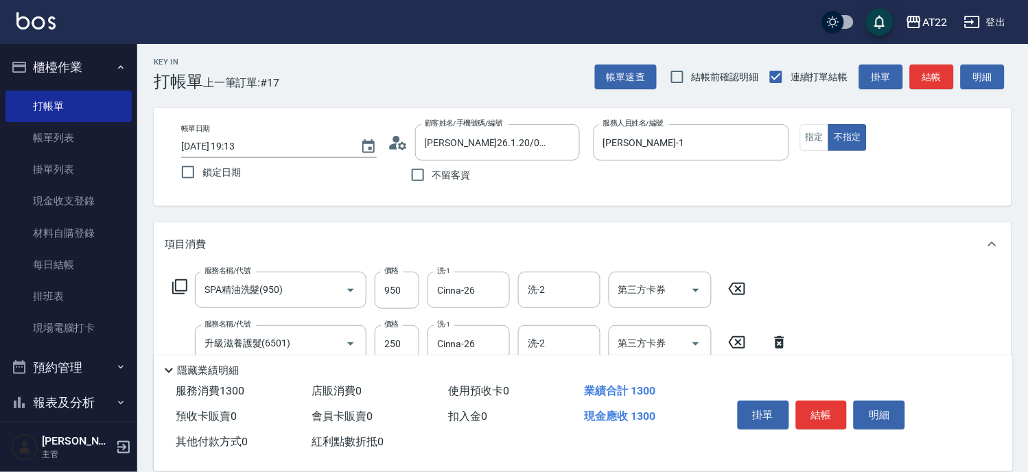
scroll to position [0, 0]
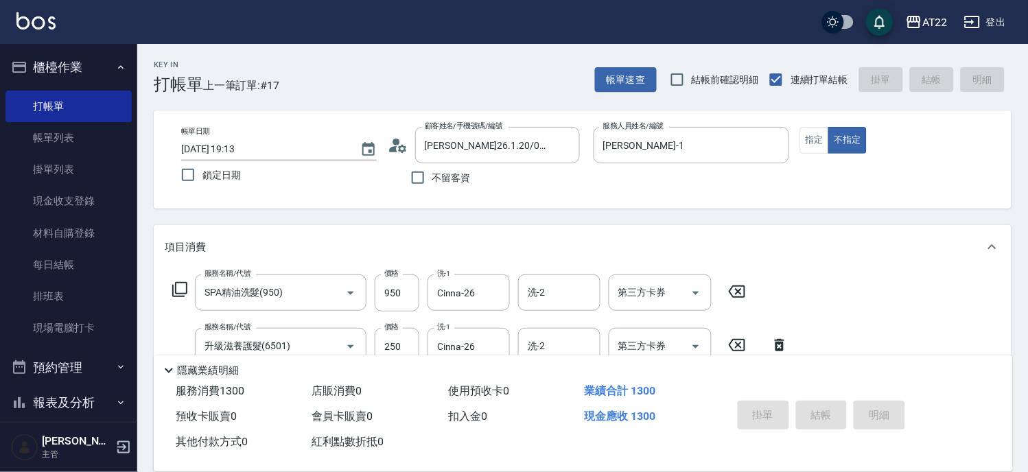
type input "[DATE] 19:14"
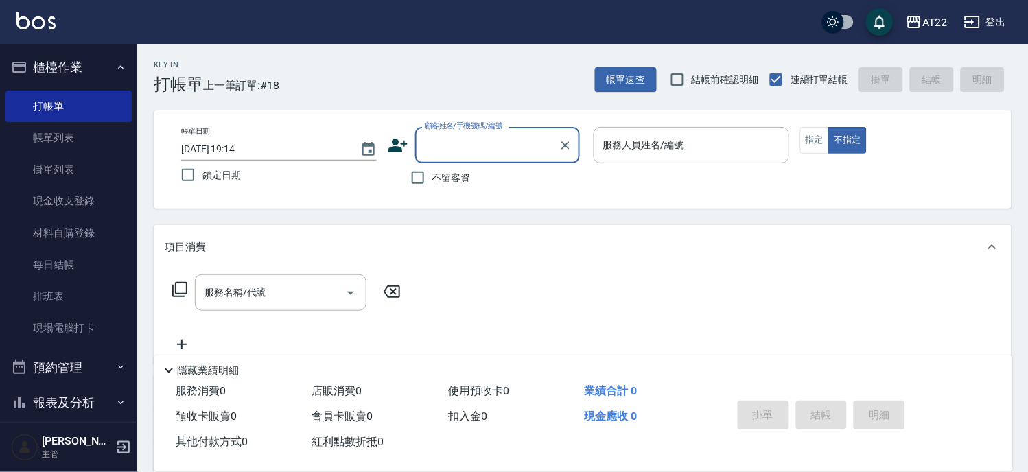
click at [455, 147] on input "顧客姓名/手機號碼/編號" at bounding box center [487, 145] width 132 height 24
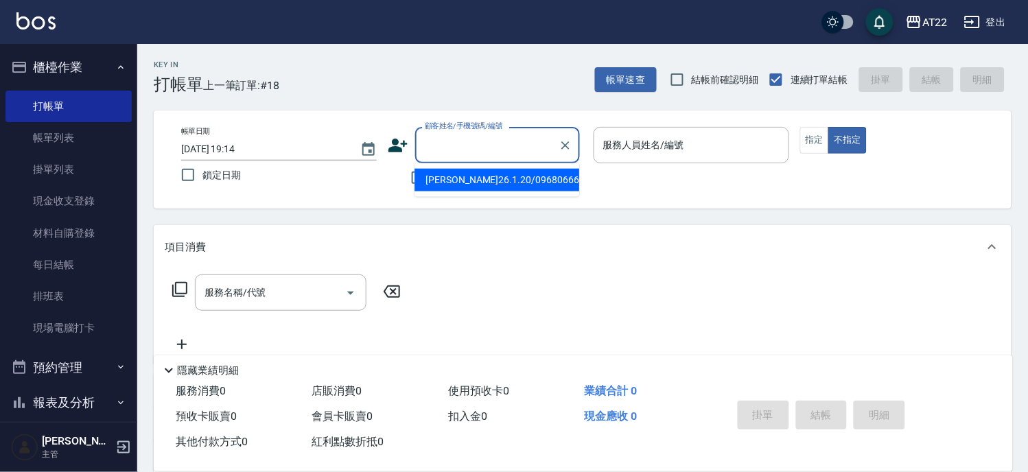
click at [461, 174] on li "[PERSON_NAME]26.1.20/0968066682/v84223/A2526" at bounding box center [496, 180] width 165 height 23
type input "[PERSON_NAME]26.1.20/0968066682/v84223/A2526"
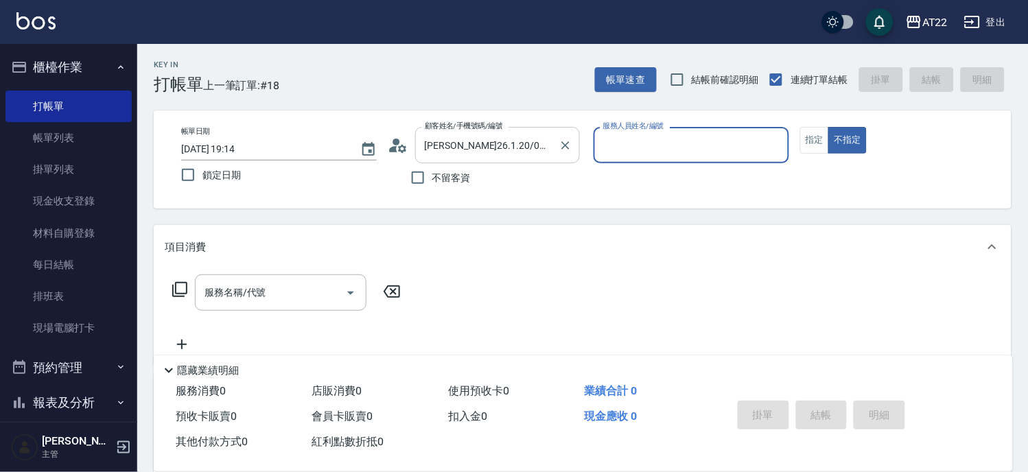
type input "[PERSON_NAME]-5"
click at [506, 147] on input "[PERSON_NAME]26.1.20/0968066682/v84223/A2526" at bounding box center [487, 145] width 132 height 24
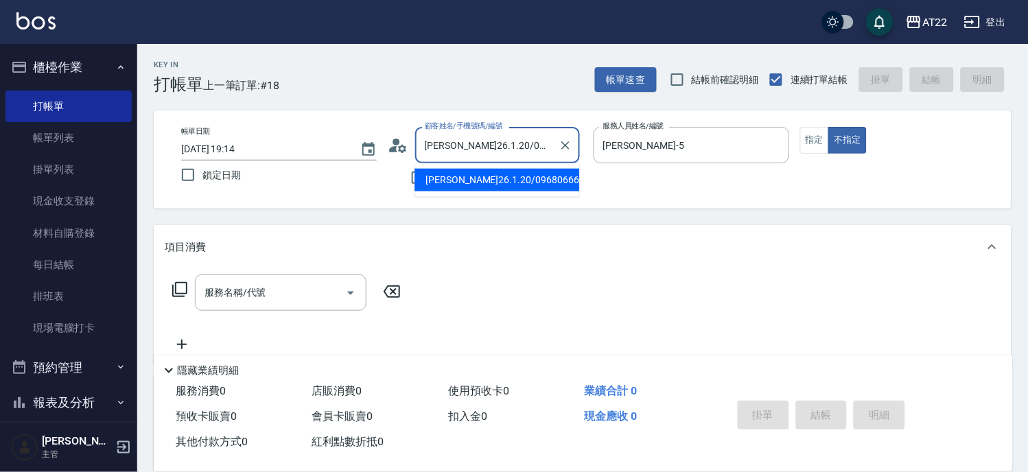
click at [506, 147] on input "[PERSON_NAME]26.1.20/0968066682/v84223/A2526" at bounding box center [487, 145] width 132 height 24
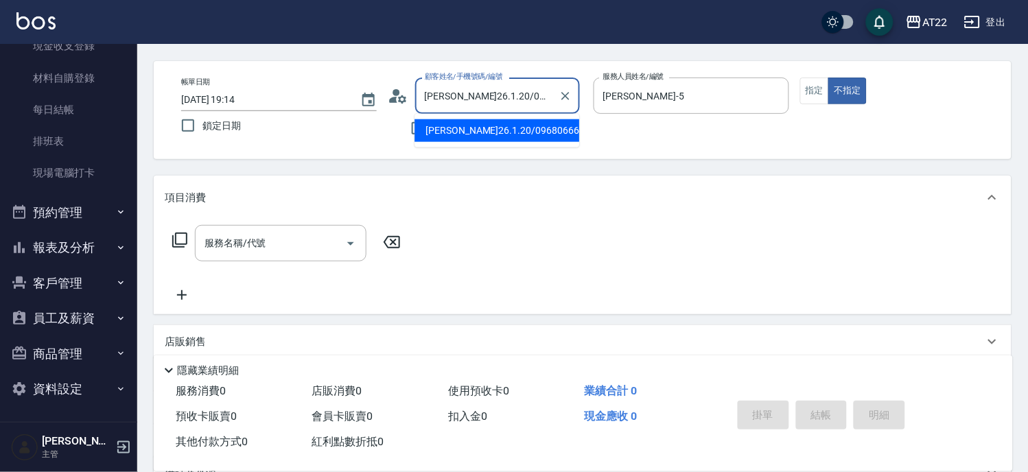
scroll to position [76, 0]
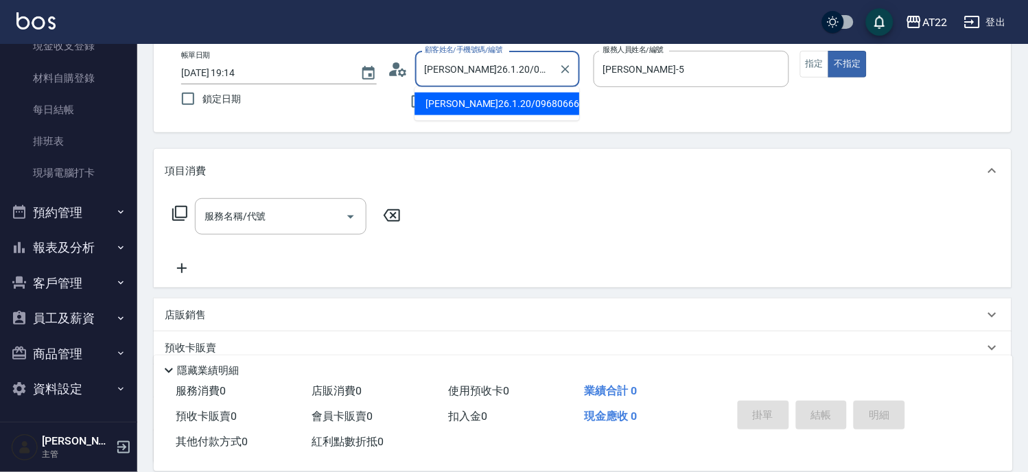
drag, startPoint x: 78, startPoint y: 271, endPoint x: 77, endPoint y: 293, distance: 22.0
click at [78, 271] on button "客戶管理" at bounding box center [68, 283] width 126 height 36
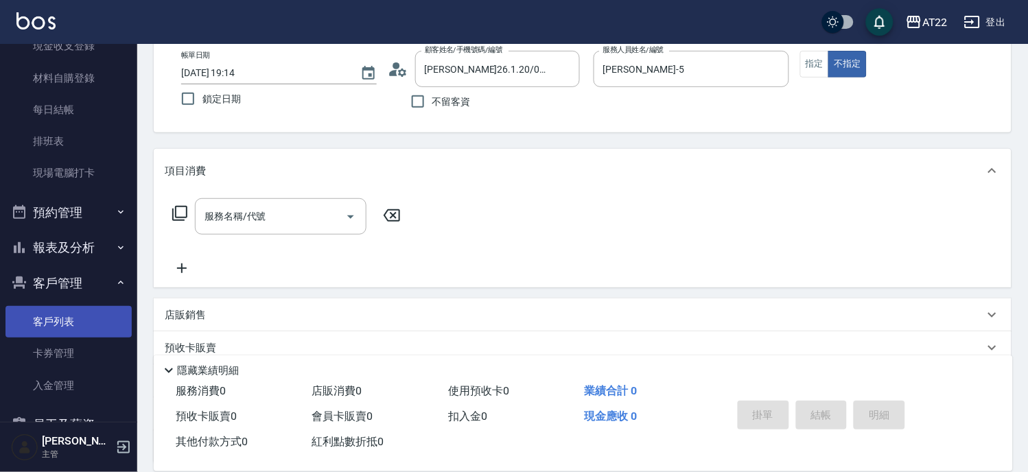
click at [74, 314] on link "客戶列表" at bounding box center [68, 322] width 126 height 32
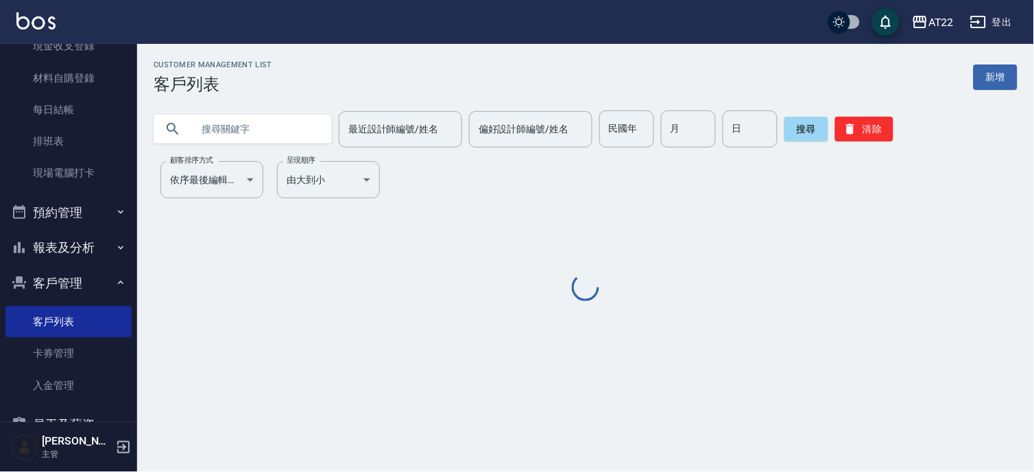
click at [231, 129] on input "text" at bounding box center [256, 128] width 129 height 37
paste input "0968066682"
type input "0968066682"
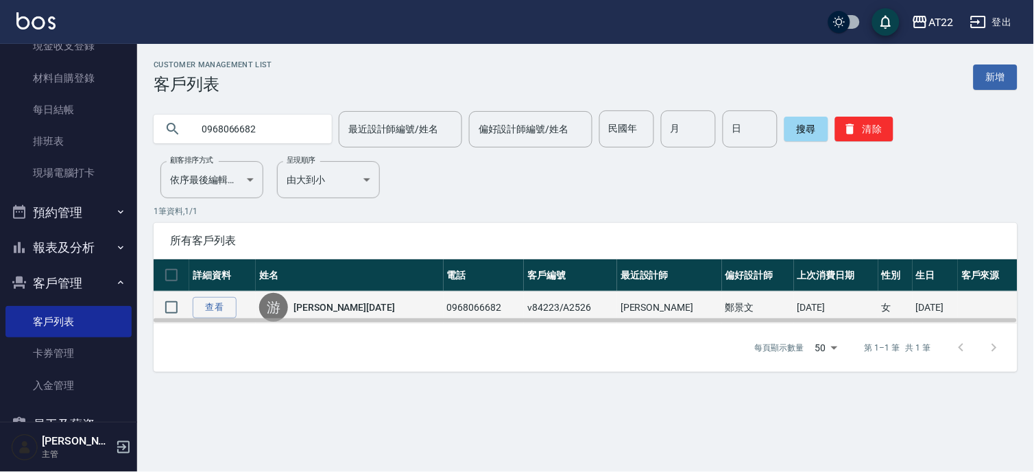
click at [201, 294] on td "查看" at bounding box center [222, 308] width 67 height 32
click at [215, 309] on link "查看" at bounding box center [215, 307] width 44 height 21
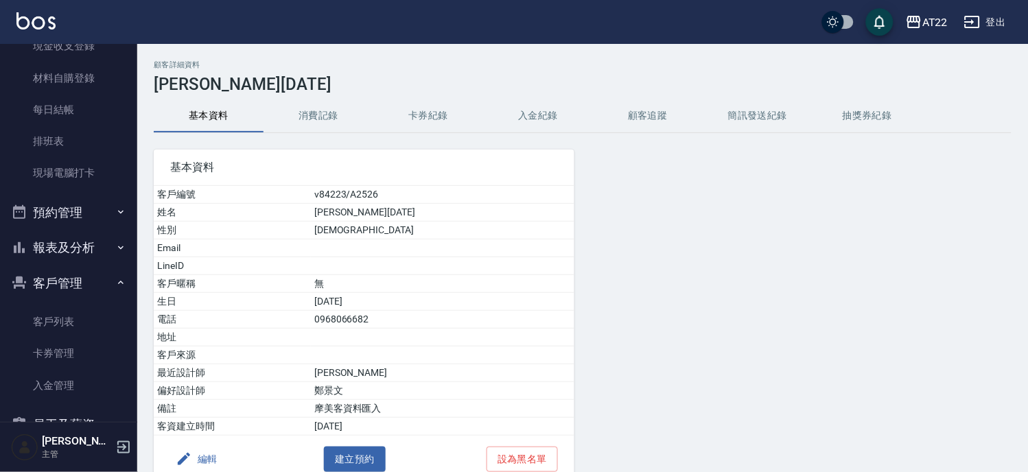
click at [324, 129] on button "消費記錄" at bounding box center [318, 115] width 110 height 33
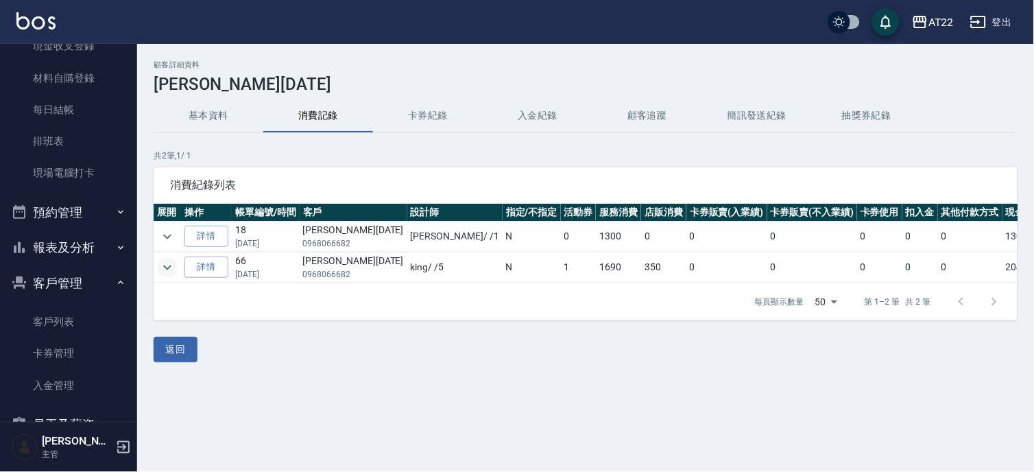
click at [167, 263] on icon "expand row" at bounding box center [167, 267] width 16 height 16
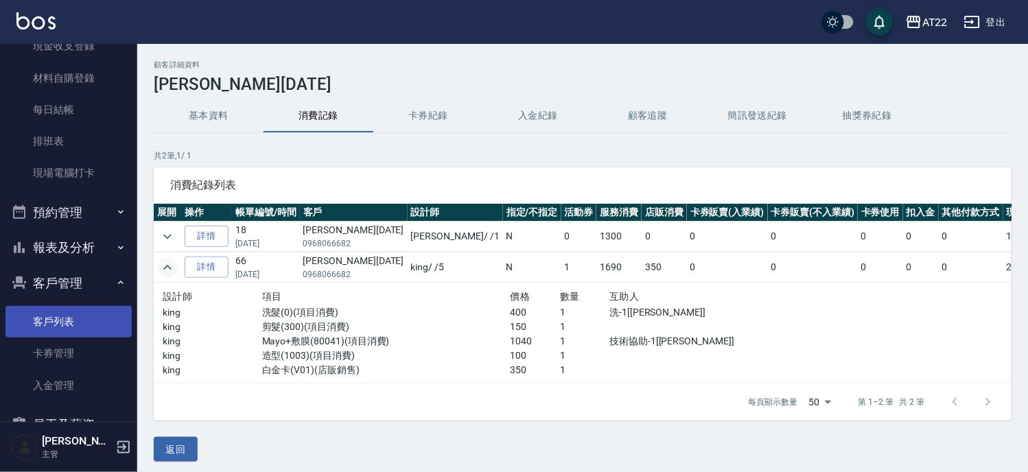
click at [70, 331] on link "客戶列表" at bounding box center [68, 322] width 126 height 32
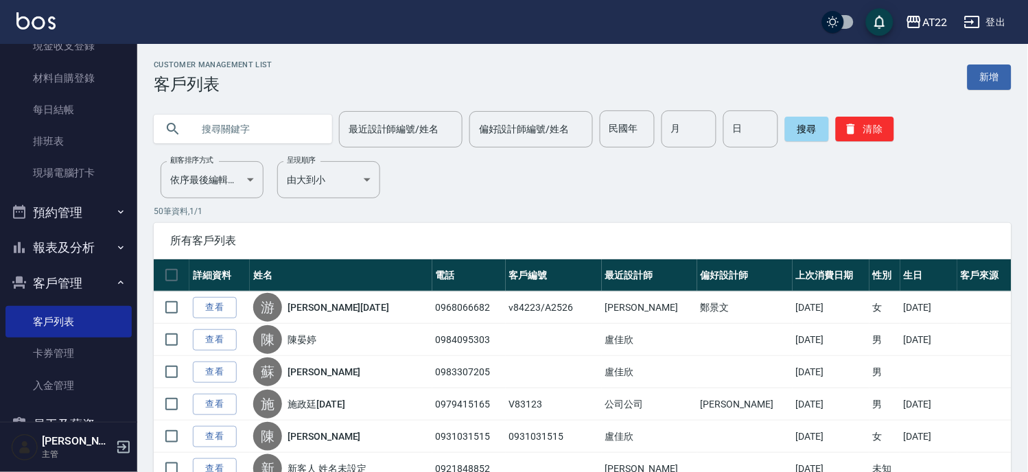
click at [249, 124] on input "text" at bounding box center [256, 128] width 129 height 37
type input "0988270605"
click at [807, 119] on button "搜尋" at bounding box center [807, 129] width 44 height 25
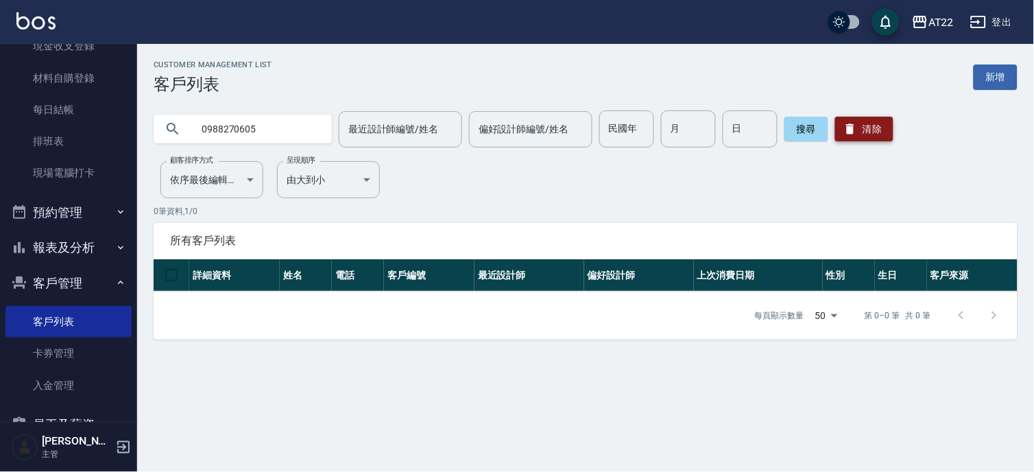
click at [873, 128] on button "清除" at bounding box center [864, 129] width 58 height 25
